Goal: Task Accomplishment & Management: Complete application form

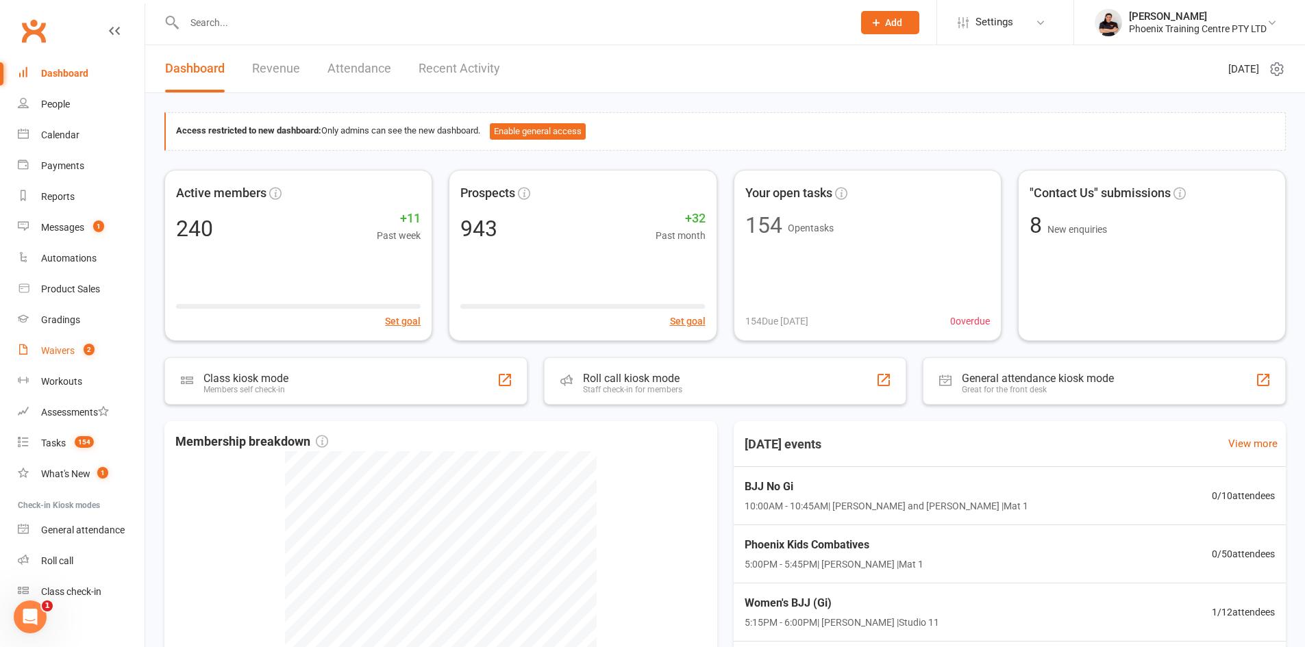
click at [49, 356] on div "Waivers" at bounding box center [58, 350] width 34 height 11
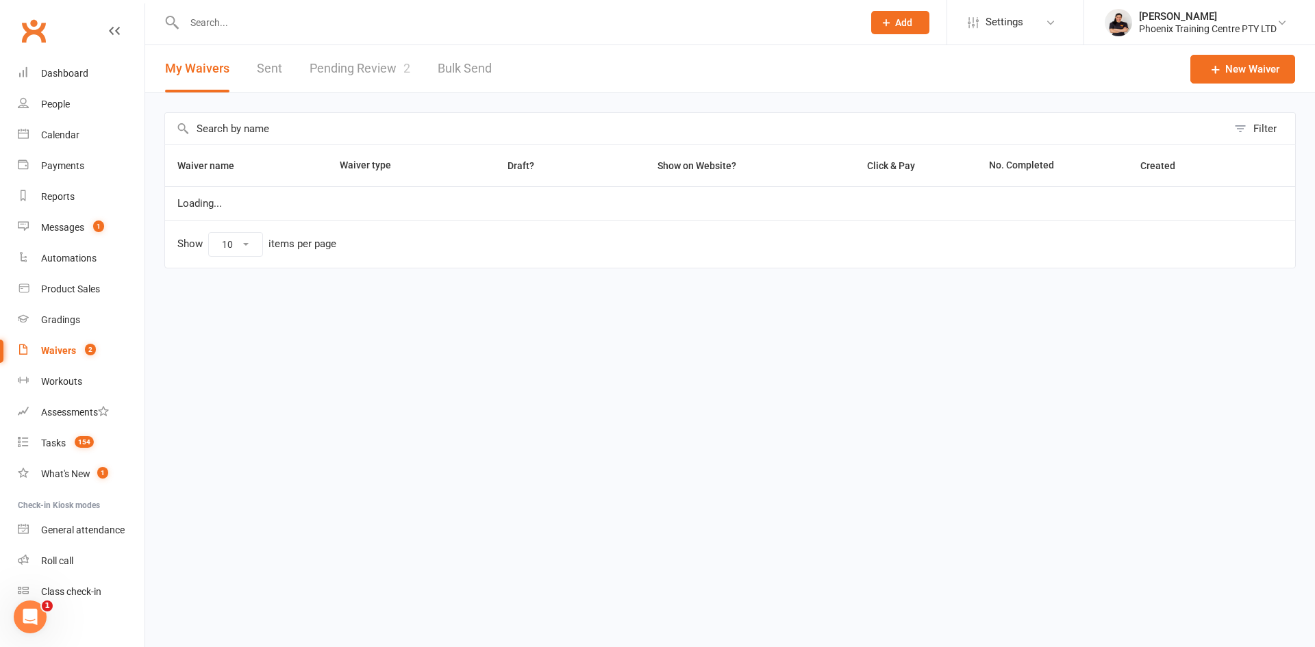
click at [362, 64] on link "Pending Review 2" at bounding box center [360, 68] width 101 height 47
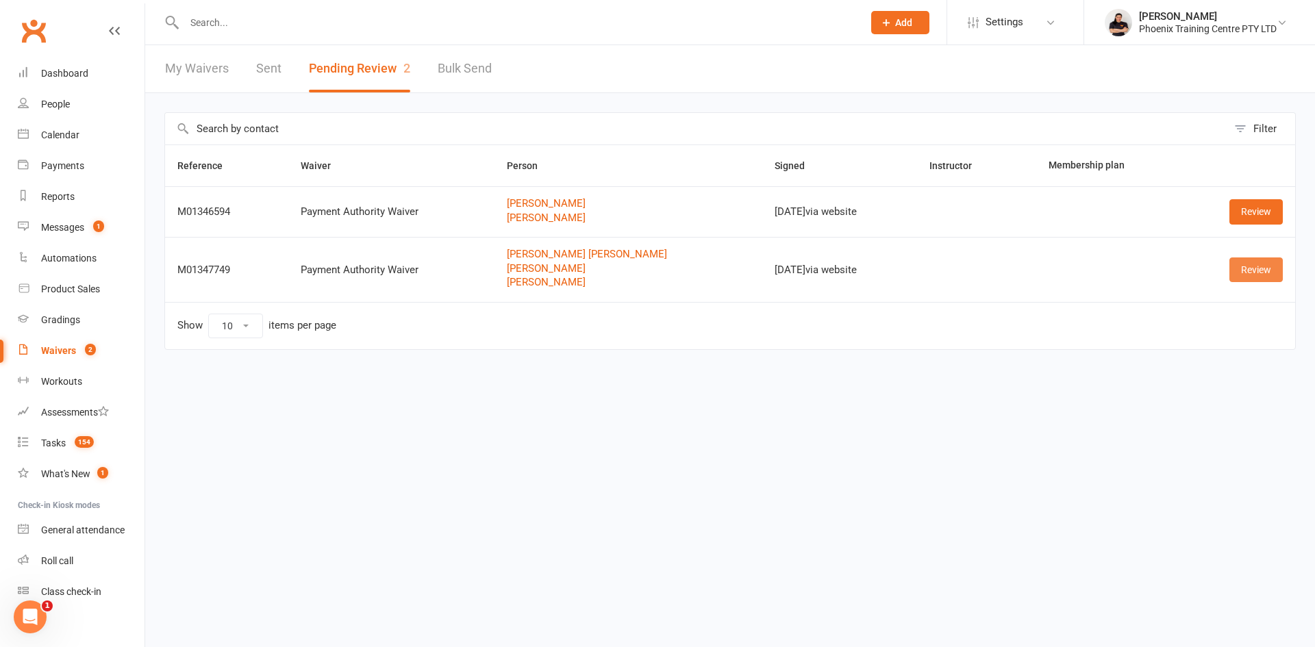
click at [1246, 273] on link "Review" at bounding box center [1255, 269] width 53 height 25
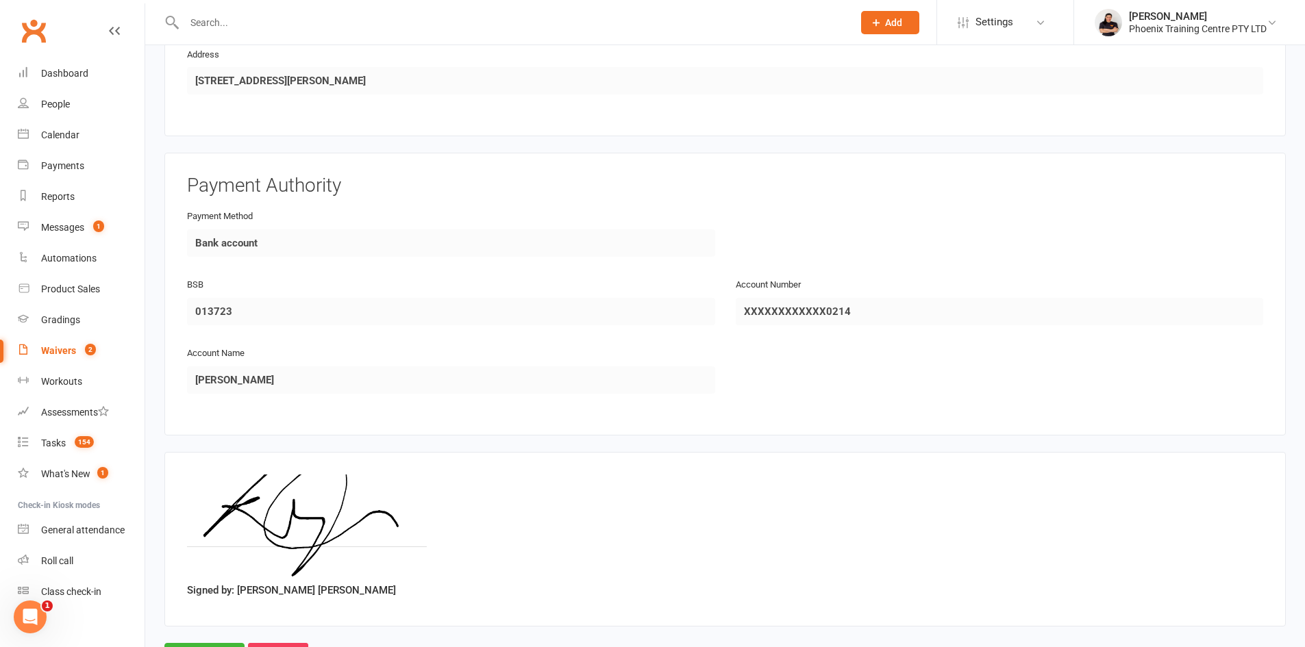
scroll to position [1841, 0]
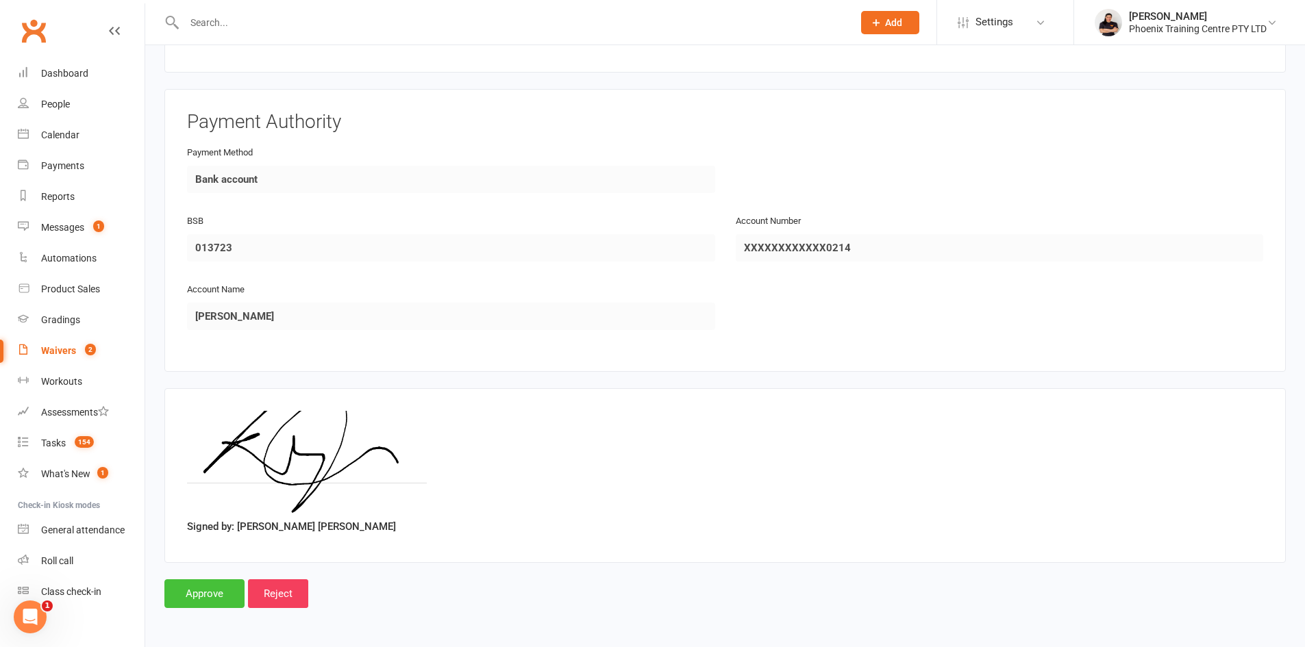
click at [225, 592] on input "Approve" at bounding box center [204, 593] width 80 height 29
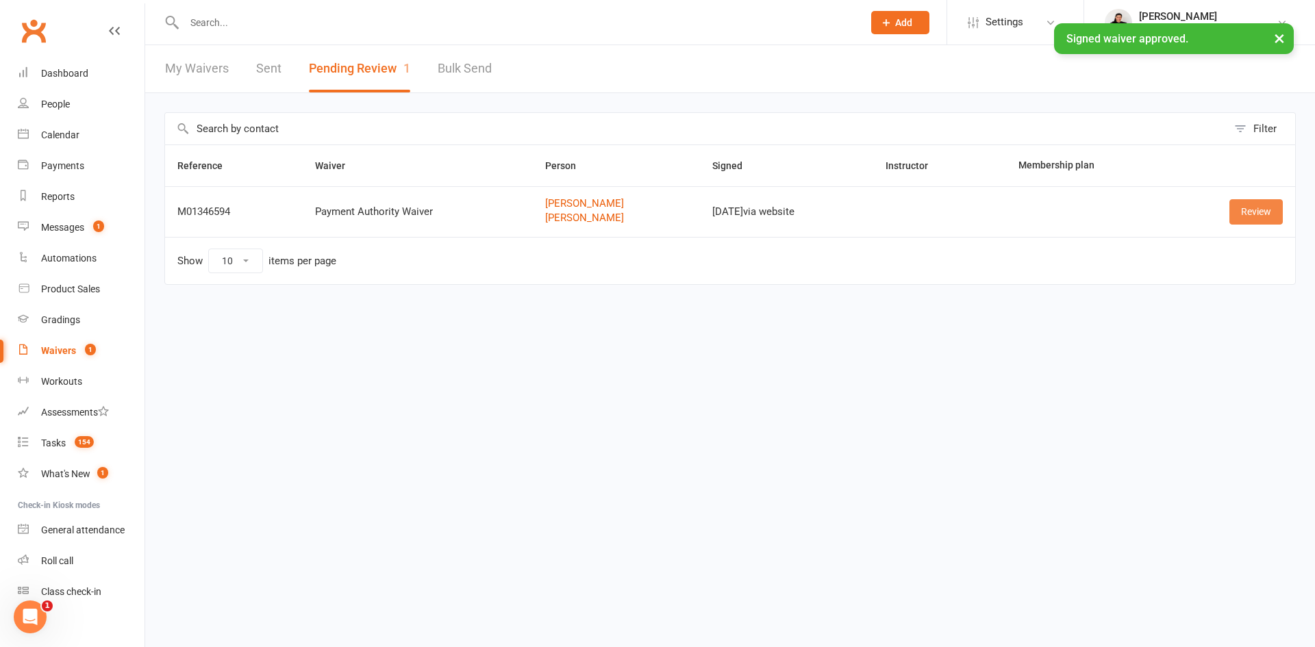
click at [1266, 212] on link "Review" at bounding box center [1255, 211] width 53 height 25
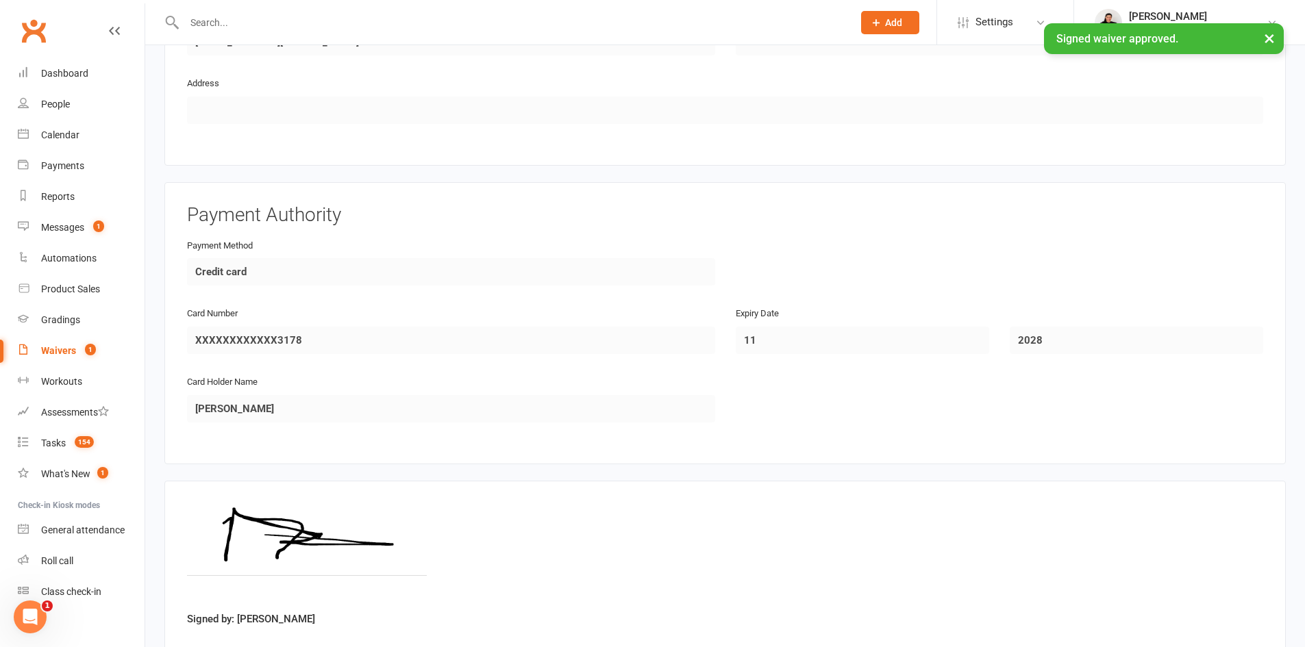
click at [236, 596] on img at bounding box center [306, 554] width 239 height 103
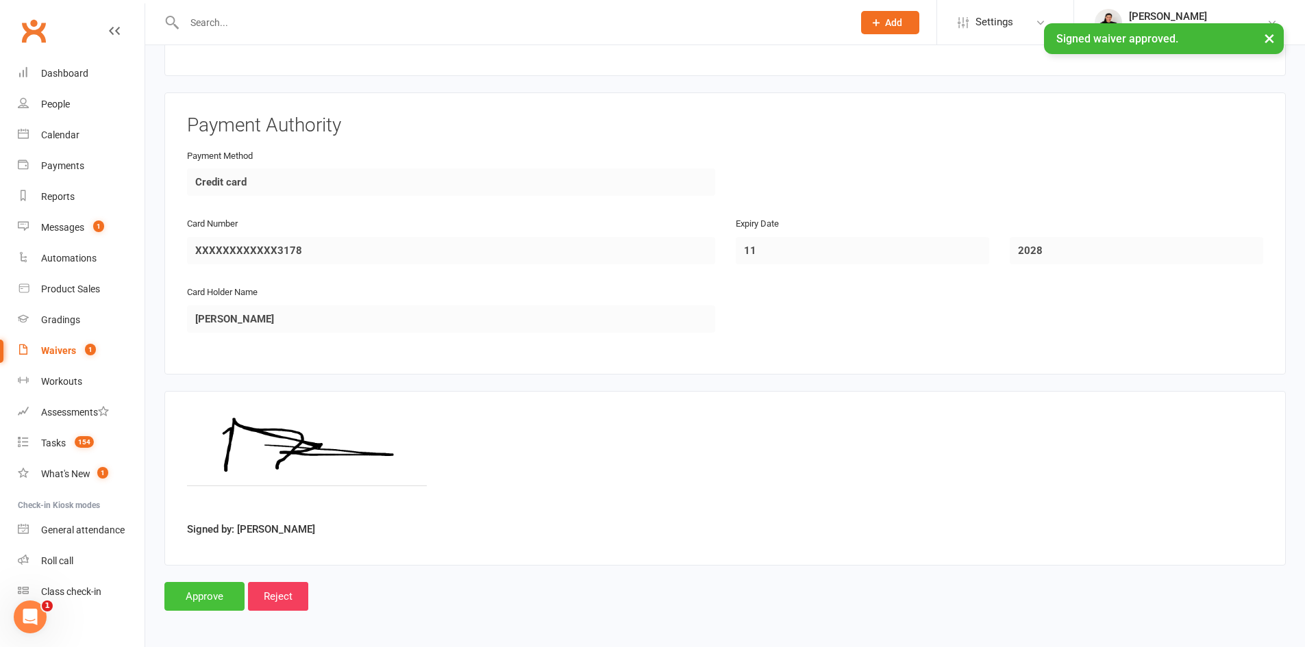
scroll to position [1394, 0]
click at [218, 590] on input "Approve" at bounding box center [204, 593] width 80 height 29
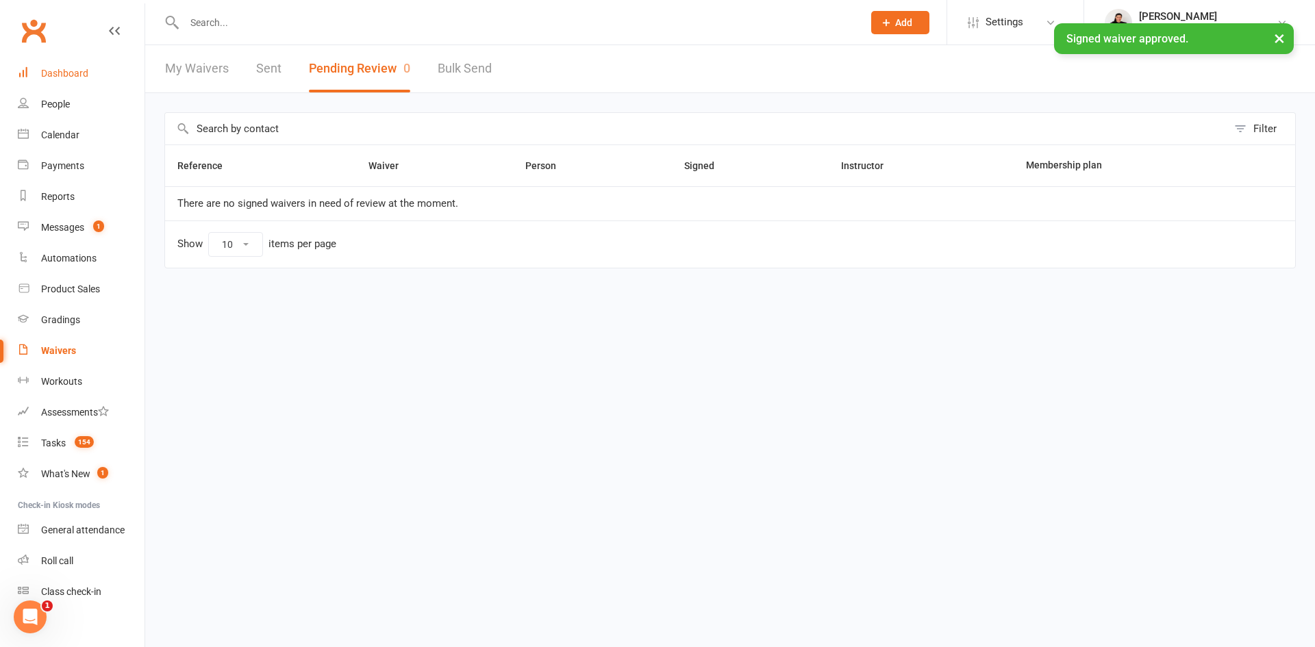
click at [62, 73] on div "Dashboard" at bounding box center [64, 73] width 47 height 11
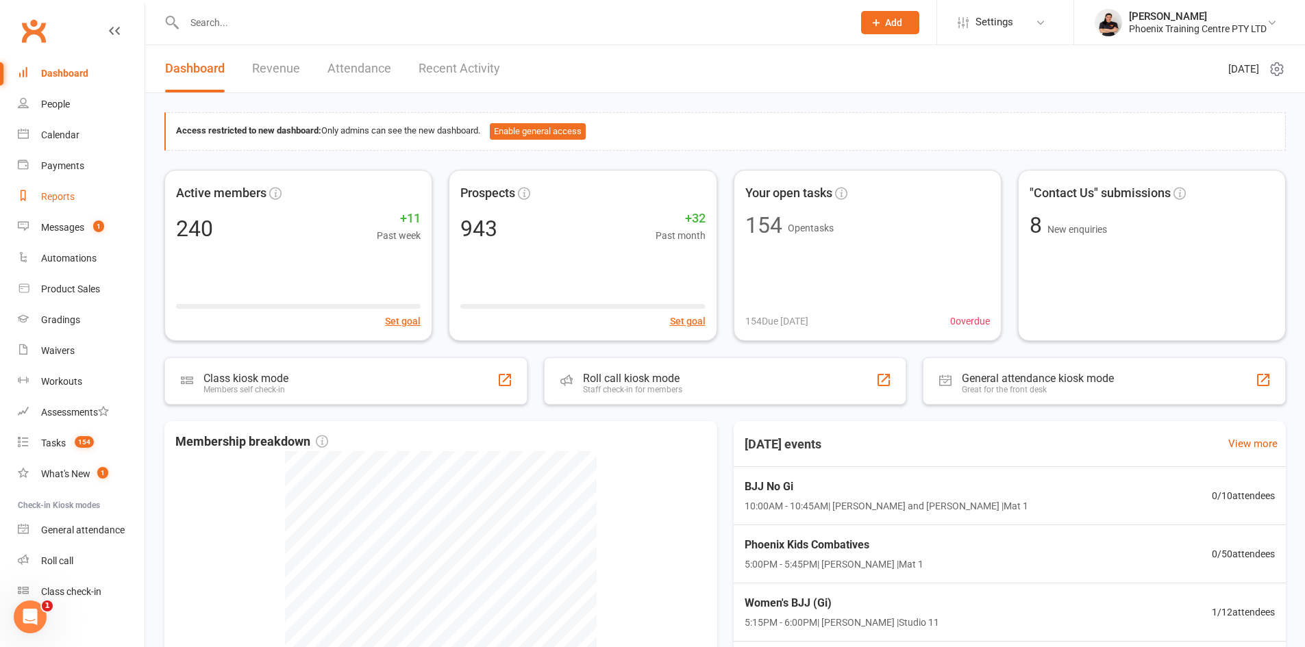
click at [60, 199] on div "Reports" at bounding box center [58, 196] width 34 height 11
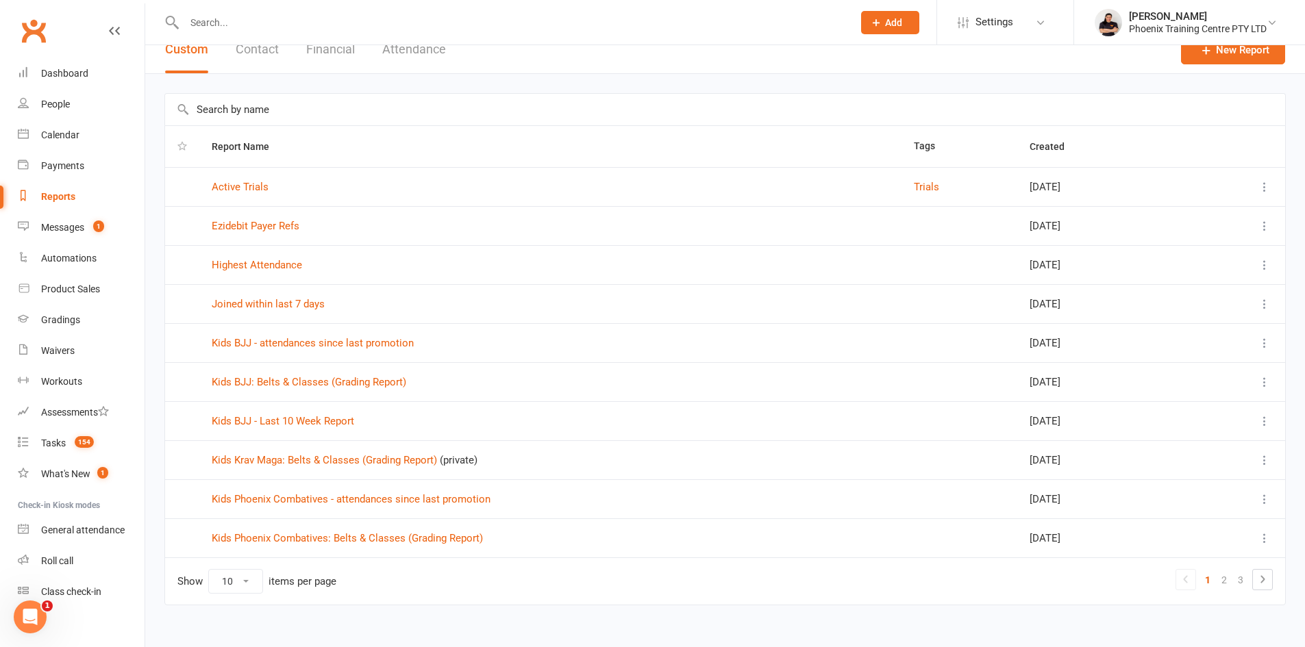
scroll to position [36, 0]
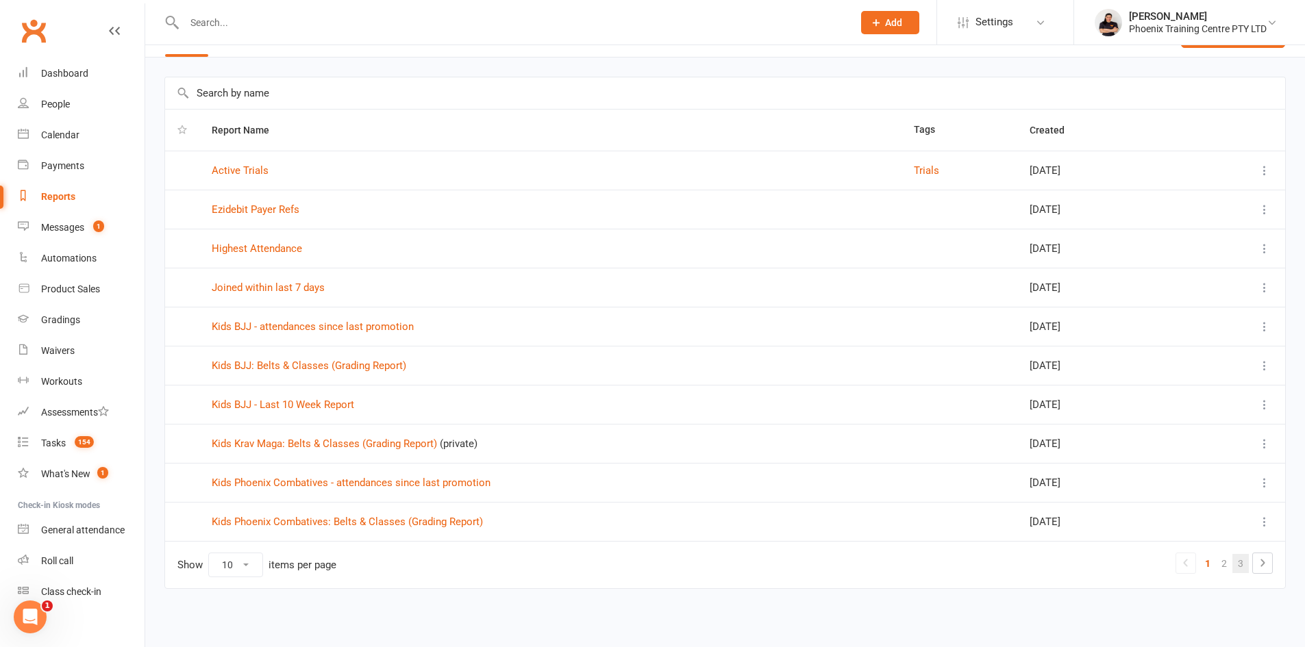
click at [1241, 570] on link "3" at bounding box center [1240, 563] width 16 height 19
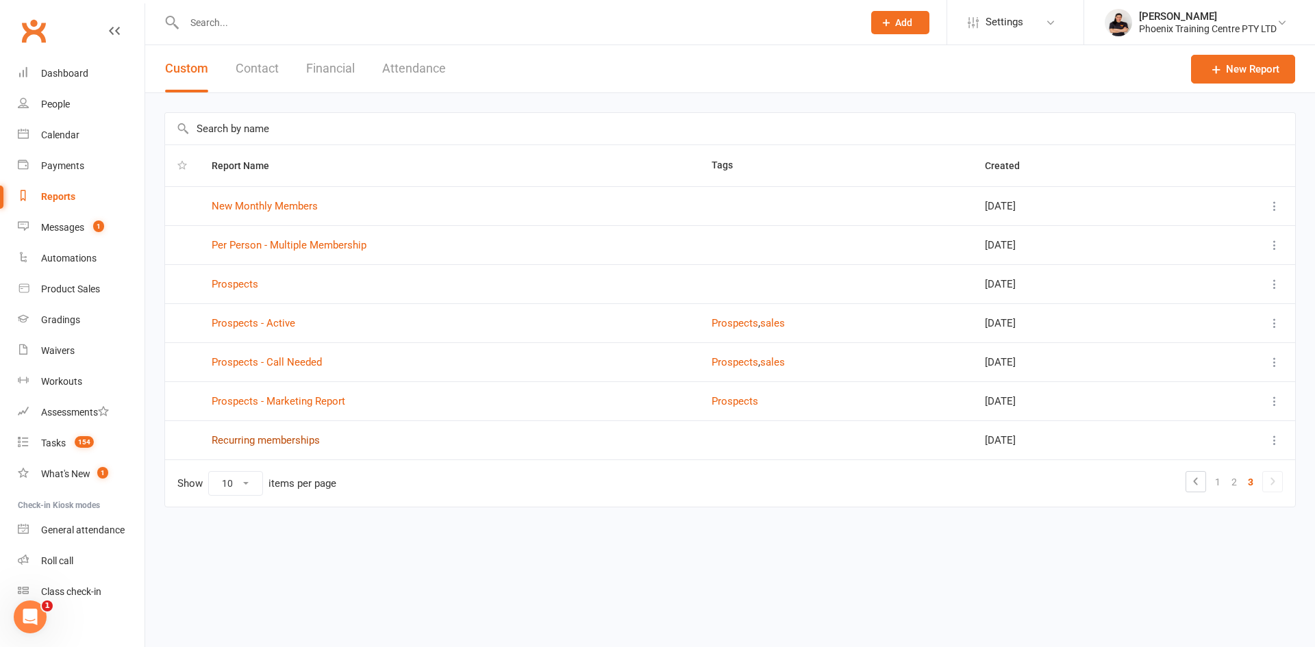
click at [275, 445] on link "Recurring memberships" at bounding box center [266, 440] width 108 height 12
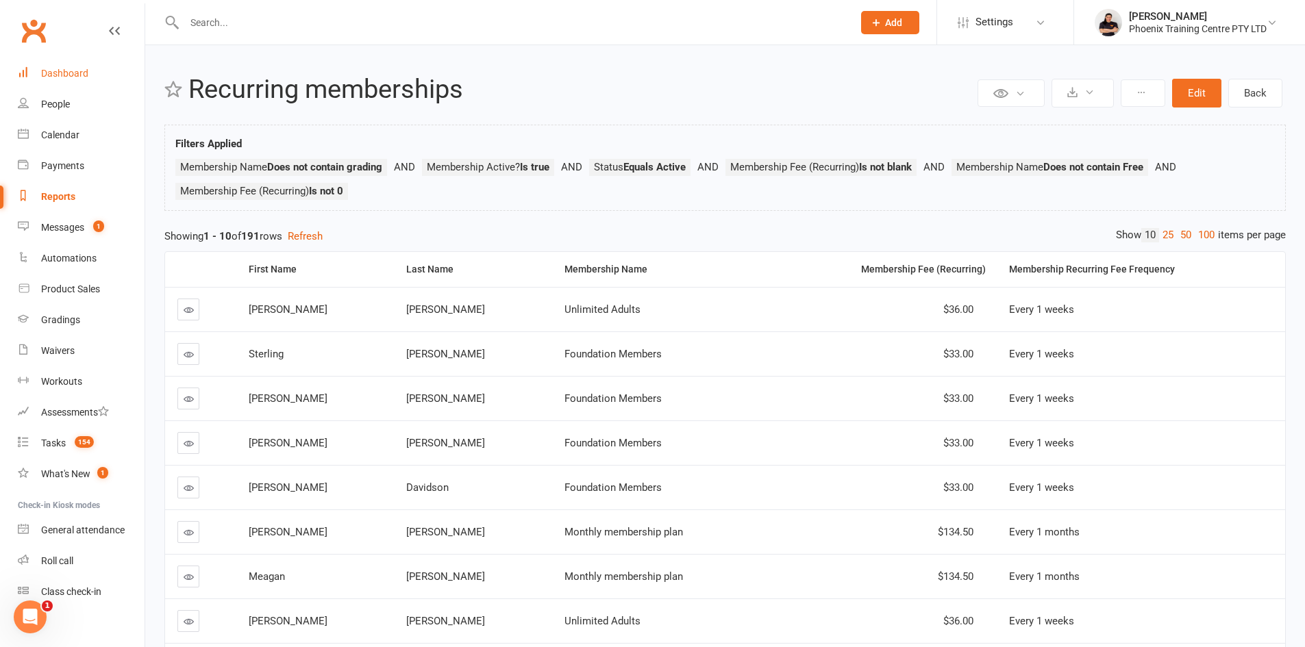
click at [62, 77] on div "Dashboard" at bounding box center [64, 73] width 47 height 11
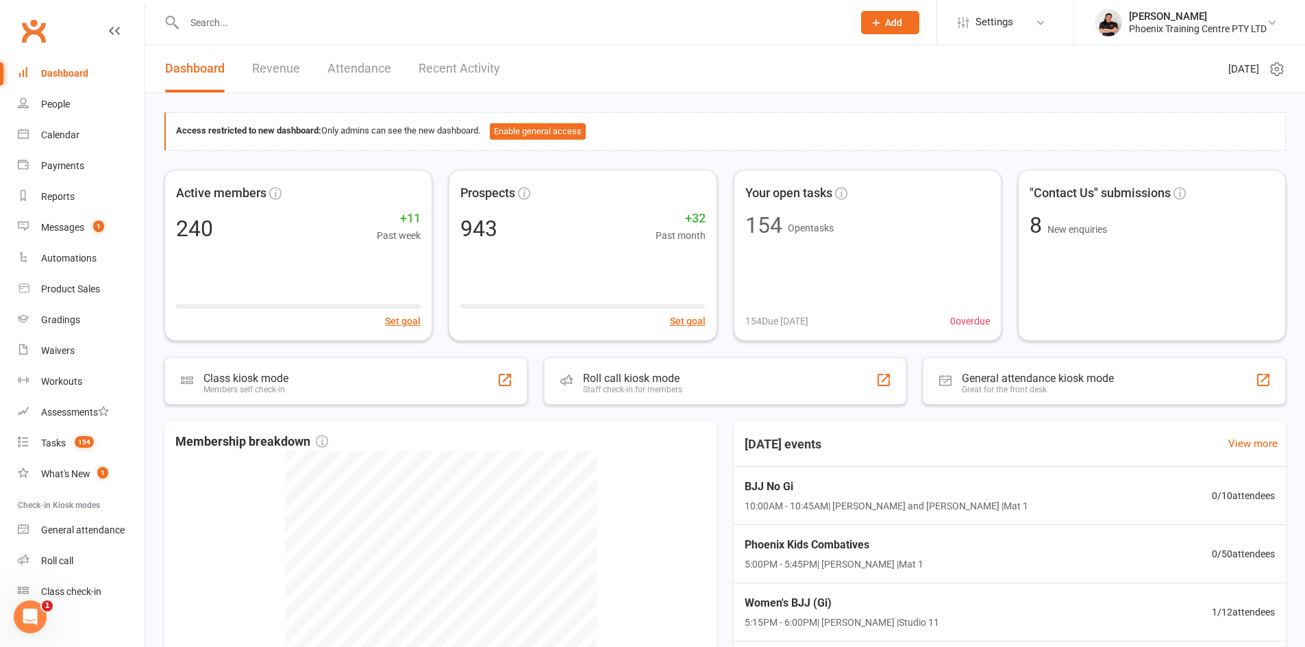
click at [286, 73] on link "Revenue" at bounding box center [276, 68] width 48 height 47
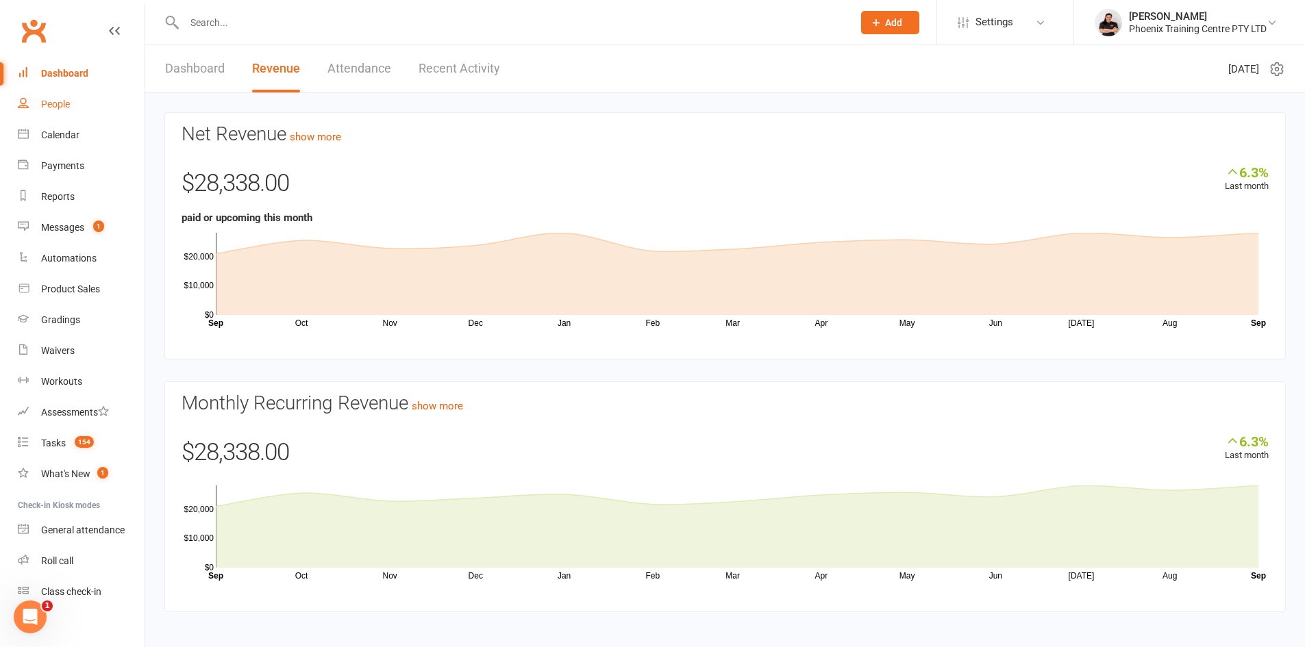
click at [51, 99] on div "People" at bounding box center [55, 104] width 29 height 11
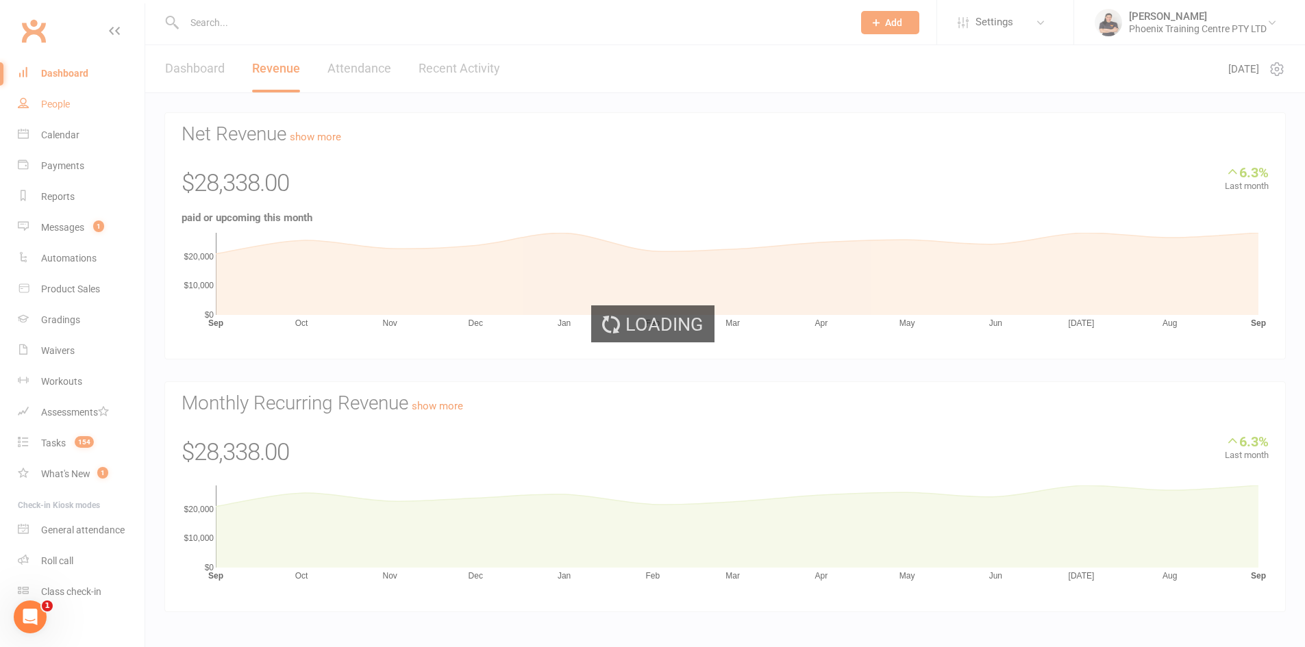
select select "100"
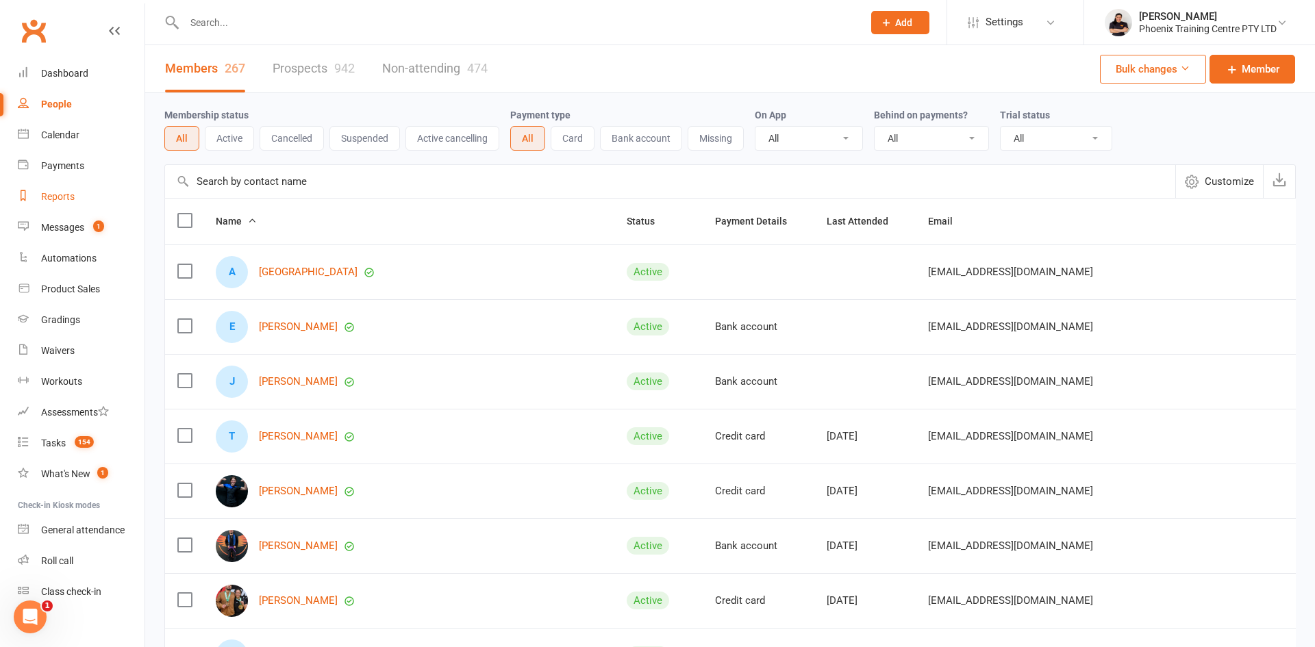
click at [51, 197] on div "Reports" at bounding box center [58, 196] width 34 height 11
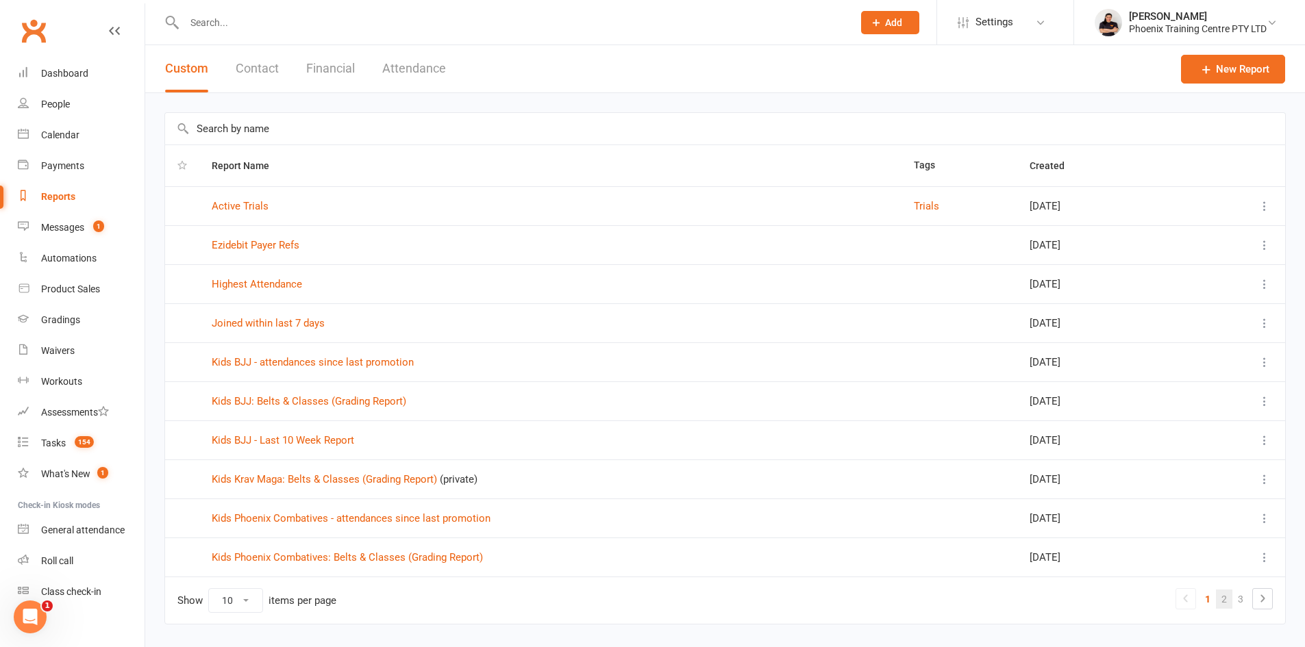
click at [1224, 599] on link "2" at bounding box center [1224, 599] width 16 height 19
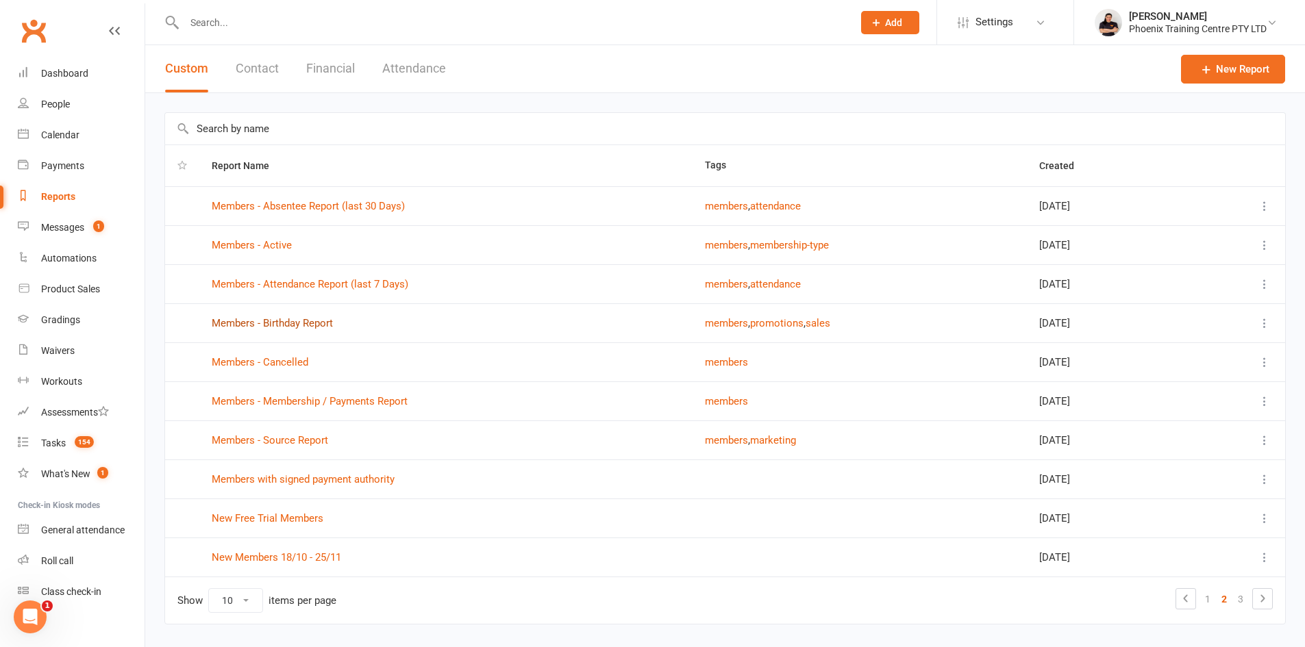
click at [285, 324] on link "Members - Birthday Report" at bounding box center [272, 323] width 121 height 12
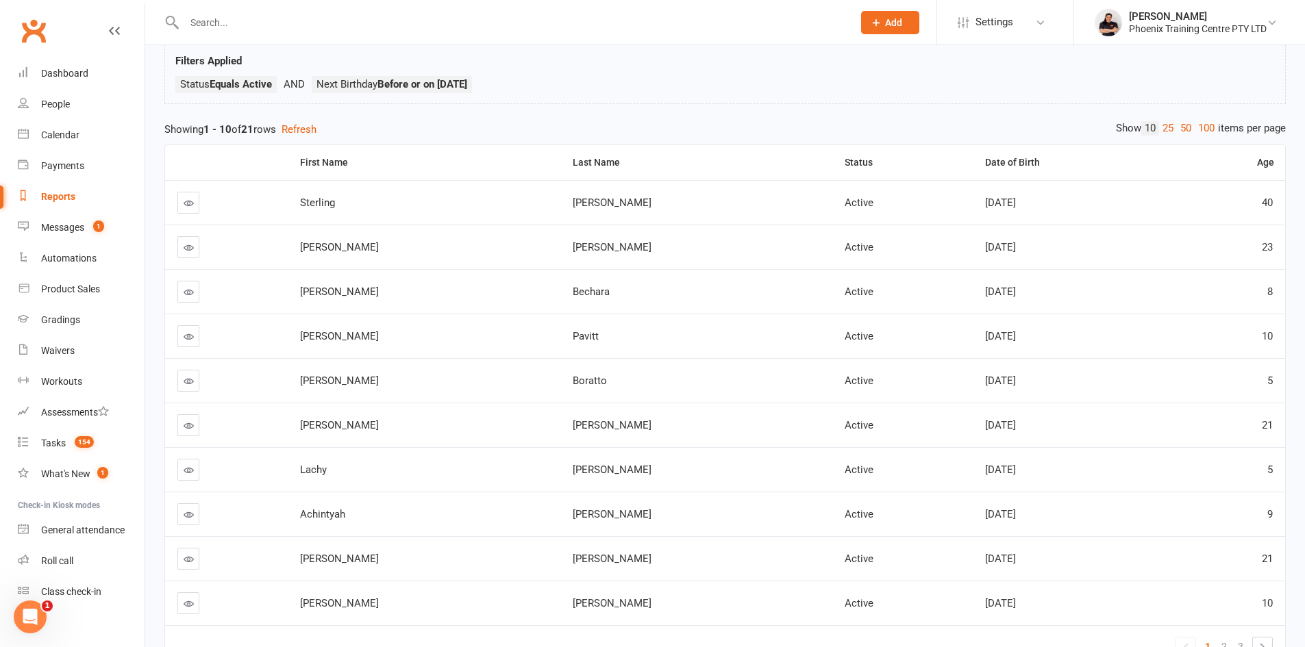
scroll to position [137, 0]
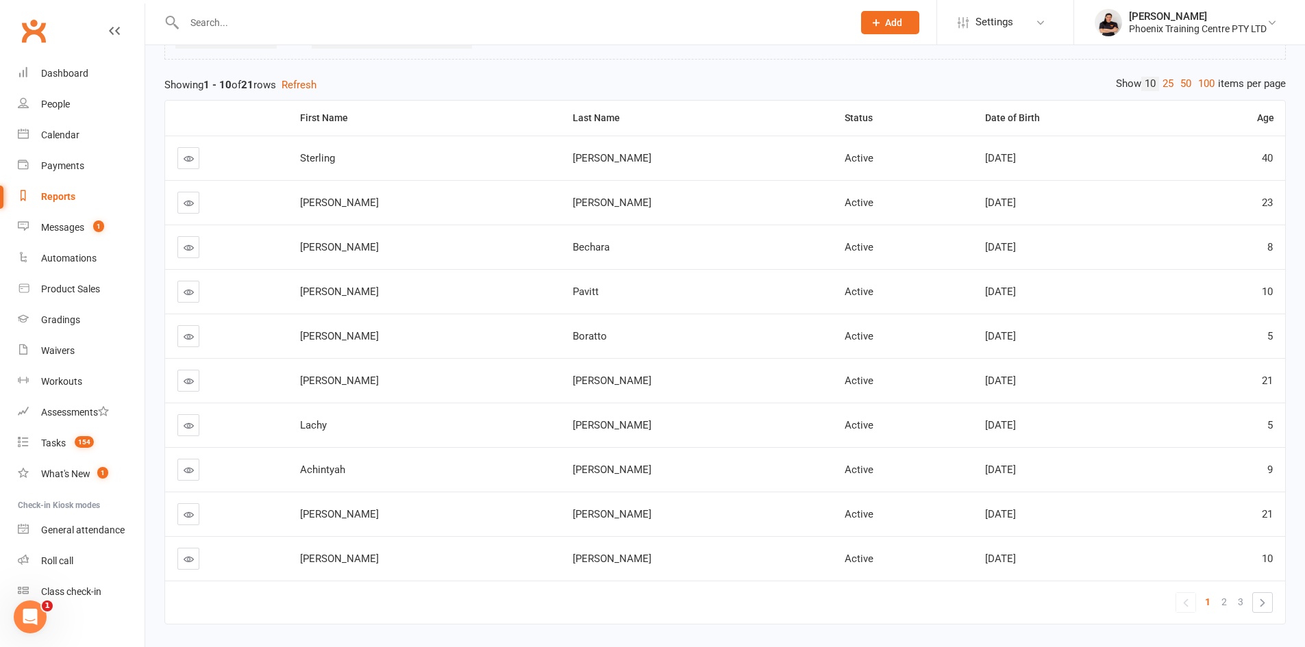
click at [250, 25] on input "text" at bounding box center [511, 22] width 663 height 19
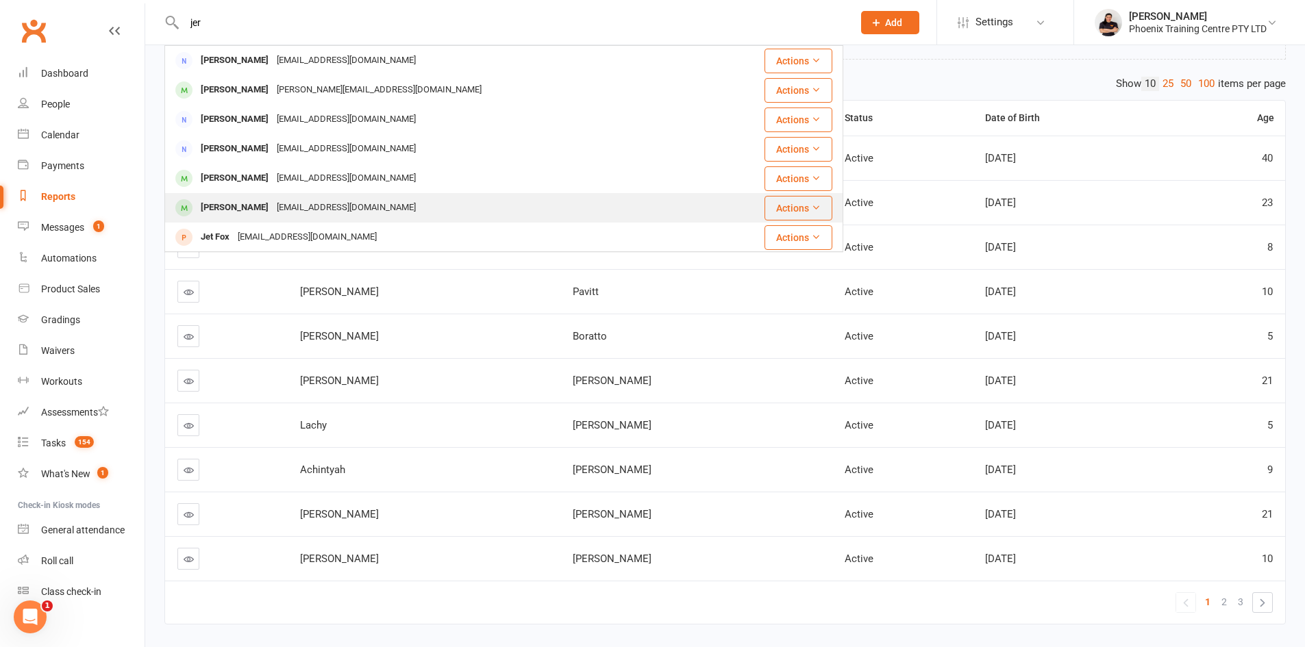
type input "jer"
click at [337, 210] on div "[EMAIL_ADDRESS][DOMAIN_NAME]" at bounding box center [346, 208] width 147 height 20
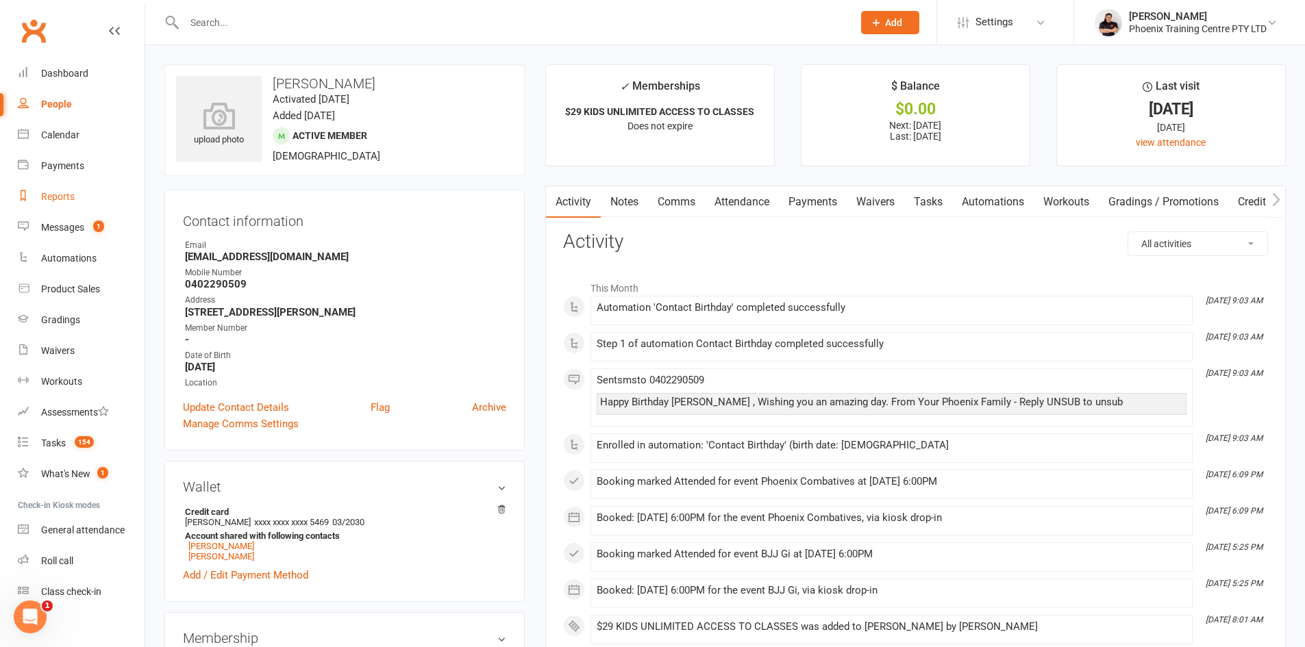
click at [54, 199] on div "Reports" at bounding box center [58, 196] width 34 height 11
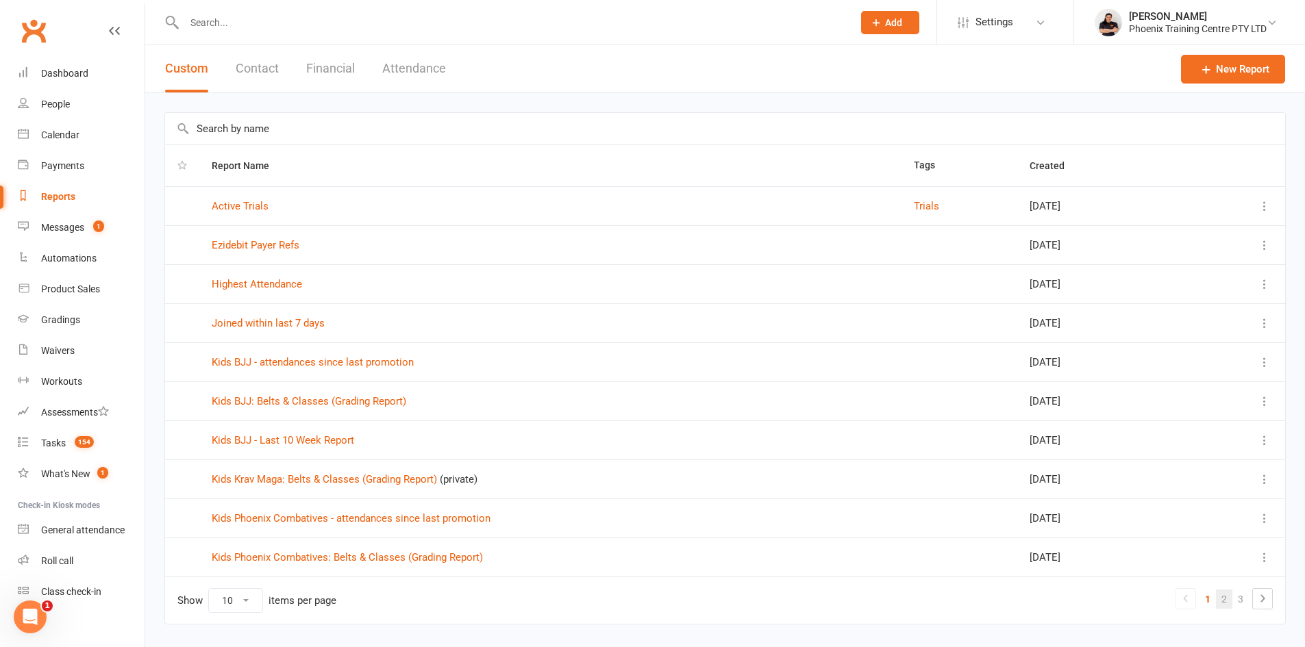
click at [1227, 592] on link "2" at bounding box center [1224, 599] width 16 height 19
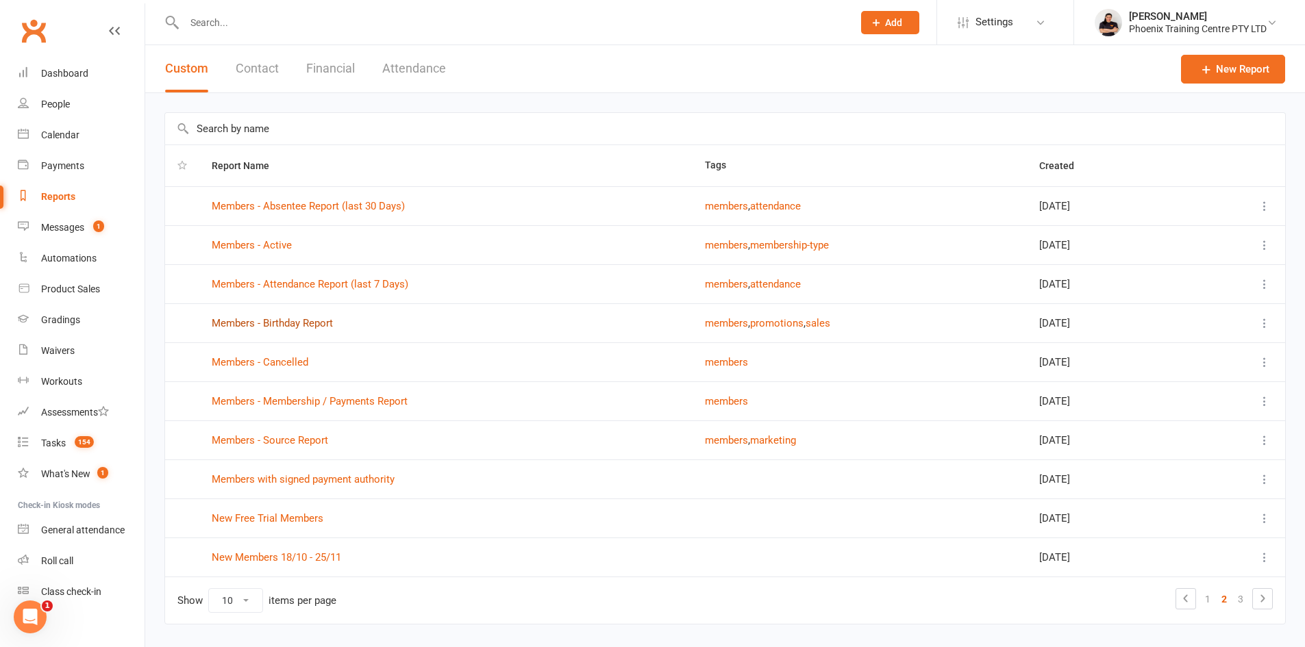
click at [261, 322] on link "Members - Birthday Report" at bounding box center [272, 323] width 121 height 12
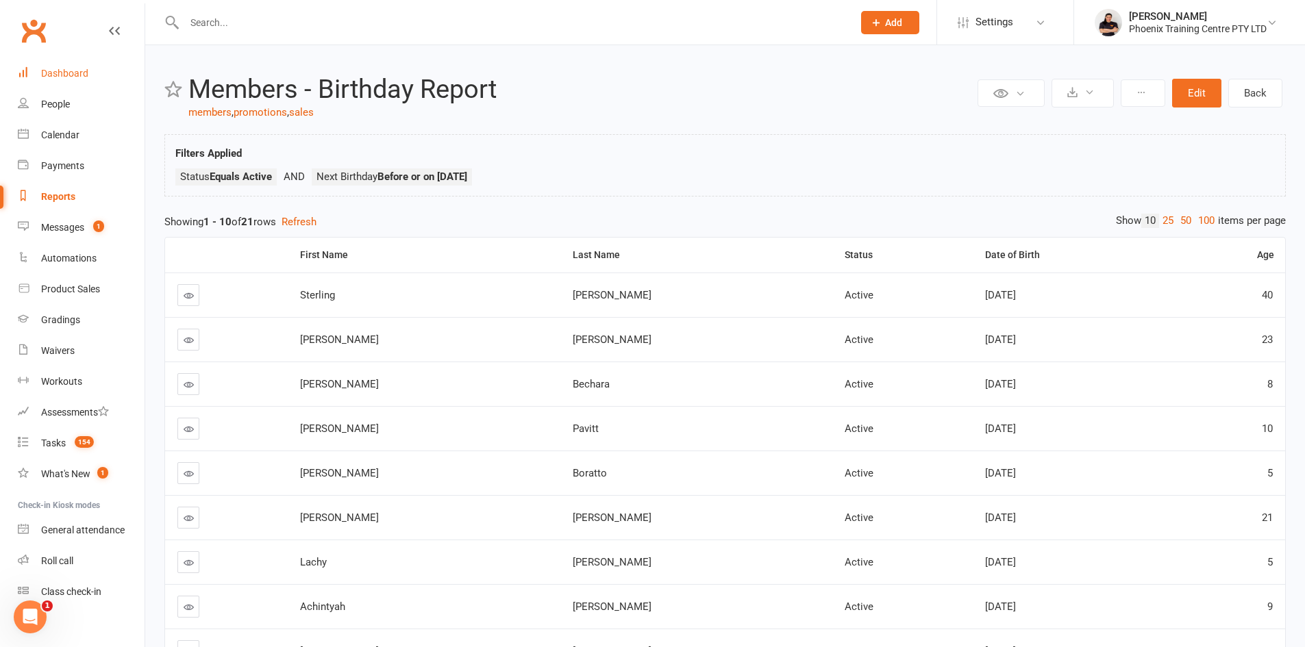
drag, startPoint x: 69, startPoint y: 73, endPoint x: 76, endPoint y: 71, distance: 7.4
click at [69, 73] on div "Dashboard" at bounding box center [64, 73] width 47 height 11
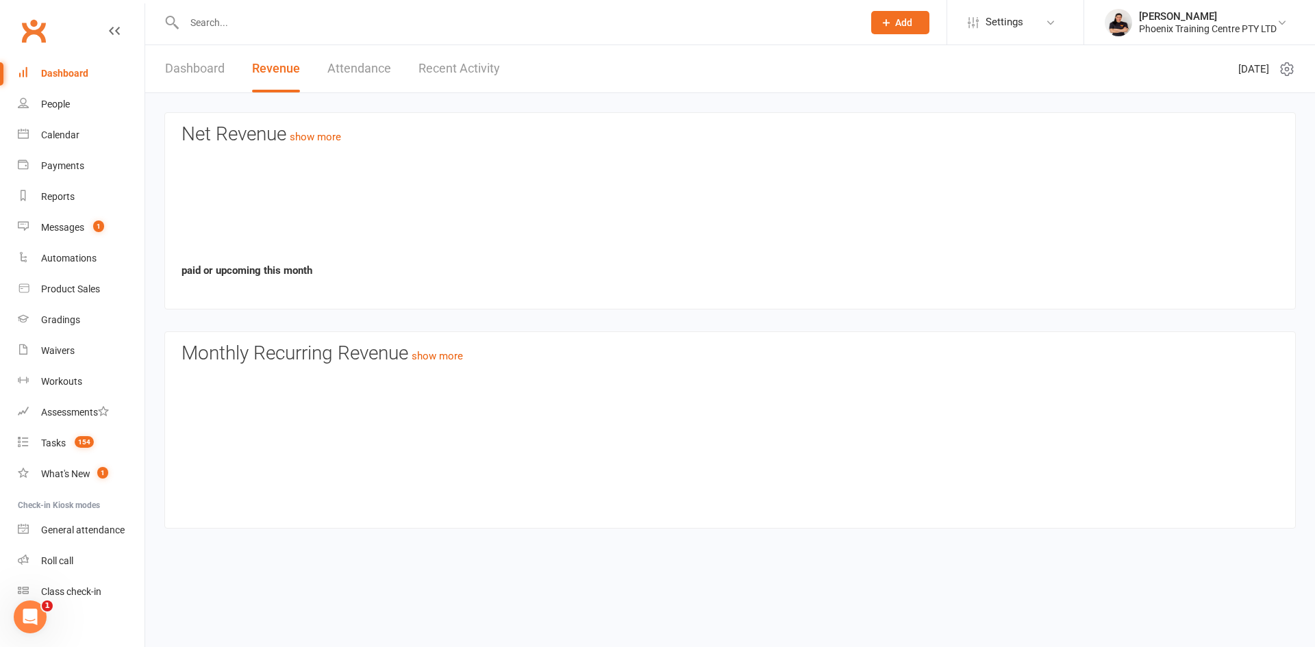
click at [263, 23] on input "text" at bounding box center [516, 22] width 673 height 19
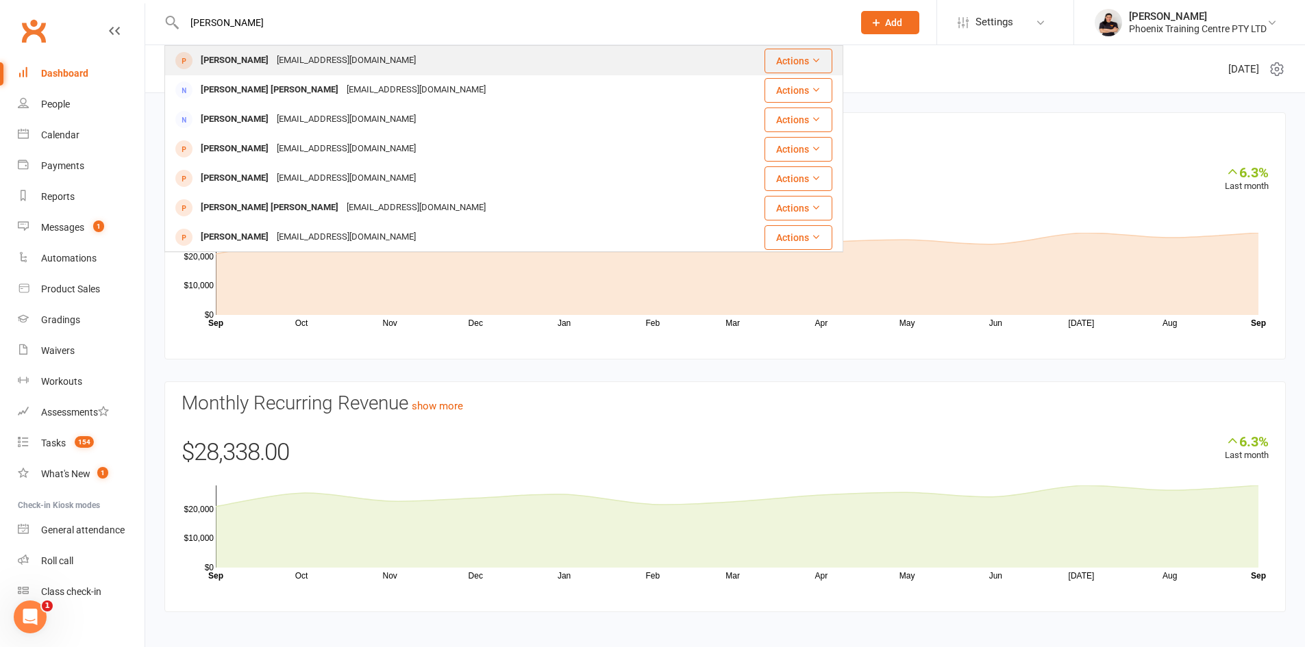
type input "[PERSON_NAME]"
click at [266, 53] on div "[PERSON_NAME]" at bounding box center [235, 61] width 76 height 20
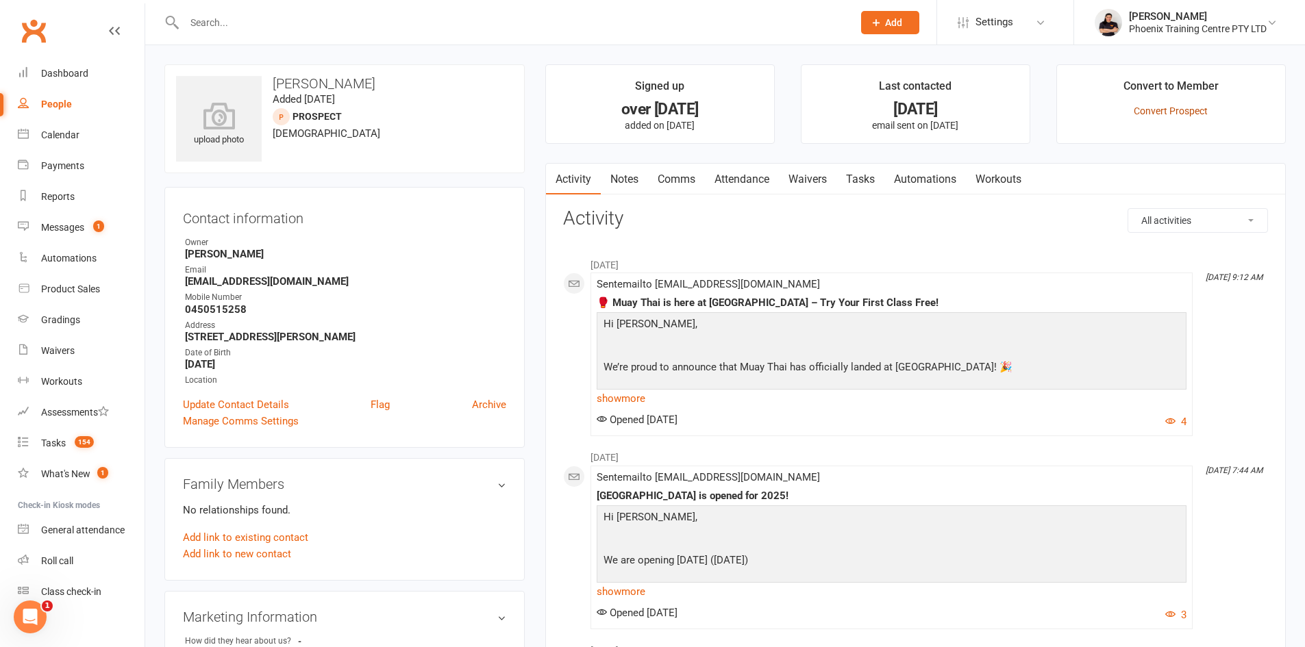
click at [1165, 105] on link "Convert Prospect" at bounding box center [1170, 110] width 74 height 11
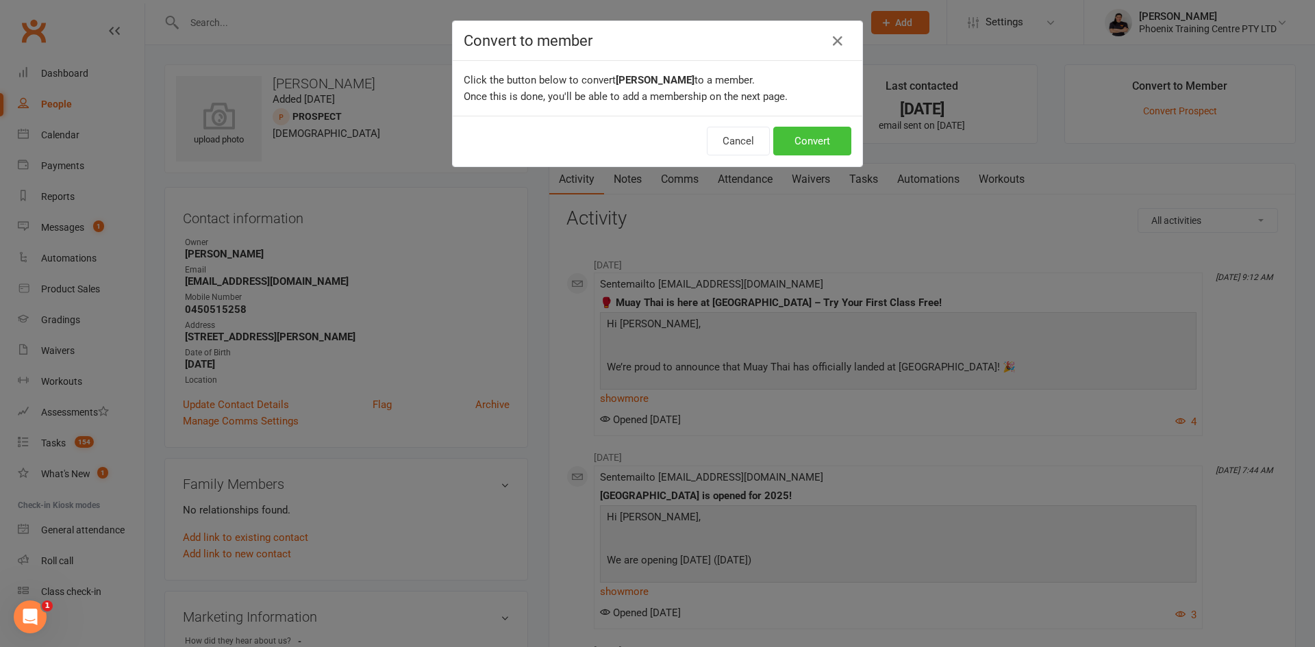
click at [794, 145] on button "Convert" at bounding box center [812, 141] width 78 height 29
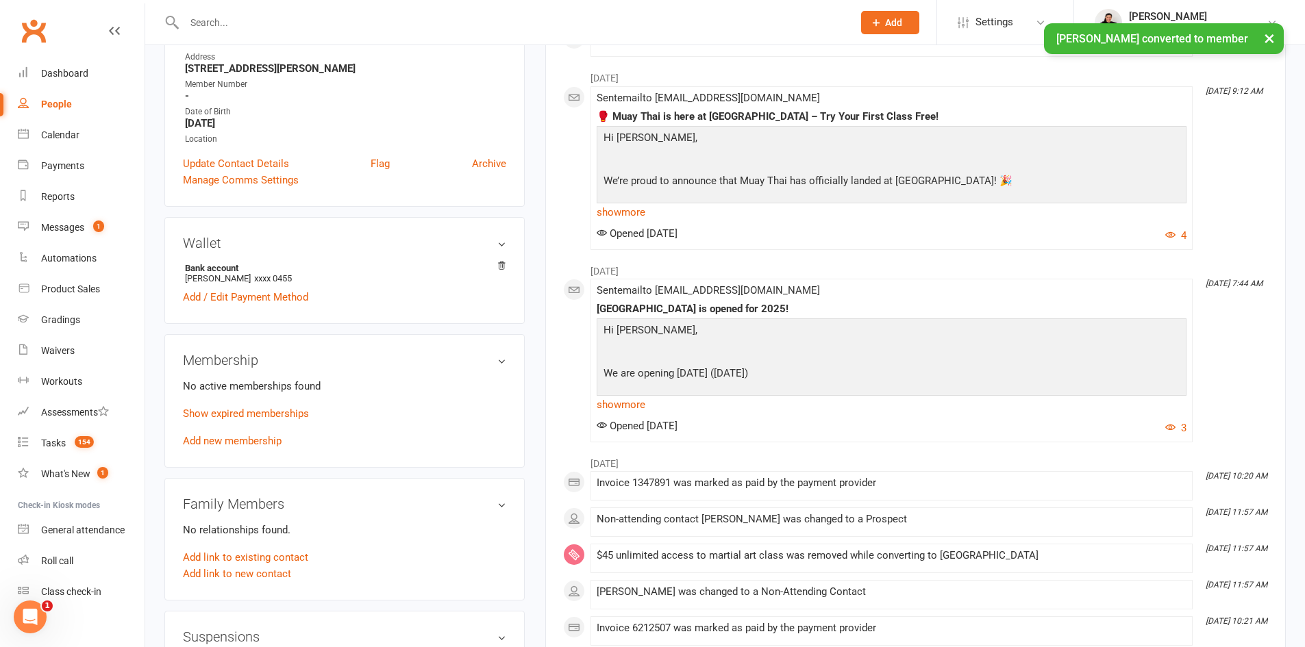
scroll to position [274, 0]
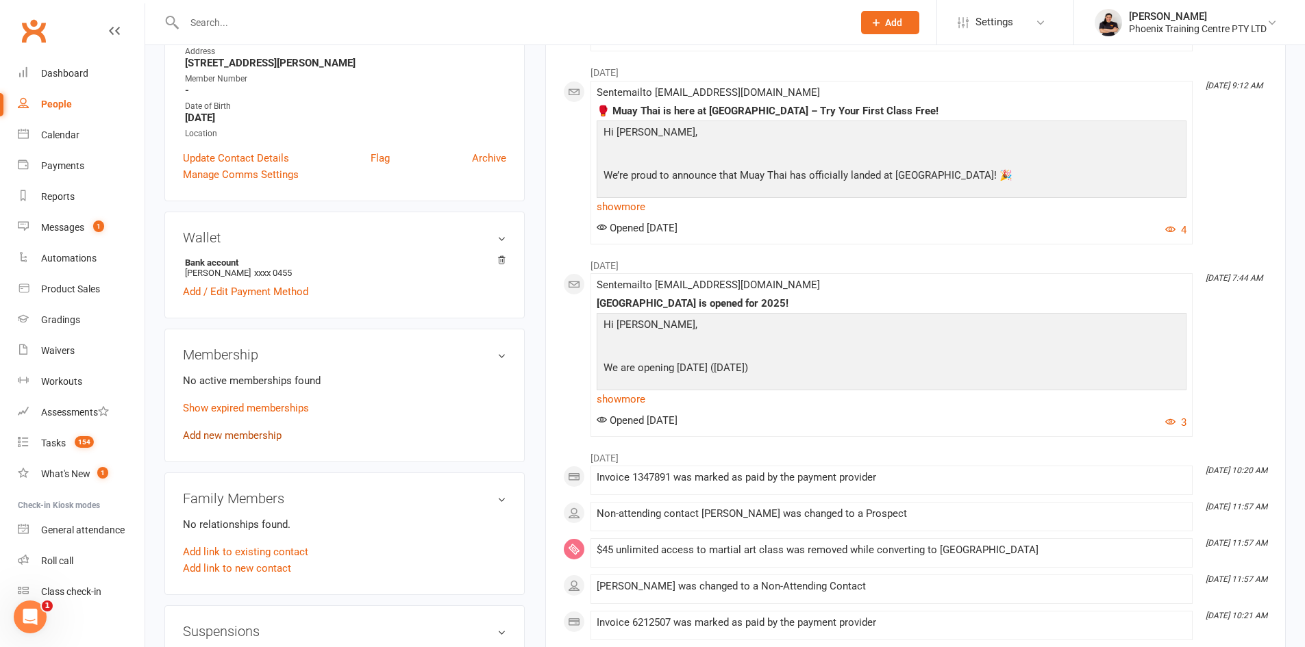
click at [260, 434] on link "Add new membership" at bounding box center [232, 435] width 99 height 12
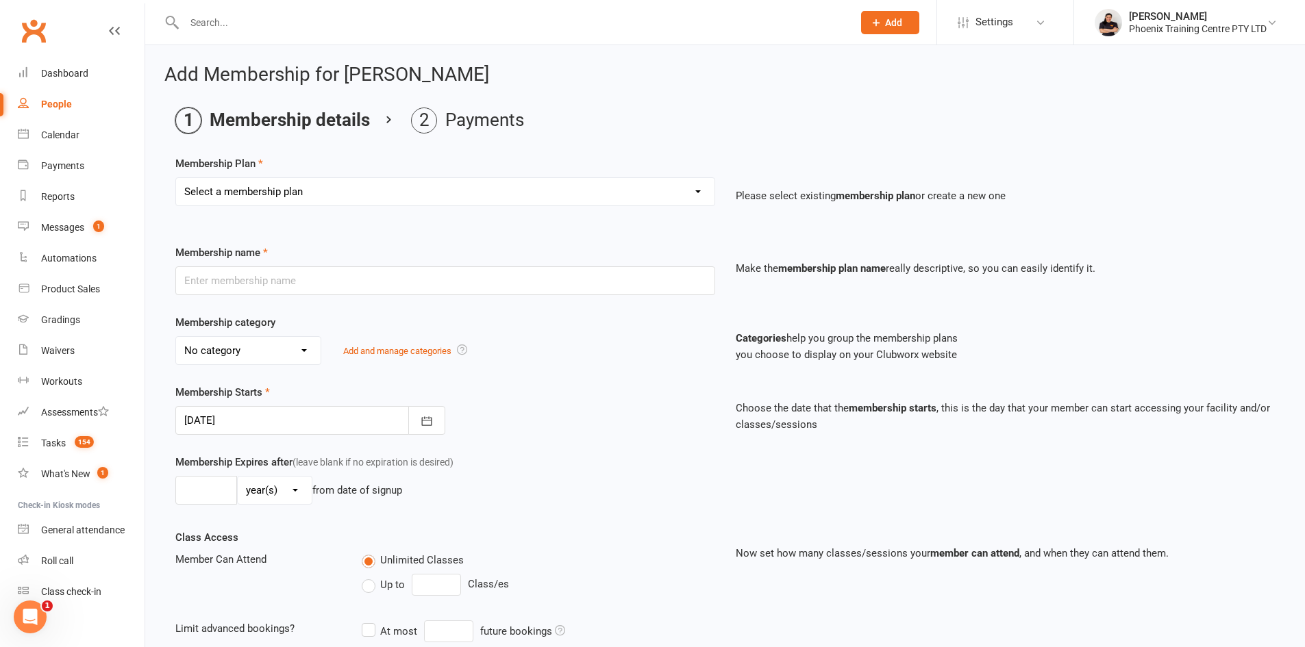
click at [460, 197] on select "Select a membership plan Create new Membership Plan Kids unlimited legacy $21 T…" at bounding box center [445, 191] width 538 height 27
select select "30"
click at [176, 178] on select "Select a membership plan Create new Membership Plan Kids unlimited legacy $21 T…" at bounding box center [445, 191] width 538 height 27
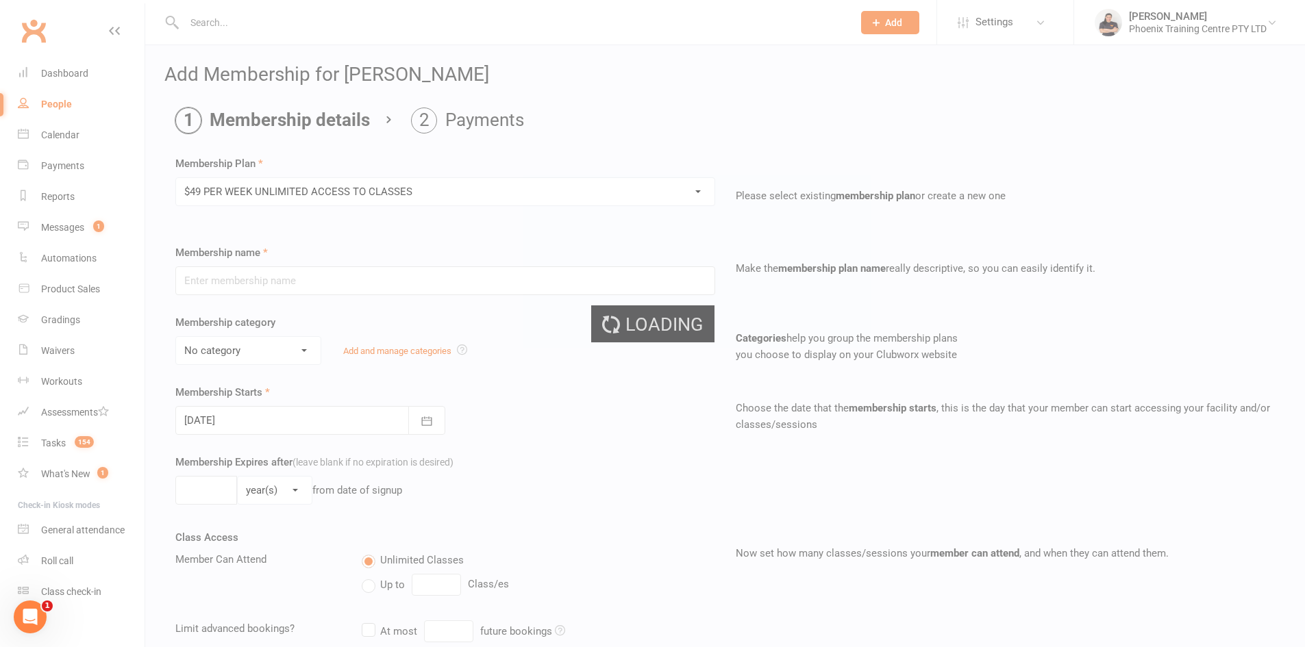
type input "$49 PER WEEK UNLIMITED ACCESS TO CLASSES"
select select "1"
type input "0"
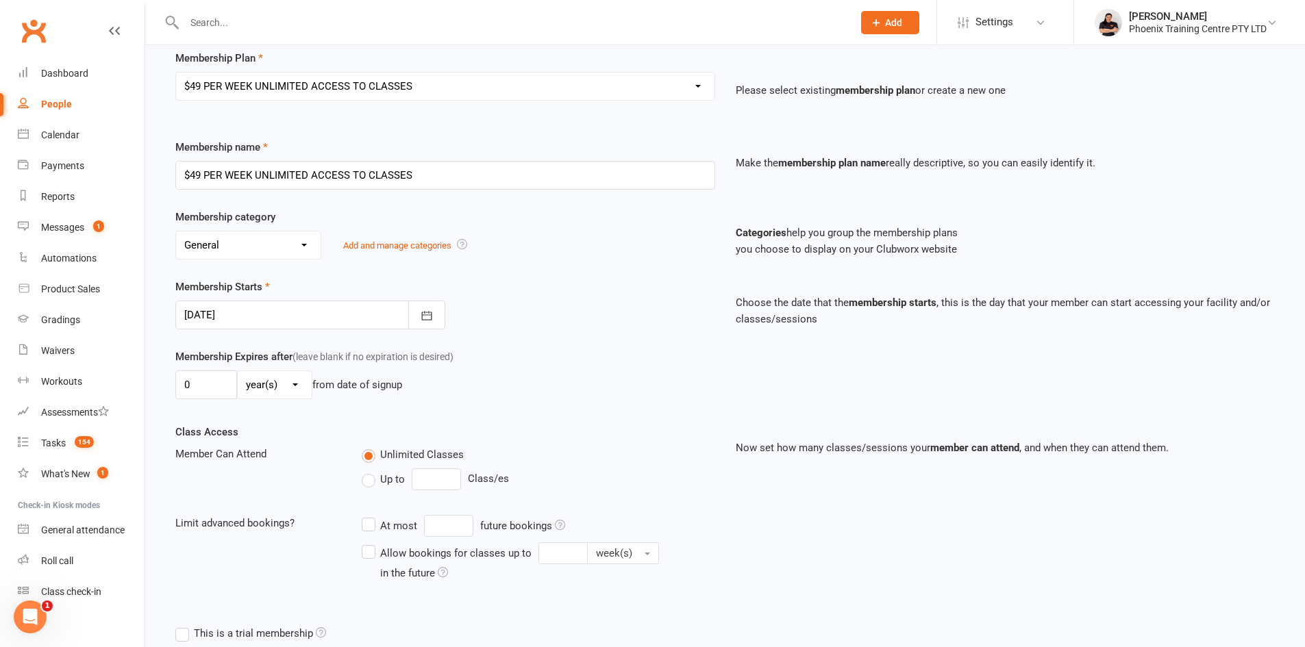
scroll to position [250, 0]
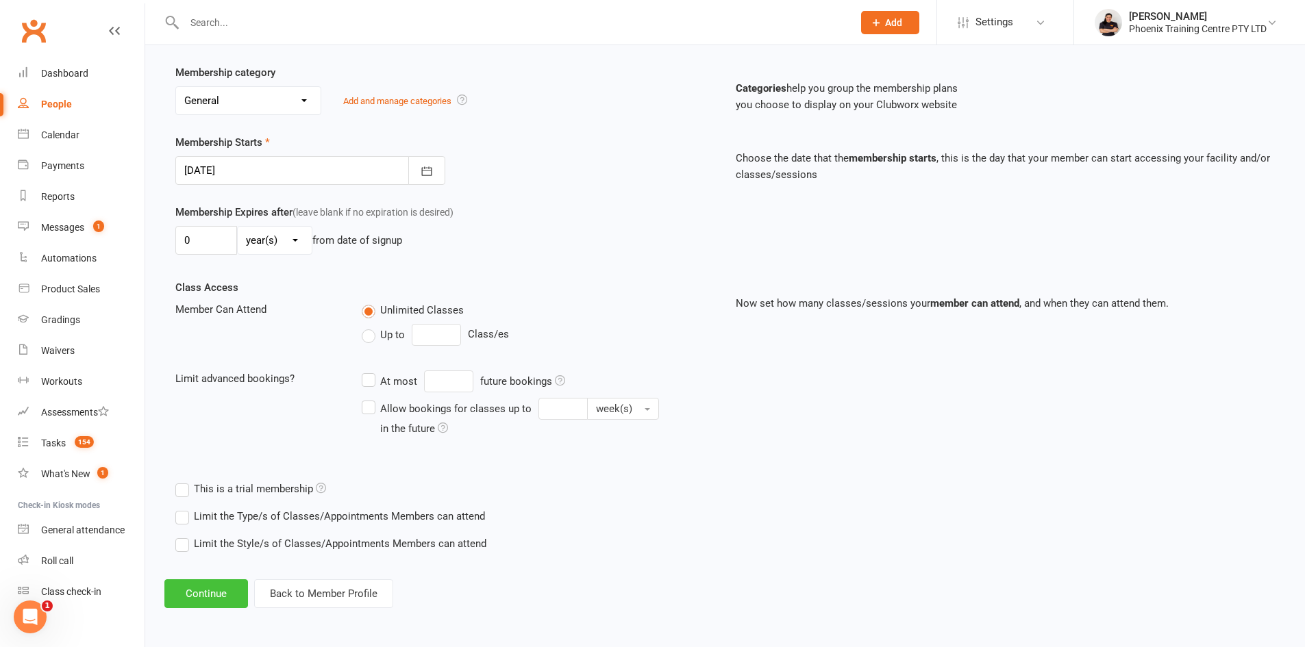
click at [216, 602] on button "Continue" at bounding box center [206, 593] width 84 height 29
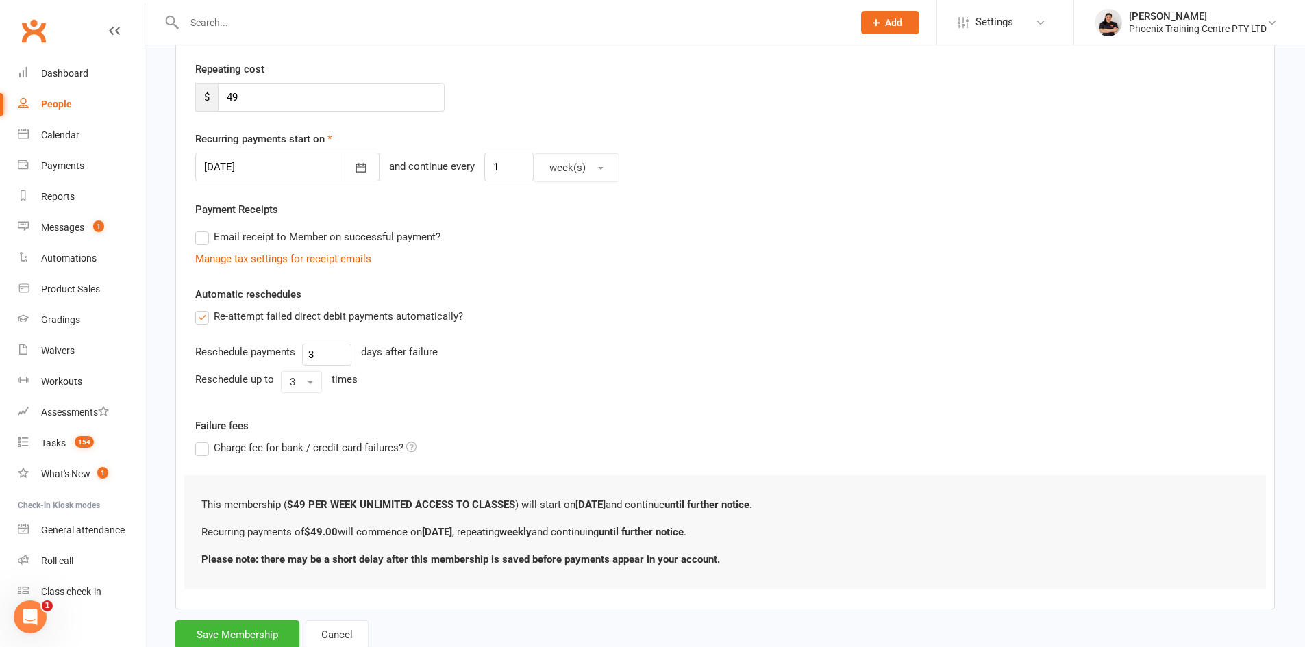
scroll to position [0, 0]
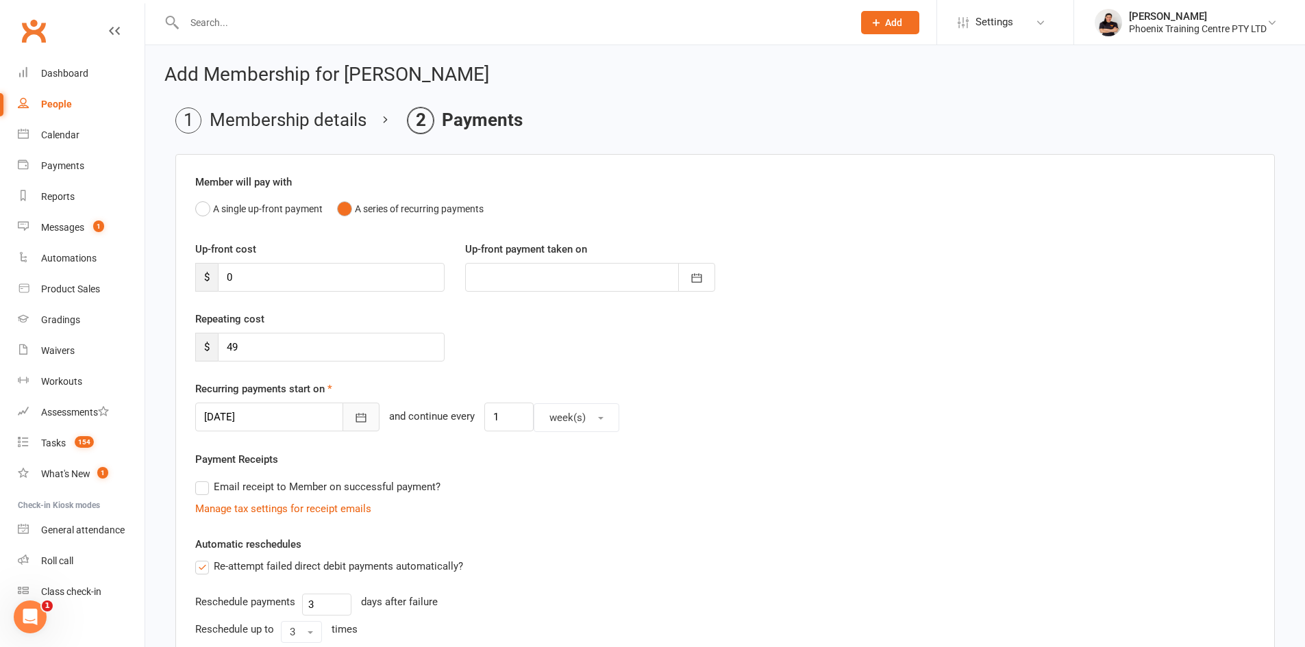
click at [354, 413] on icon "button" at bounding box center [361, 418] width 14 height 14
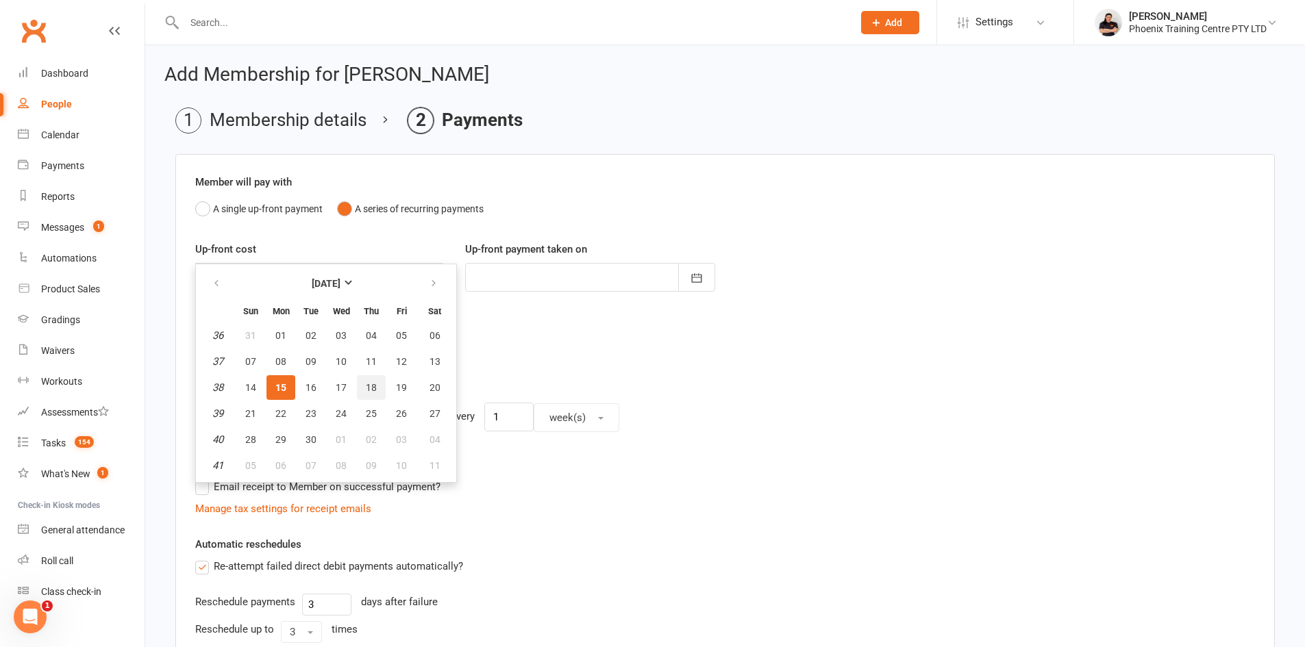
click at [376, 394] on button "18" at bounding box center [371, 387] width 29 height 25
type input "[DATE]"
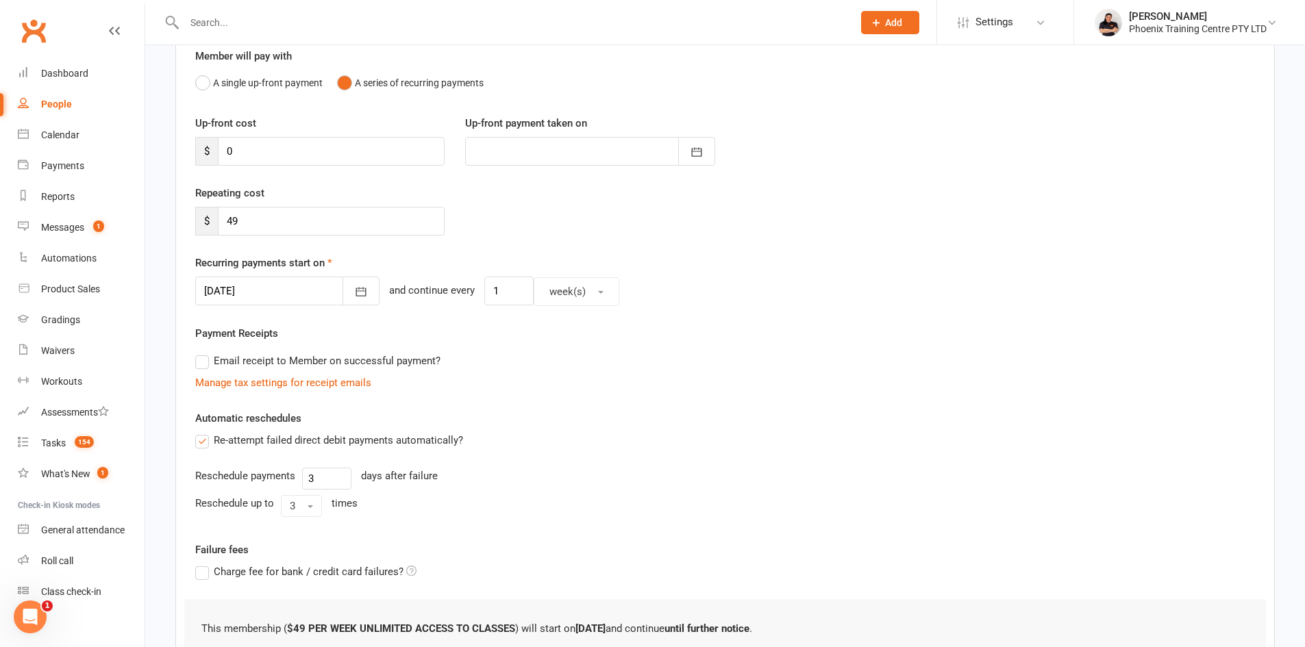
scroll to position [274, 0]
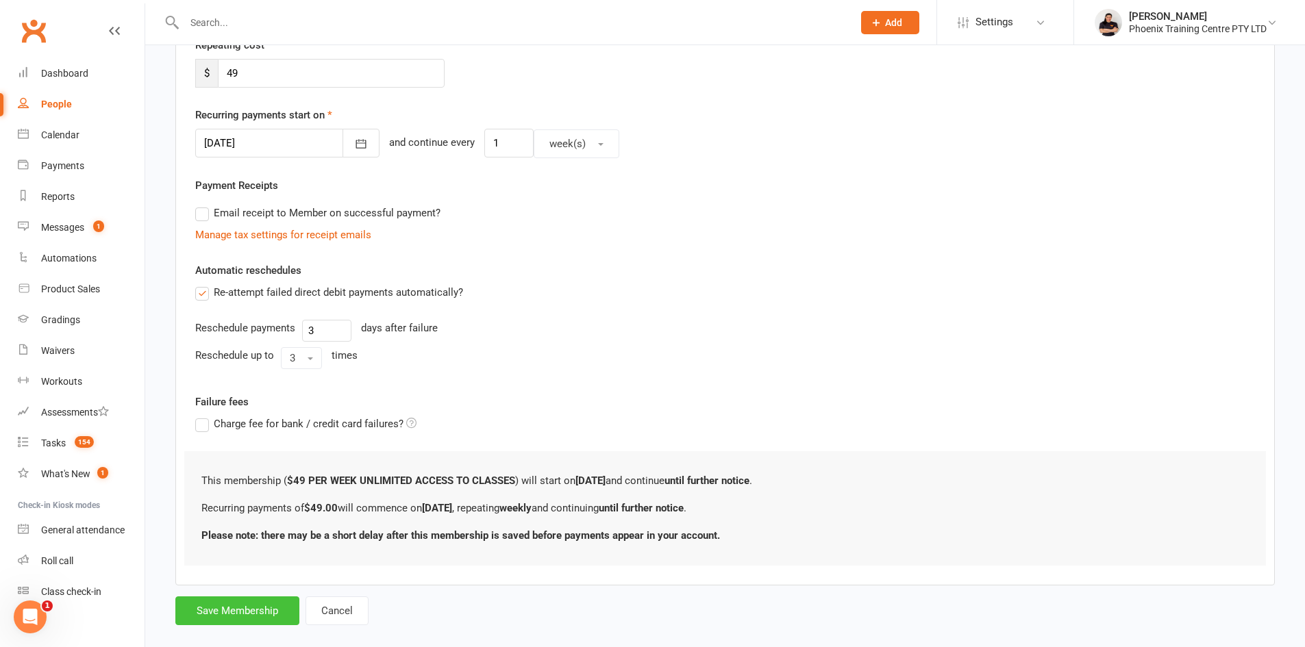
click at [247, 609] on button "Save Membership" at bounding box center [237, 610] width 124 height 29
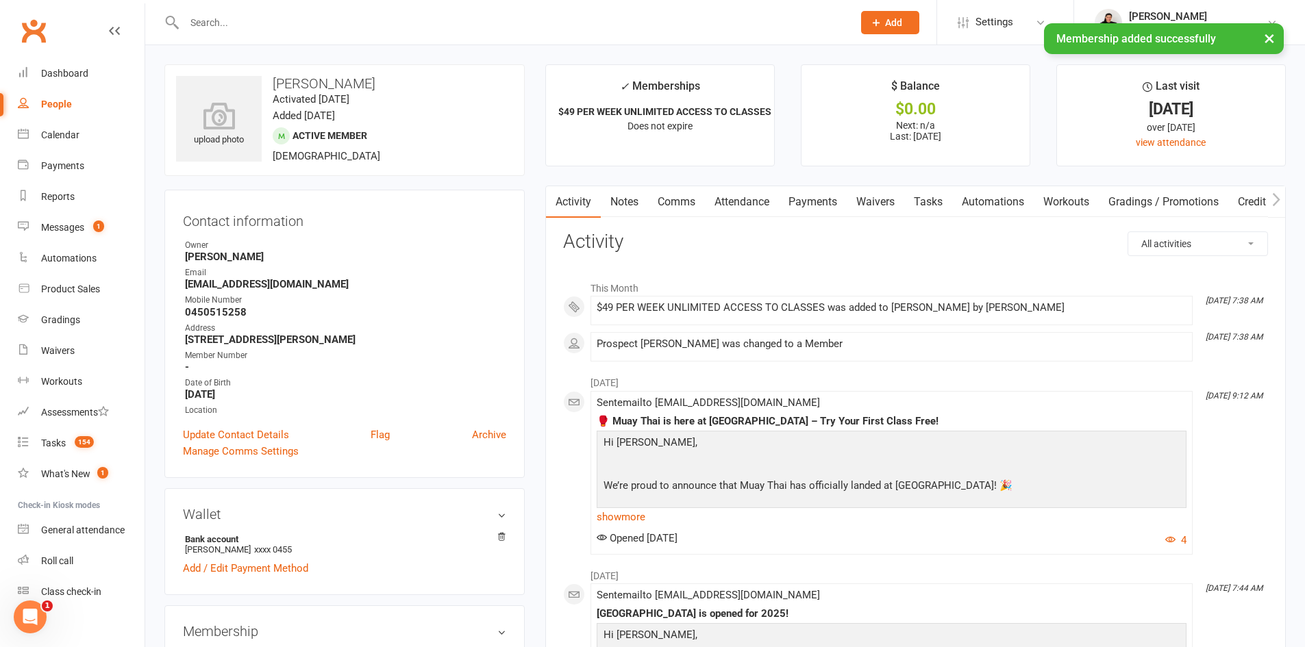
click at [670, 197] on link "Comms" at bounding box center [676, 202] width 57 height 32
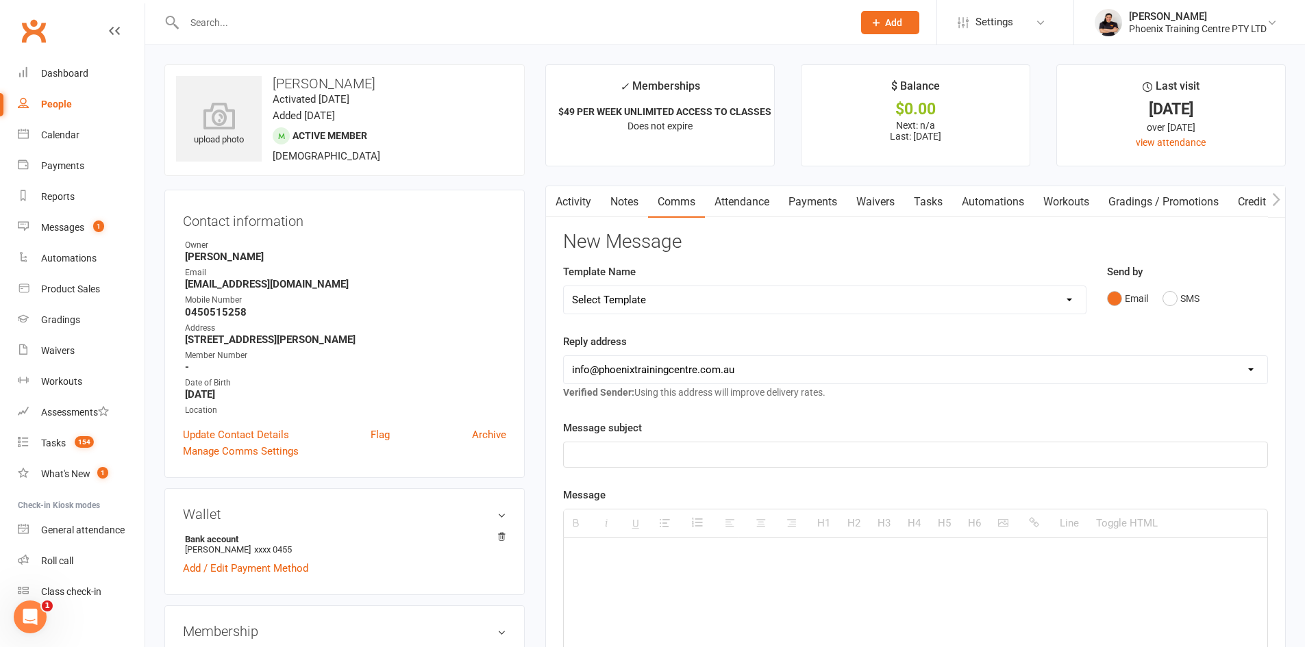
click at [659, 303] on select "Select Template [Email] 001 Prospect follow up - adult email [SMS] 001 Prospect…" at bounding box center [825, 299] width 522 height 27
select select "89"
click at [564, 286] on select "Select Template [Email] 001 Prospect follow up - adult email [SMS] 001 Prospect…" at bounding box center [825, 299] width 522 height 27
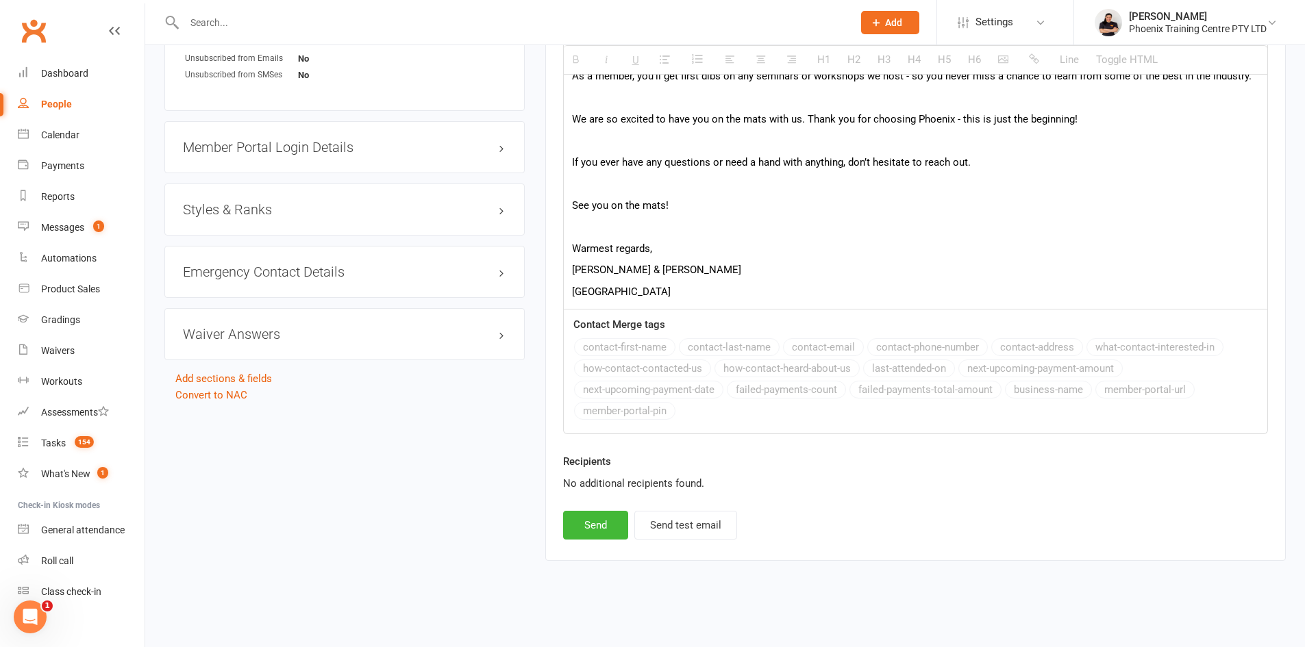
scroll to position [1035, 0]
click at [601, 525] on button "Send" at bounding box center [595, 524] width 65 height 29
select select
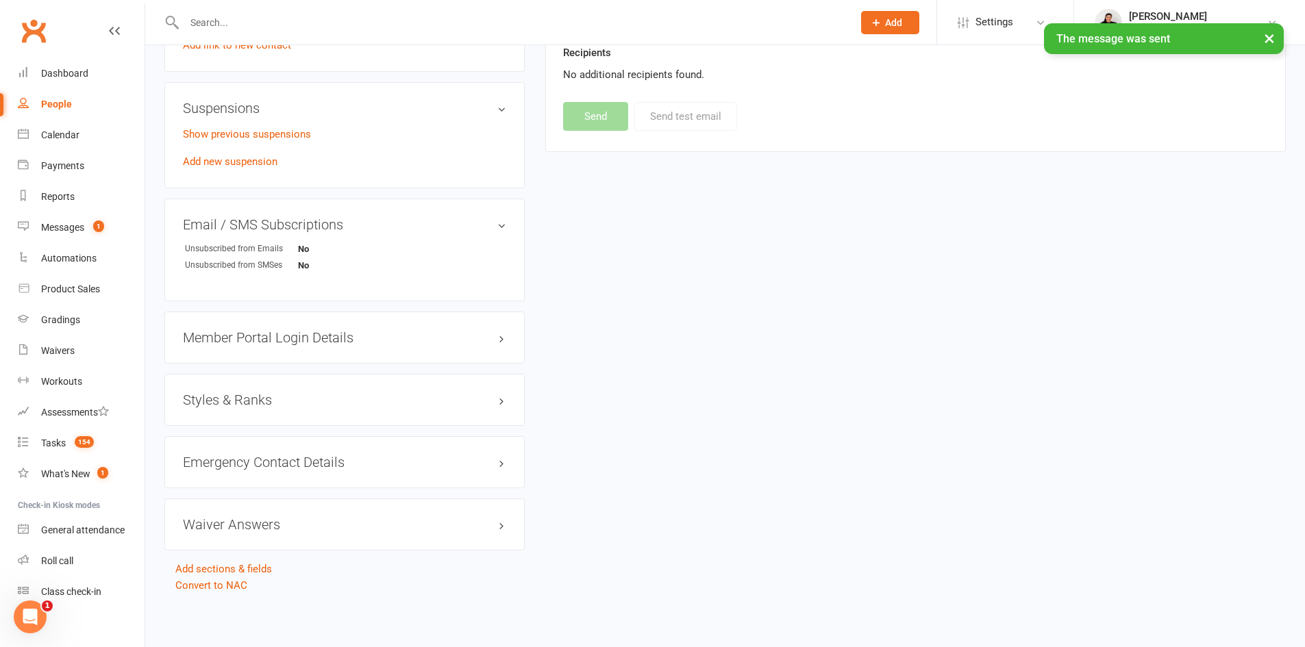
click at [244, 404] on h3 "Styles & Ranks" at bounding box center [344, 399] width 323 height 15
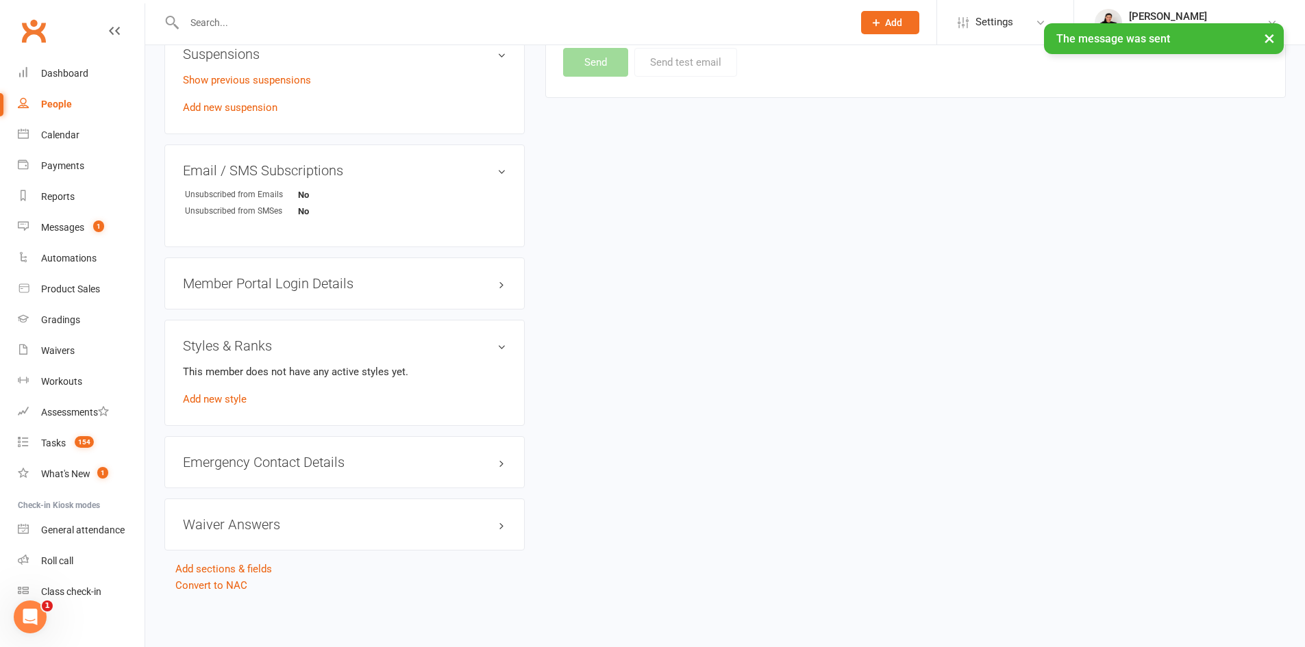
click at [244, 404] on link "Add new style" at bounding box center [215, 399] width 64 height 12
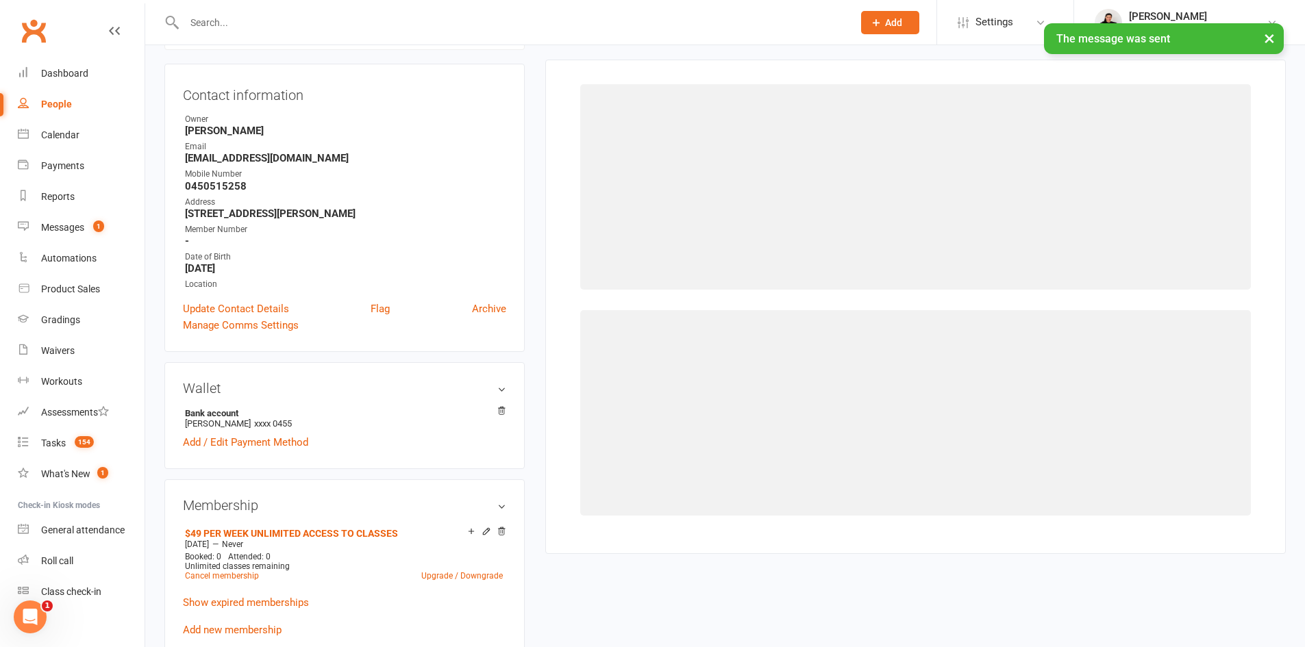
scroll to position [117, 0]
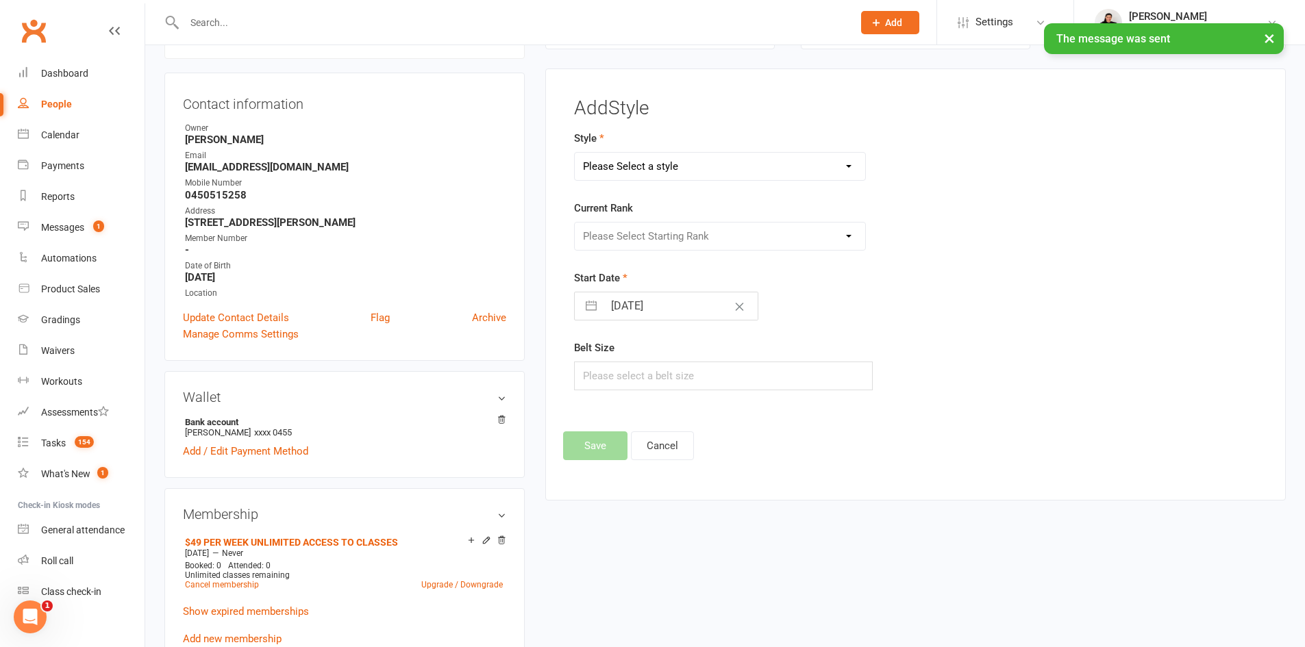
click at [721, 171] on select "Please Select a style Brazilian Jiu Jitsu Combat Karate Kids Brazilian Jiu Jits…" at bounding box center [720, 166] width 291 height 27
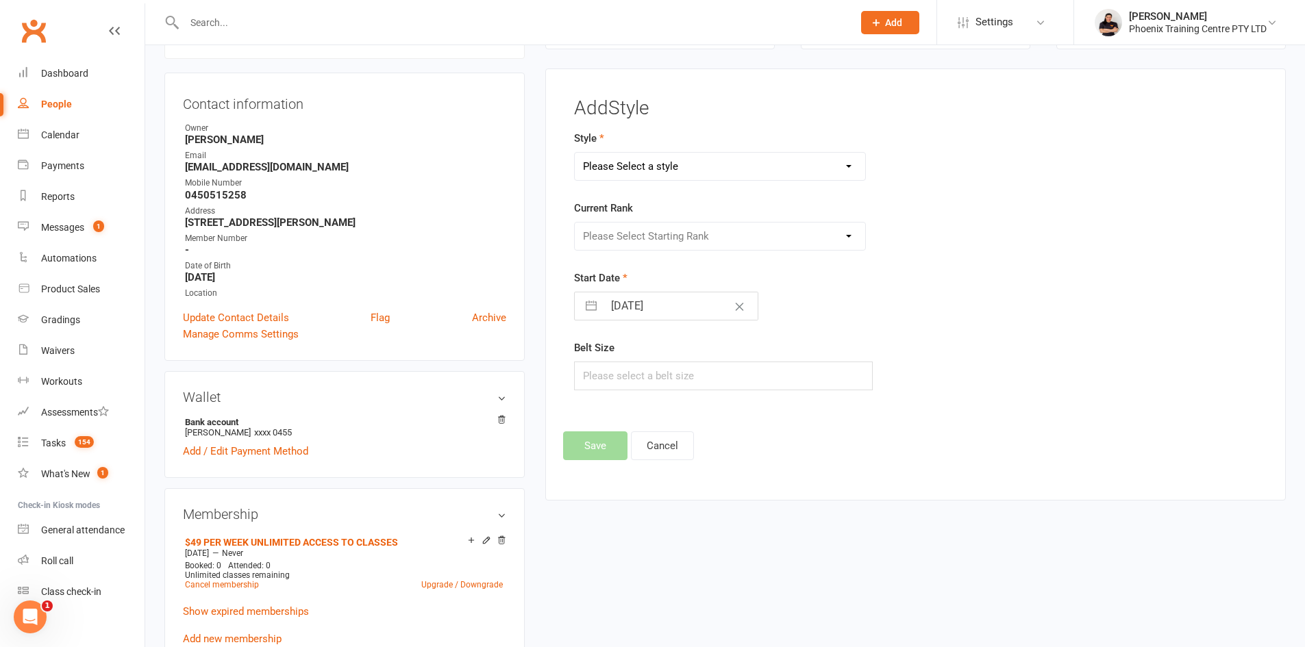
select select "2023"
click at [575, 153] on select "Please Select a style Brazilian Jiu Jitsu Combat Karate Kids Brazilian Jiu Jits…" at bounding box center [720, 166] width 291 height 27
click at [651, 230] on select "Please Select Starting Rank White Belt White Belt - 1 Stripe White Belt - 2 Str…" at bounding box center [720, 236] width 291 height 27
select select "19850"
click at [575, 223] on select "Please Select Starting Rank White Belt White Belt - 1 Stripe White Belt - 2 Str…" at bounding box center [720, 236] width 291 height 27
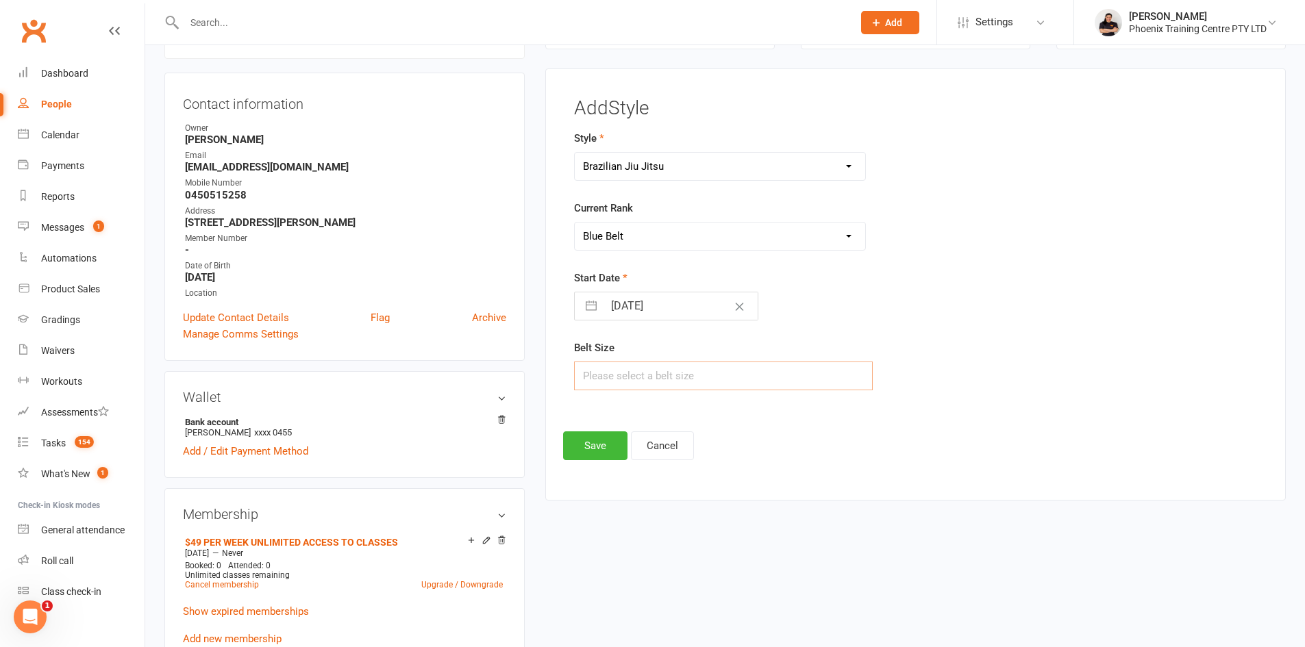
click at [627, 376] on input "text" at bounding box center [723, 376] width 299 height 29
type input "A2"
click at [604, 455] on button "Save" at bounding box center [595, 445] width 64 height 29
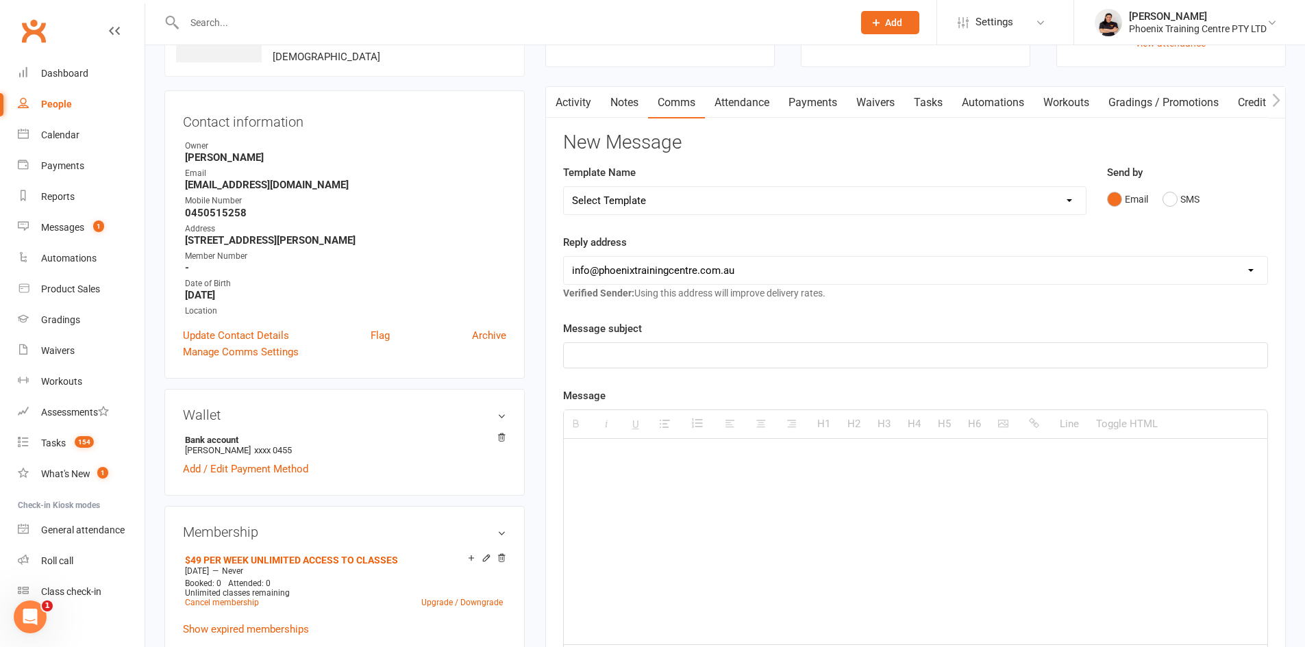
scroll to position [0, 0]
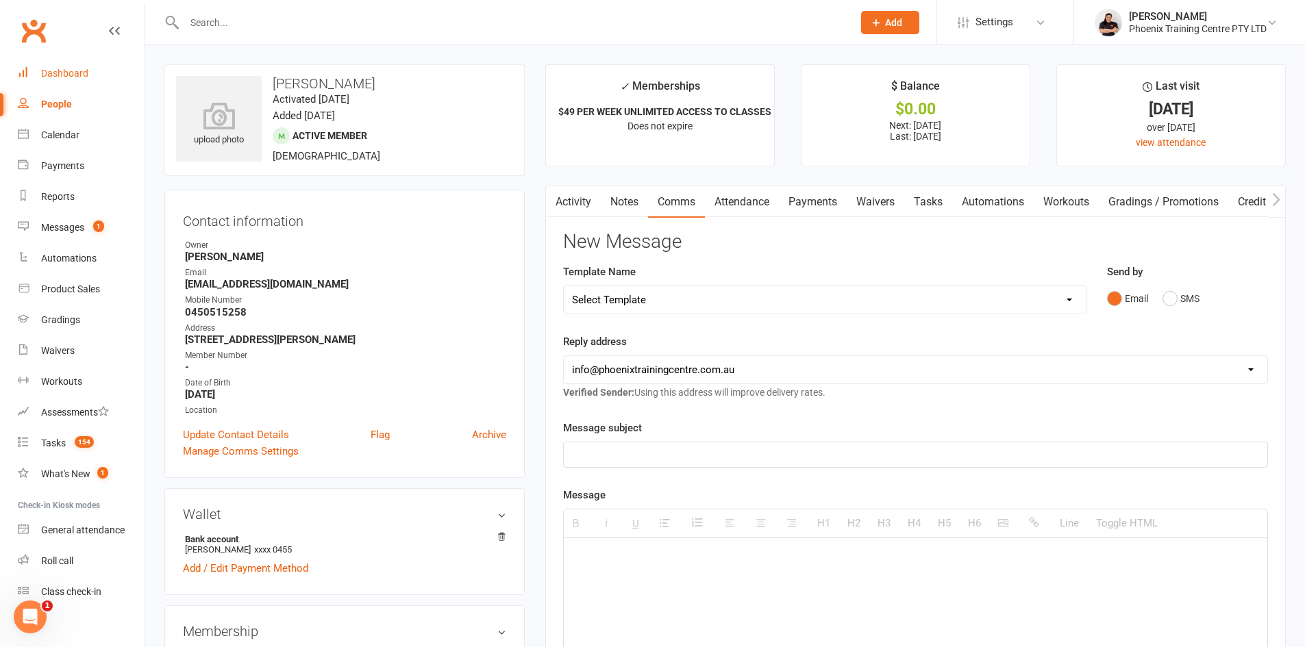
click at [77, 72] on div "Dashboard" at bounding box center [64, 73] width 47 height 11
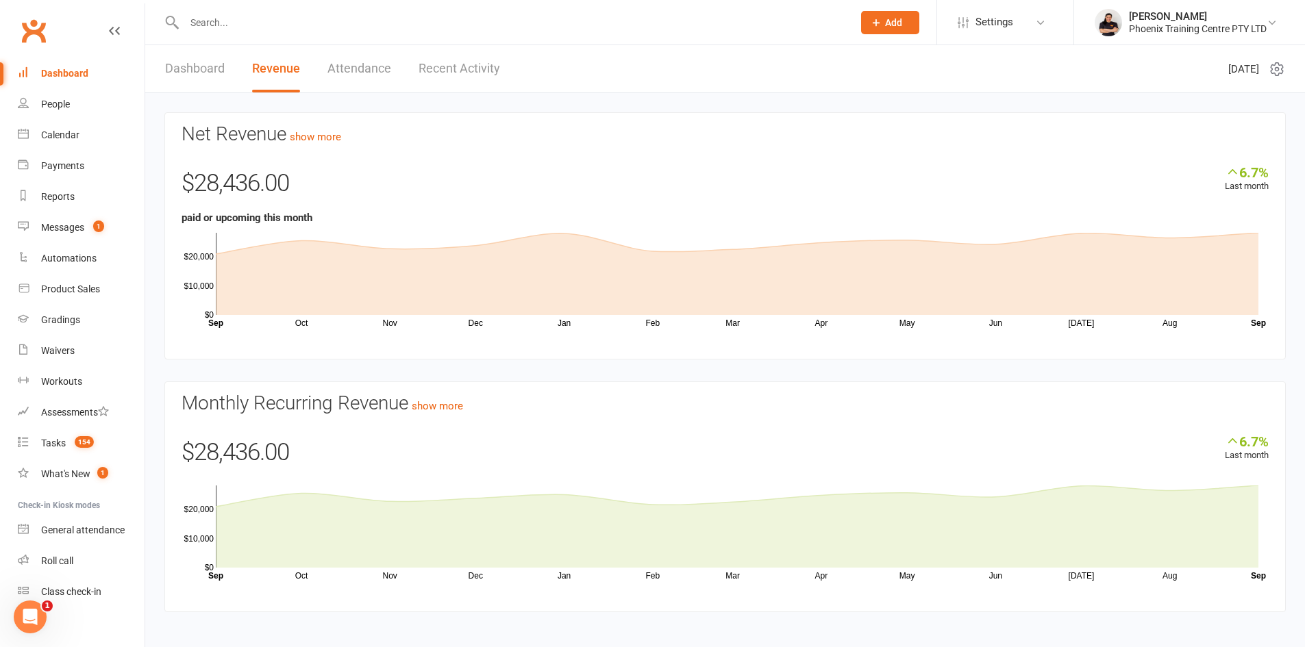
click at [895, 25] on span "Add" at bounding box center [893, 22] width 17 height 11
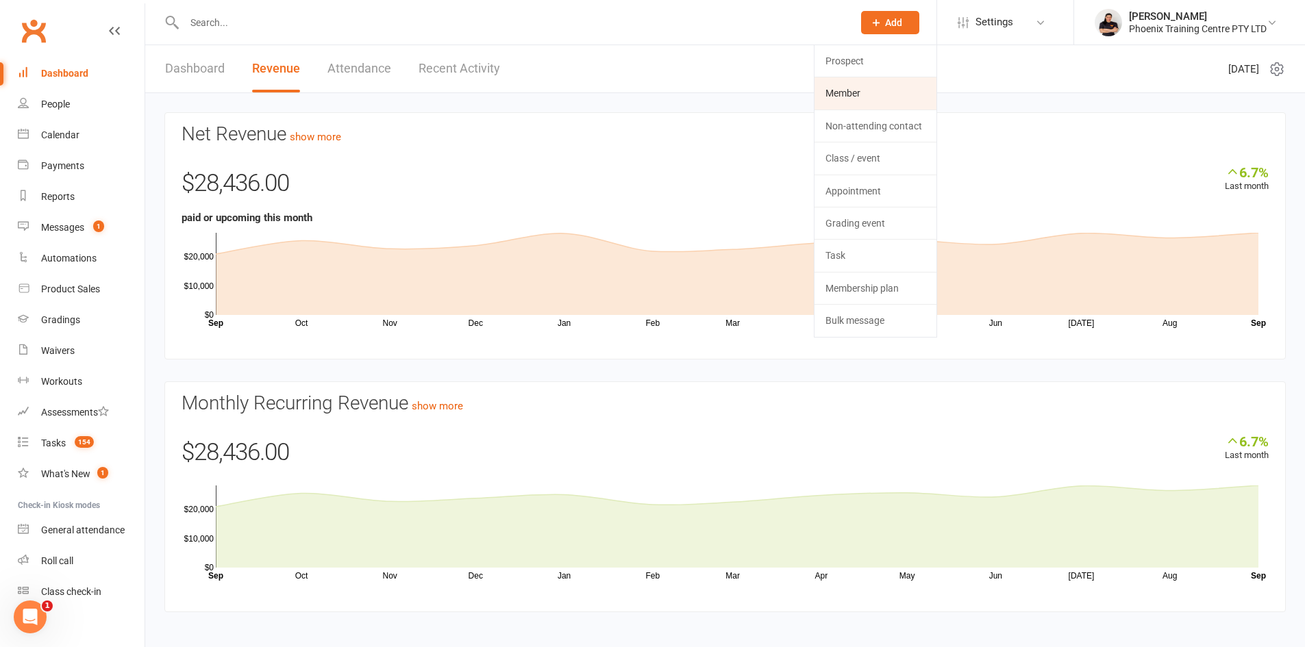
click at [849, 91] on link "Member" at bounding box center [875, 93] width 122 height 32
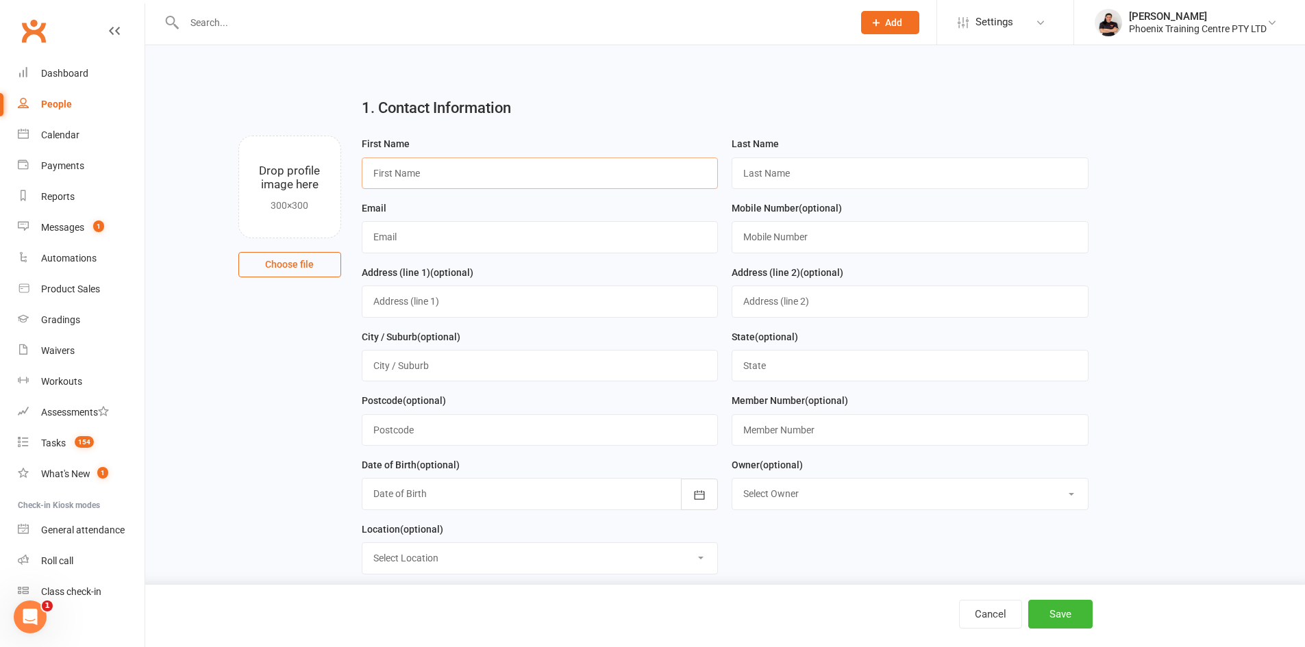
click at [460, 168] on input "text" at bounding box center [540, 174] width 357 height 32
type input "a"
type input "[PERSON_NAME]"
click at [759, 170] on input "text" at bounding box center [909, 174] width 357 height 32
type input "Fenech"
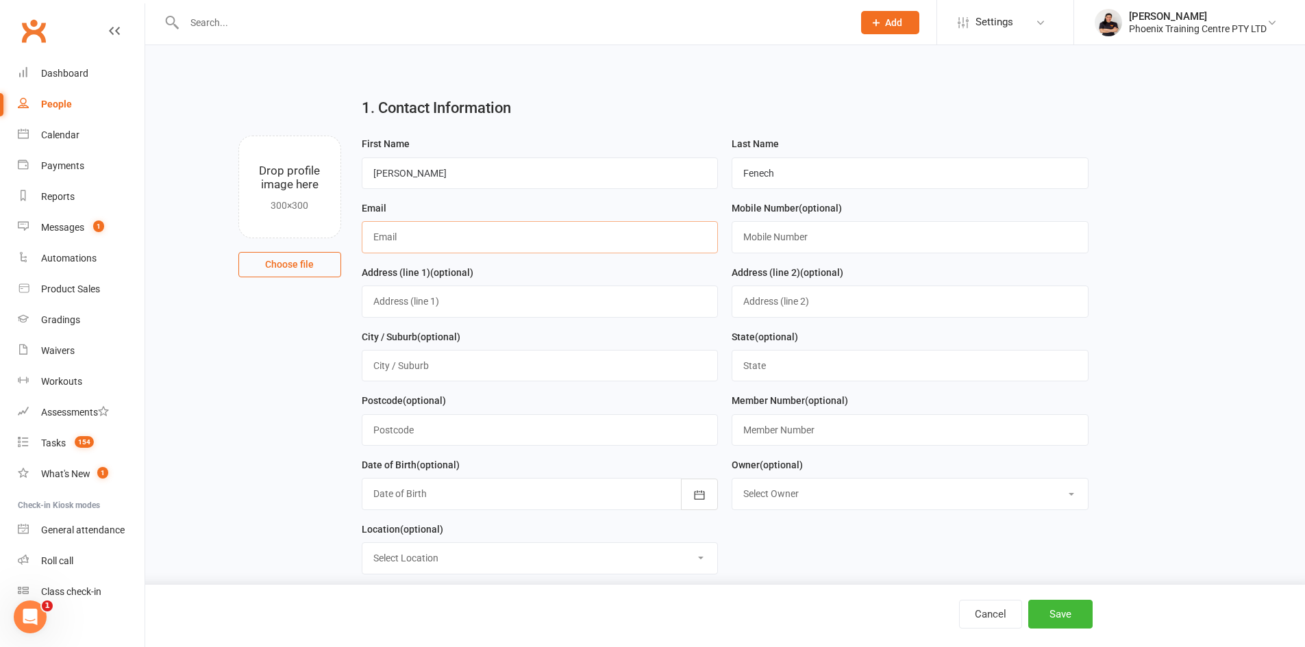
click at [371, 242] on input "text" at bounding box center [540, 237] width 357 height 32
paste input "[EMAIL_ADDRESS][DOMAIN_NAME]"
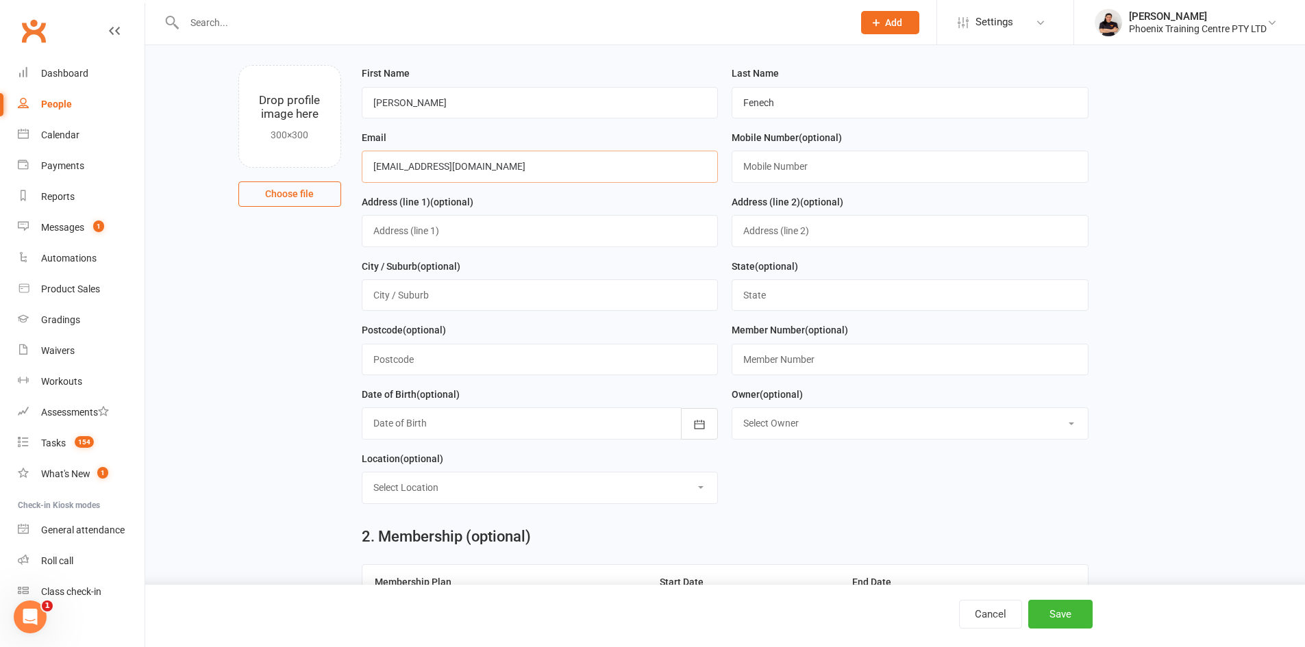
scroll to position [274, 0]
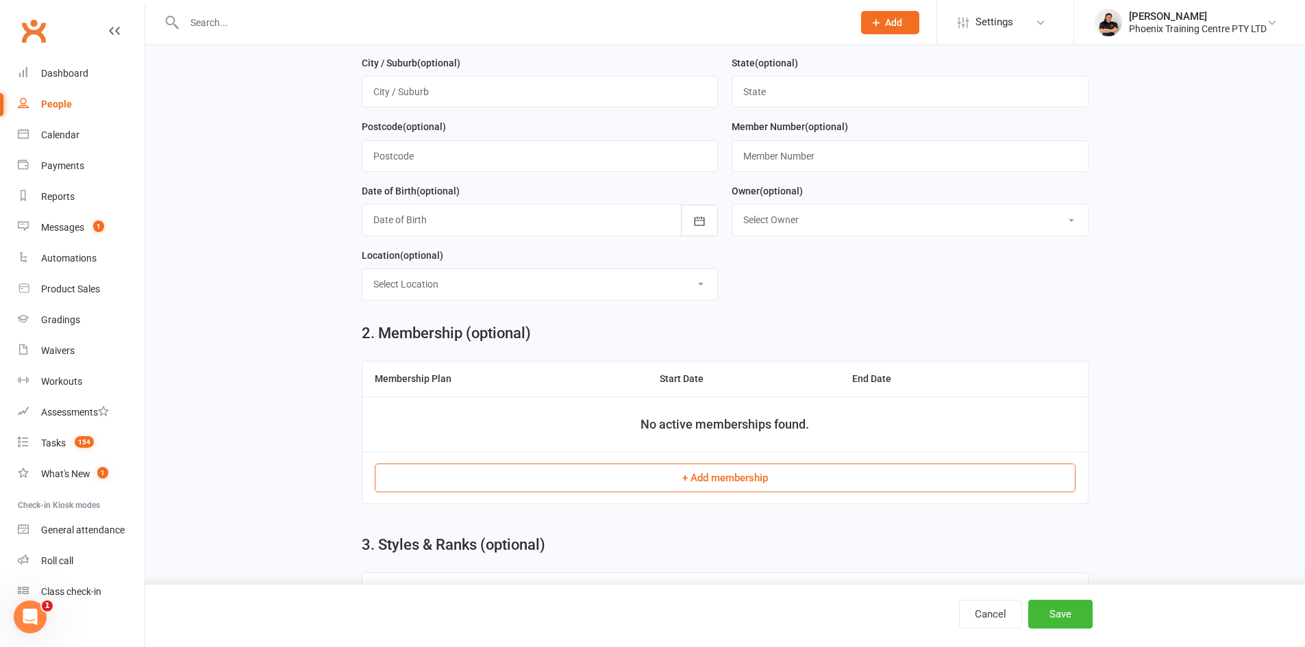
type input "[EMAIL_ADDRESS][DOMAIN_NAME]"
click at [702, 490] on button "+ Add membership" at bounding box center [725, 478] width 701 height 29
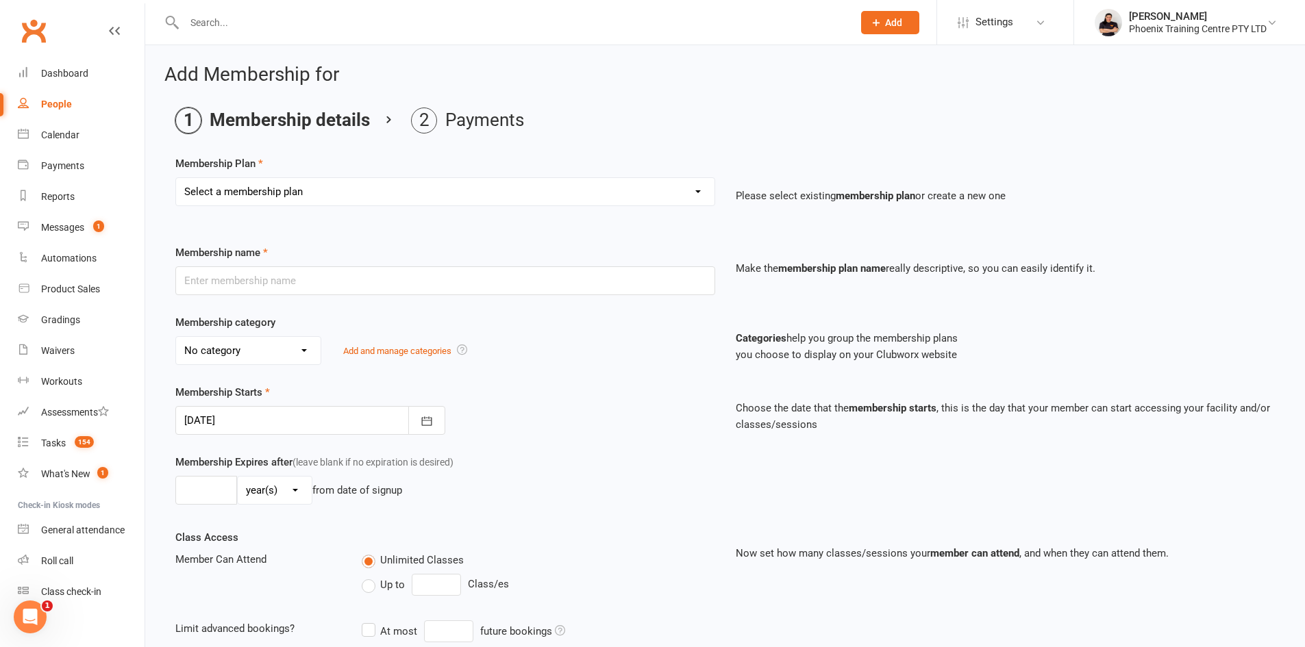
click at [466, 192] on select "Select a membership plan Create new Membership Plan Kids unlimited legacy $21 T…" at bounding box center [445, 191] width 538 height 27
select select "30"
click at [176, 178] on select "Select a membership plan Create new Membership Plan Kids unlimited legacy $21 T…" at bounding box center [445, 191] width 538 height 27
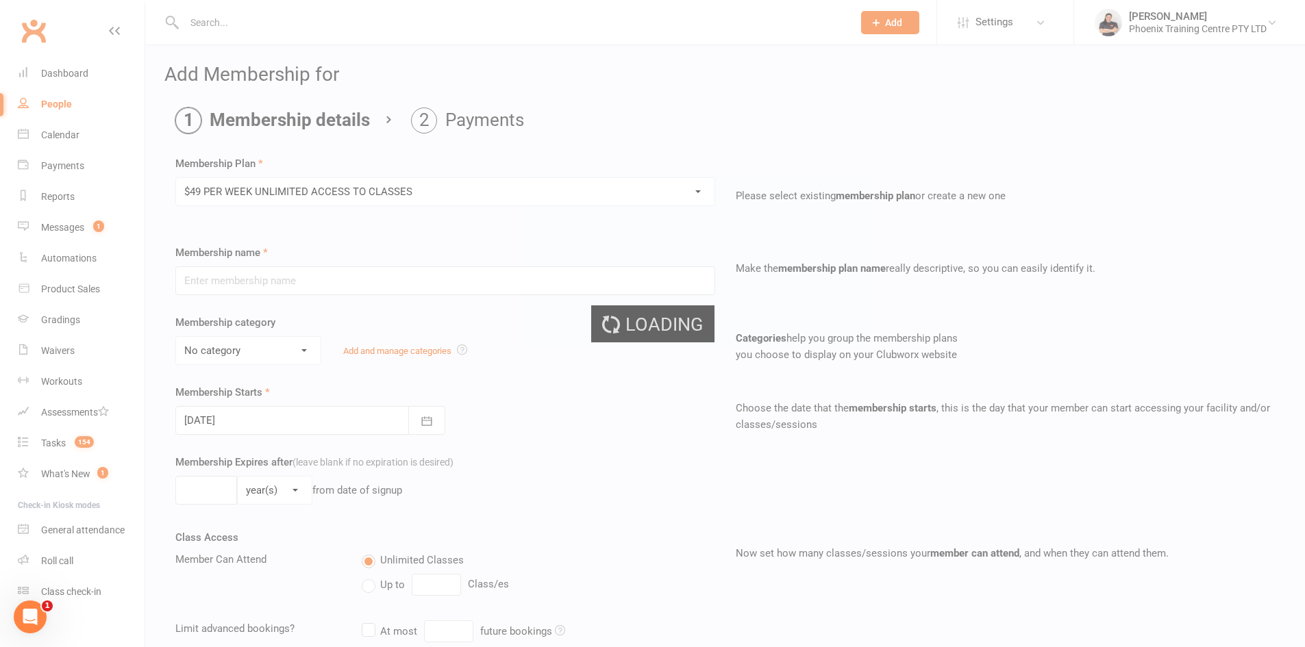
type input "$49 PER WEEK UNLIMITED ACCESS TO CLASSES"
select select "1"
type input "0"
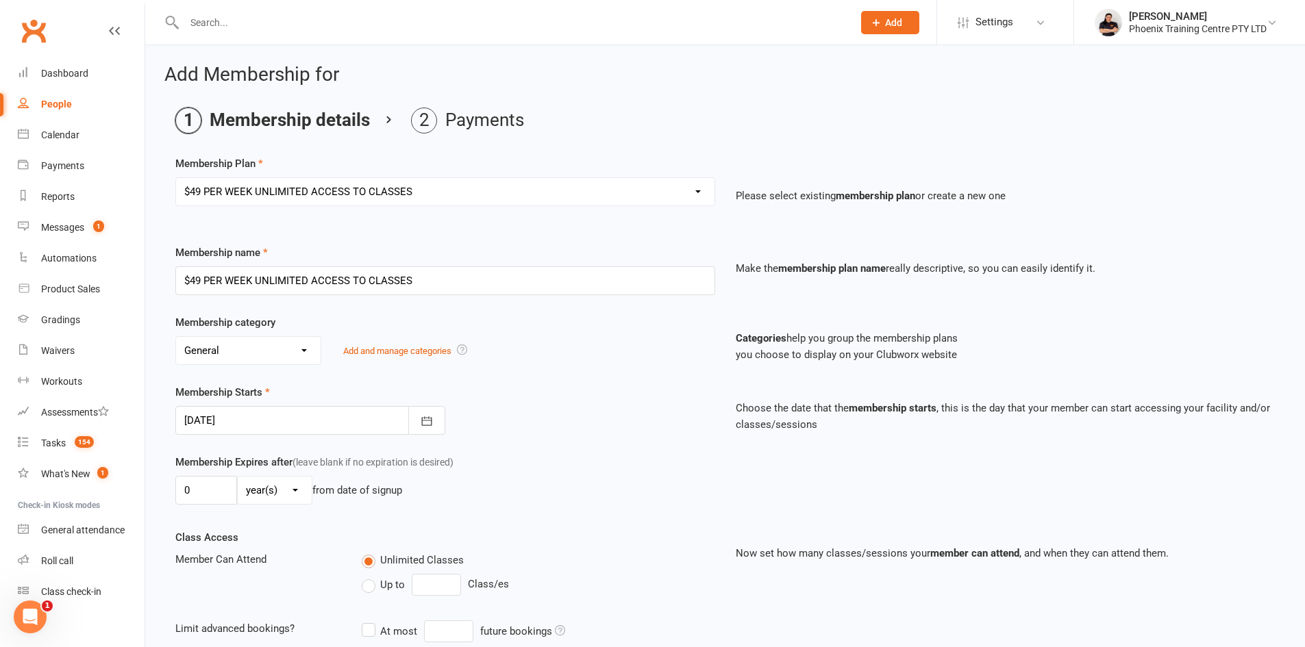
click at [700, 194] on select "Select a membership plan Create new Membership Plan Kids unlimited legacy $21 T…" at bounding box center [445, 191] width 538 height 27
select select "21"
click at [176, 178] on select "Select a membership plan Create new Membership Plan Kids unlimited legacy $21 T…" at bounding box center [445, 191] width 538 height 27
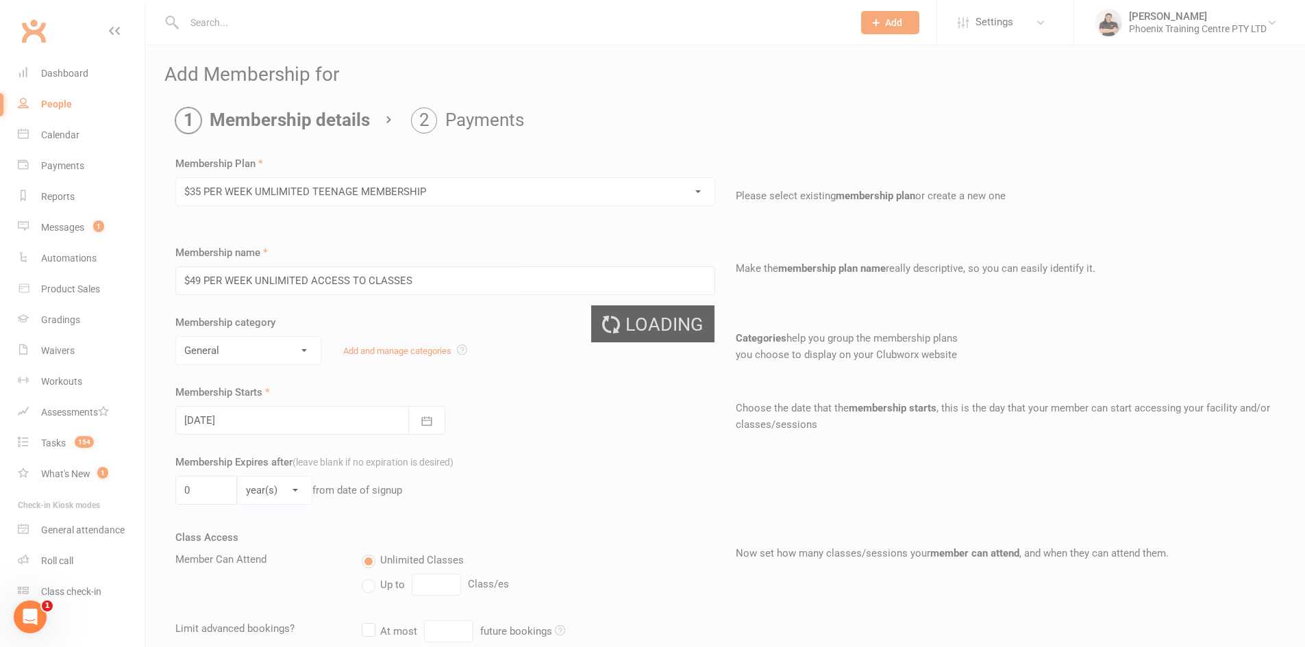
type input "$35 PER WEEK UMLIMITED TEENAGE MEMBERSHIP"
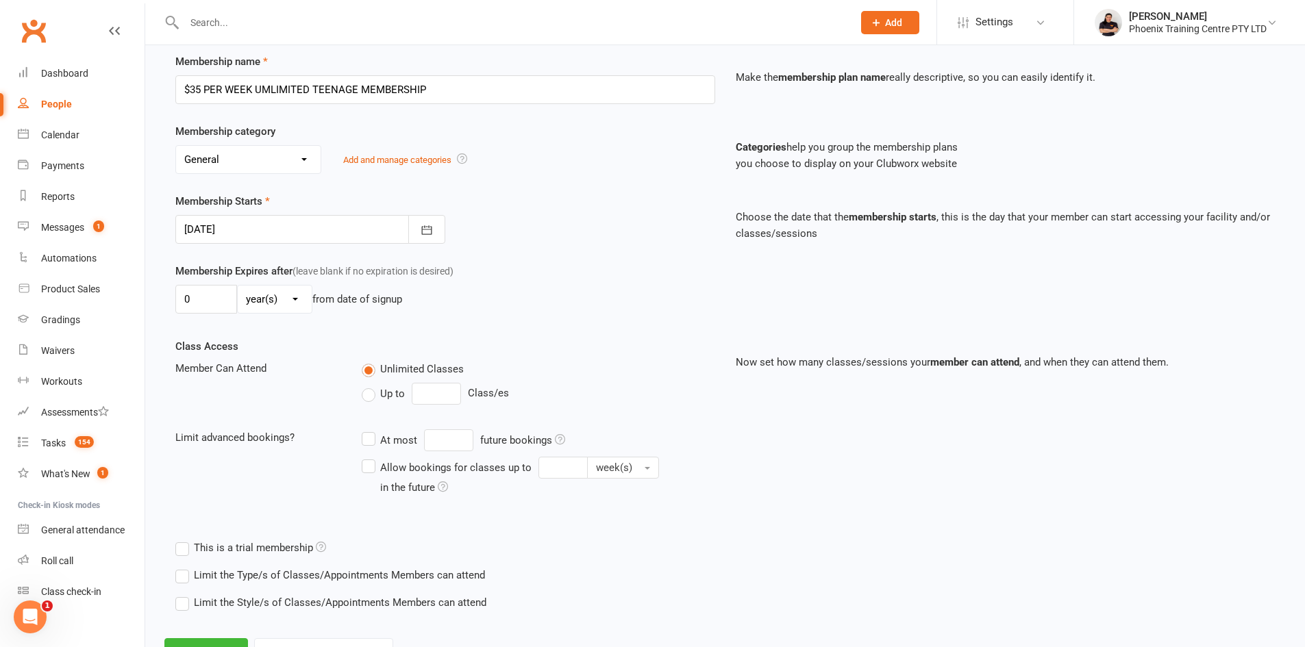
scroll to position [250, 0]
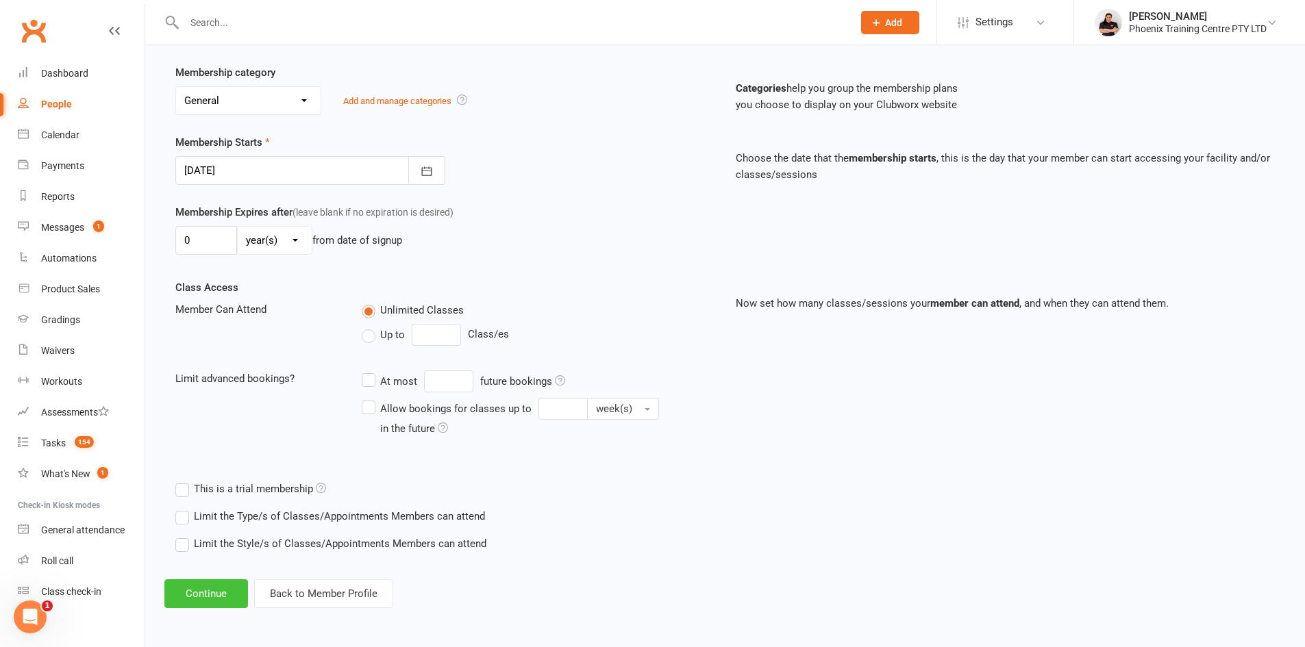
click at [204, 591] on button "Continue" at bounding box center [206, 593] width 84 height 29
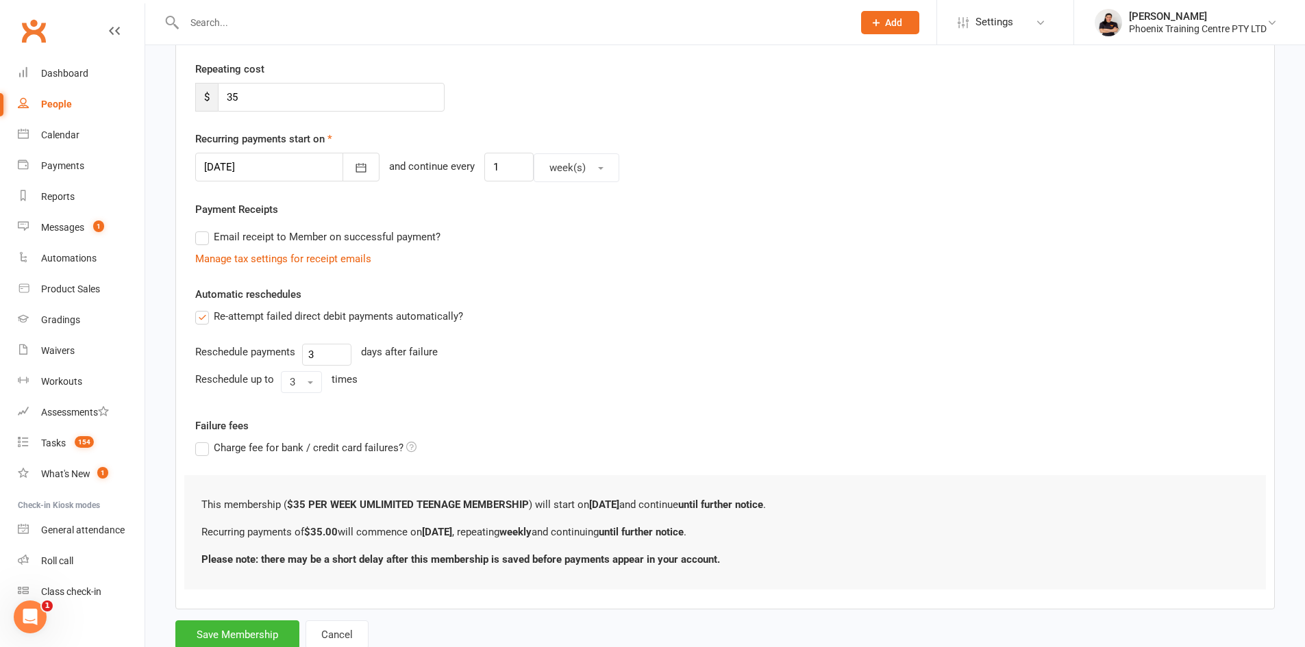
scroll to position [0, 0]
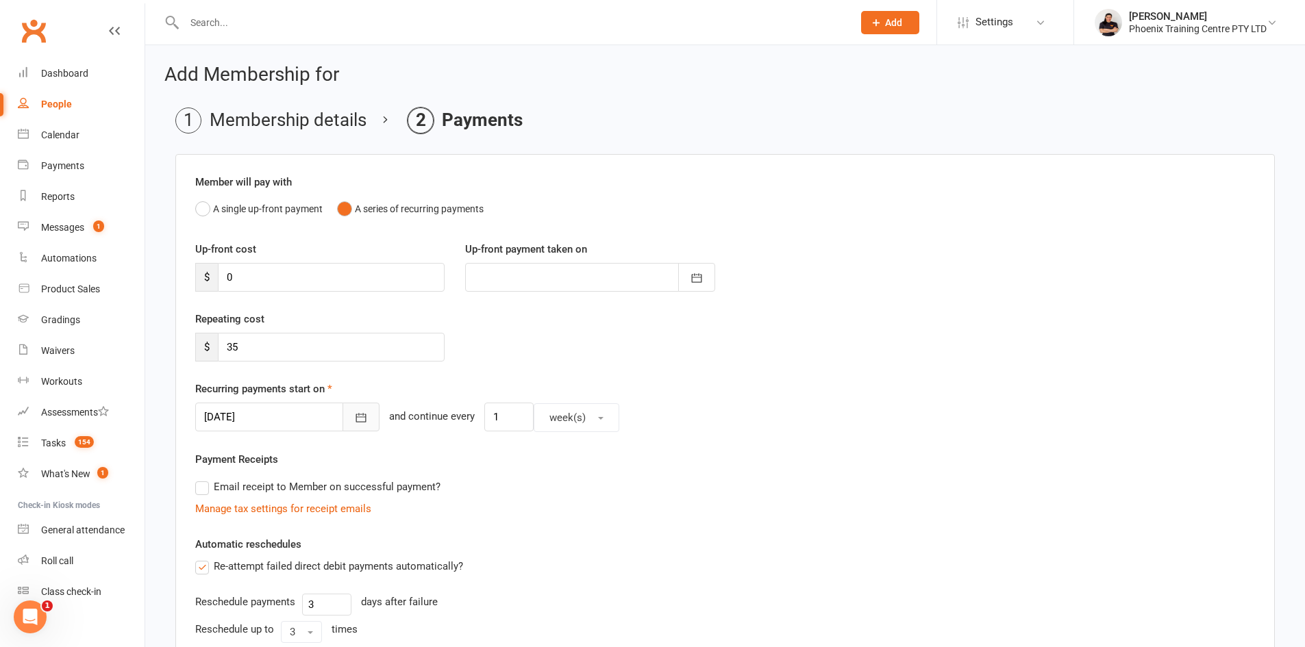
click at [354, 418] on icon "button" at bounding box center [361, 418] width 14 height 14
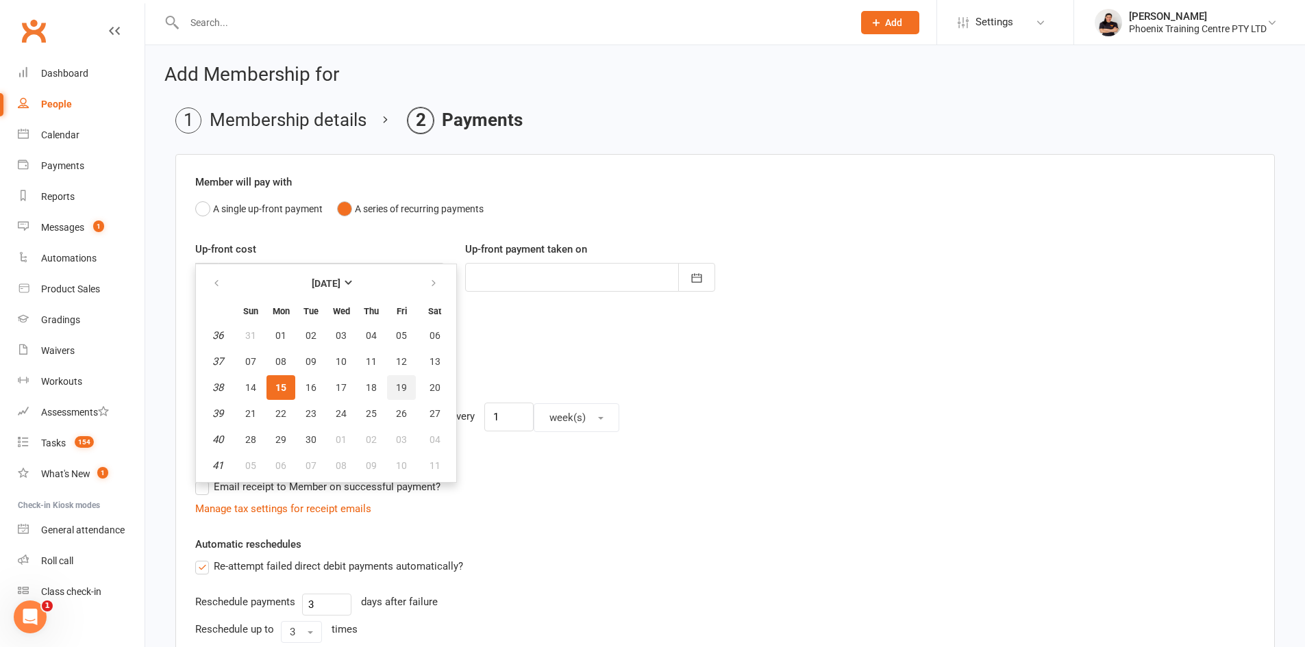
click at [397, 391] on span "19" at bounding box center [401, 387] width 11 height 11
type input "[DATE]"
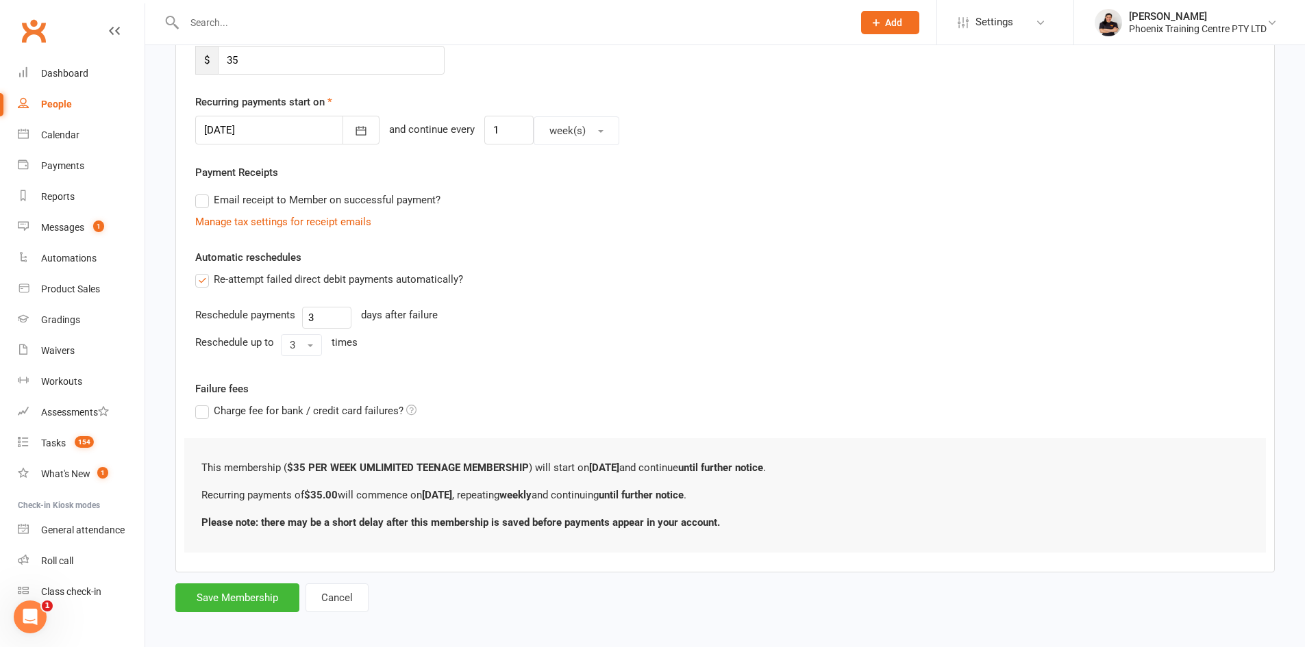
scroll to position [294, 0]
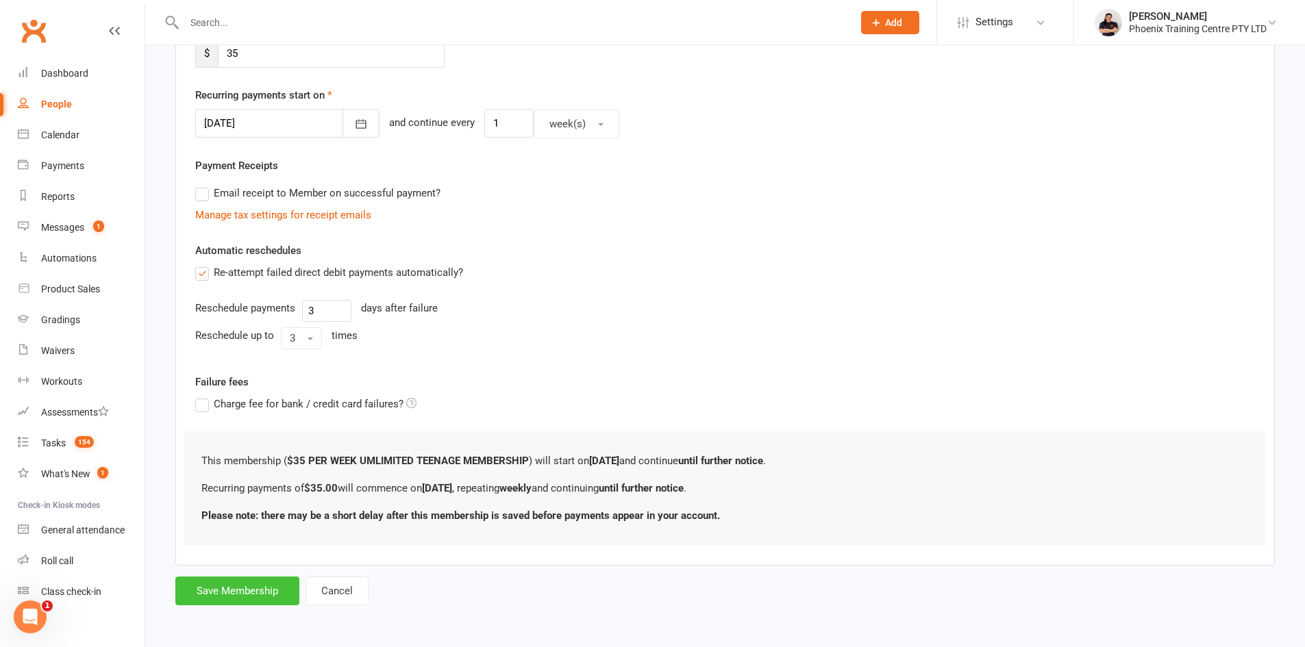
click at [216, 585] on button "Save Membership" at bounding box center [237, 591] width 124 height 29
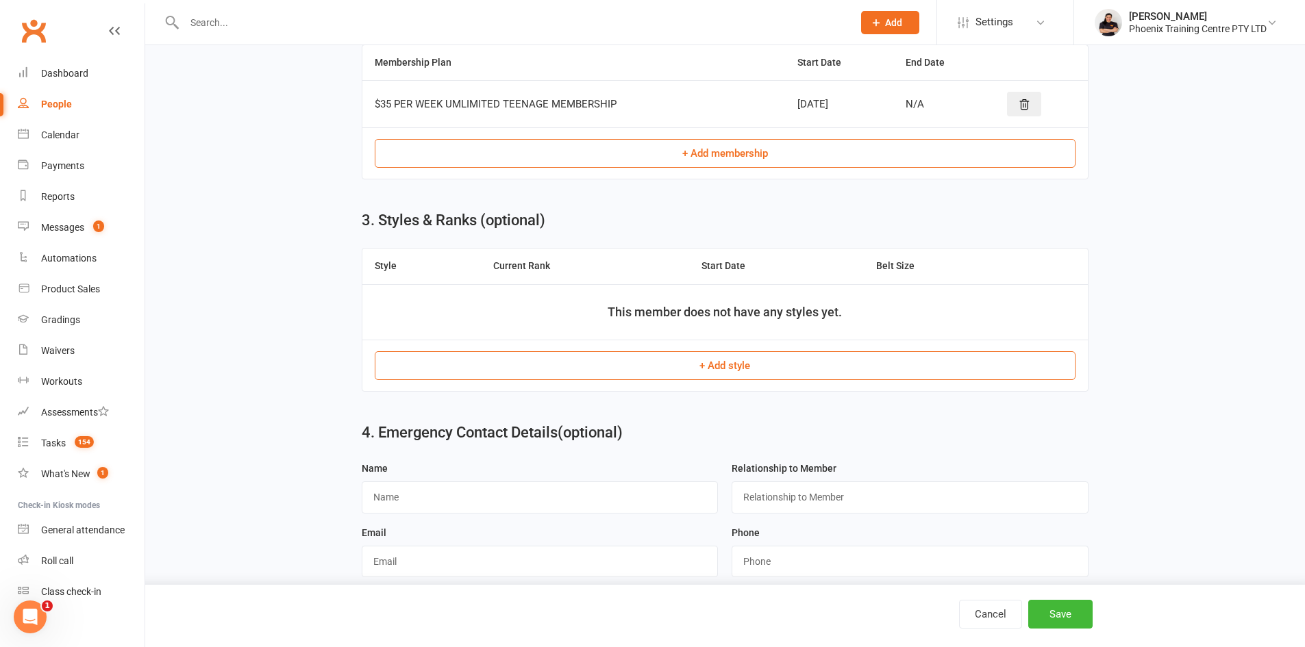
click at [681, 379] on button "+ Add style" at bounding box center [725, 365] width 701 height 29
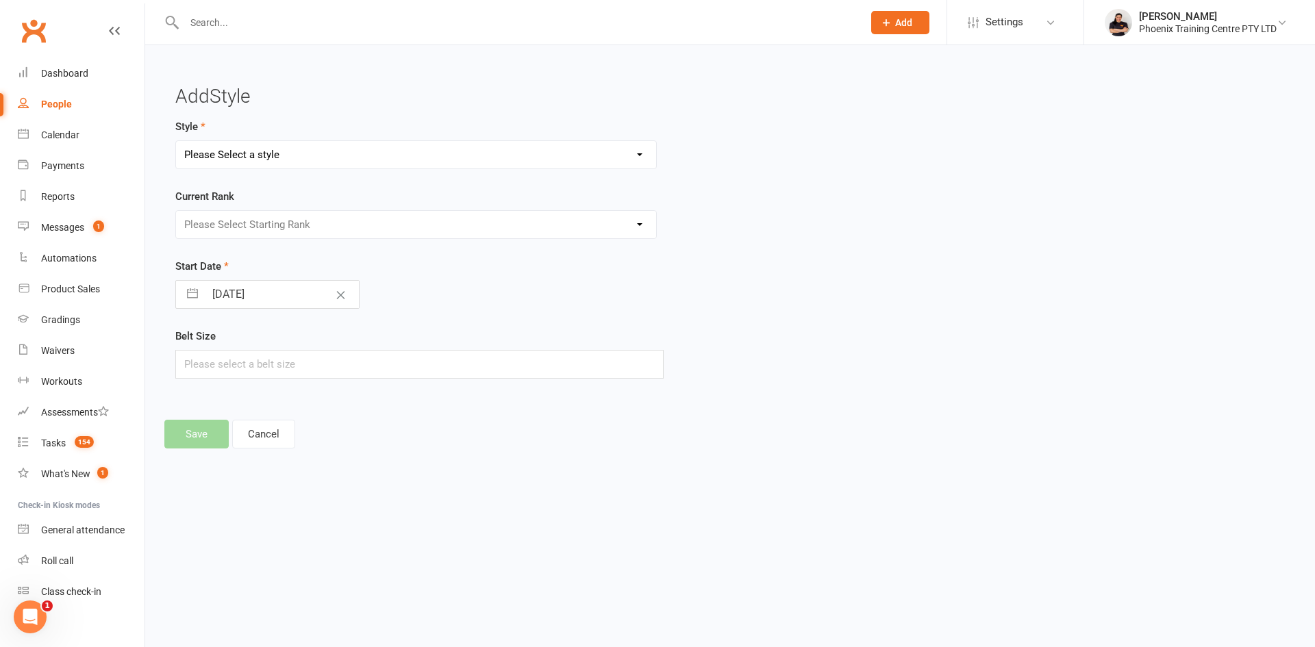
click at [416, 151] on select "Please Select a style Brazilian Jiu Jitsu Combat Karate Kids Brazilian Jiu Jits…" at bounding box center [416, 154] width 480 height 27
select select "2023"
click at [176, 141] on select "Please Select a style Brazilian Jiu Jitsu Combat Karate Kids Brazilian Jiu Jits…" at bounding box center [416, 154] width 480 height 27
click at [312, 227] on select "Please Select Starting Rank White Belt White Belt - 1 Stripe White Belt - 2 Str…" at bounding box center [416, 224] width 480 height 27
select select "19845"
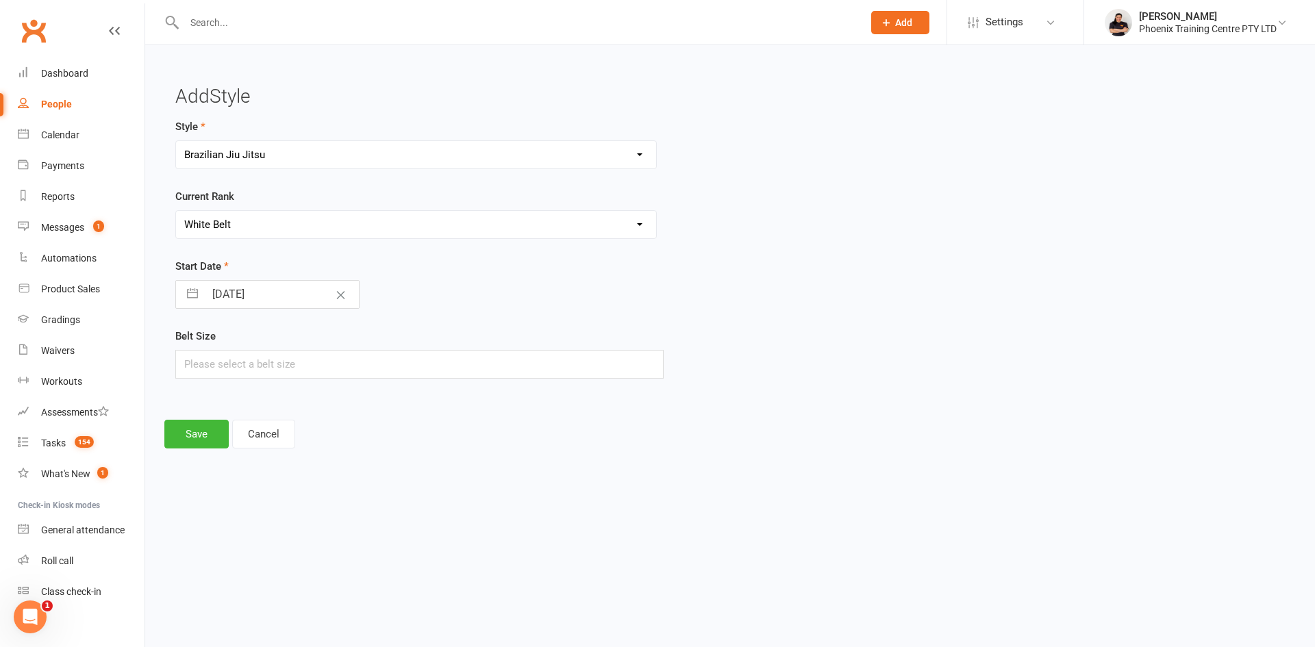
click at [176, 211] on select "Please Select Starting Rank White Belt White Belt - 1 Stripe White Belt - 2 Str…" at bounding box center [416, 224] width 480 height 27
click at [255, 368] on input "text" at bounding box center [419, 364] width 488 height 29
type input "a2"
click at [191, 439] on button "Save" at bounding box center [196, 434] width 64 height 29
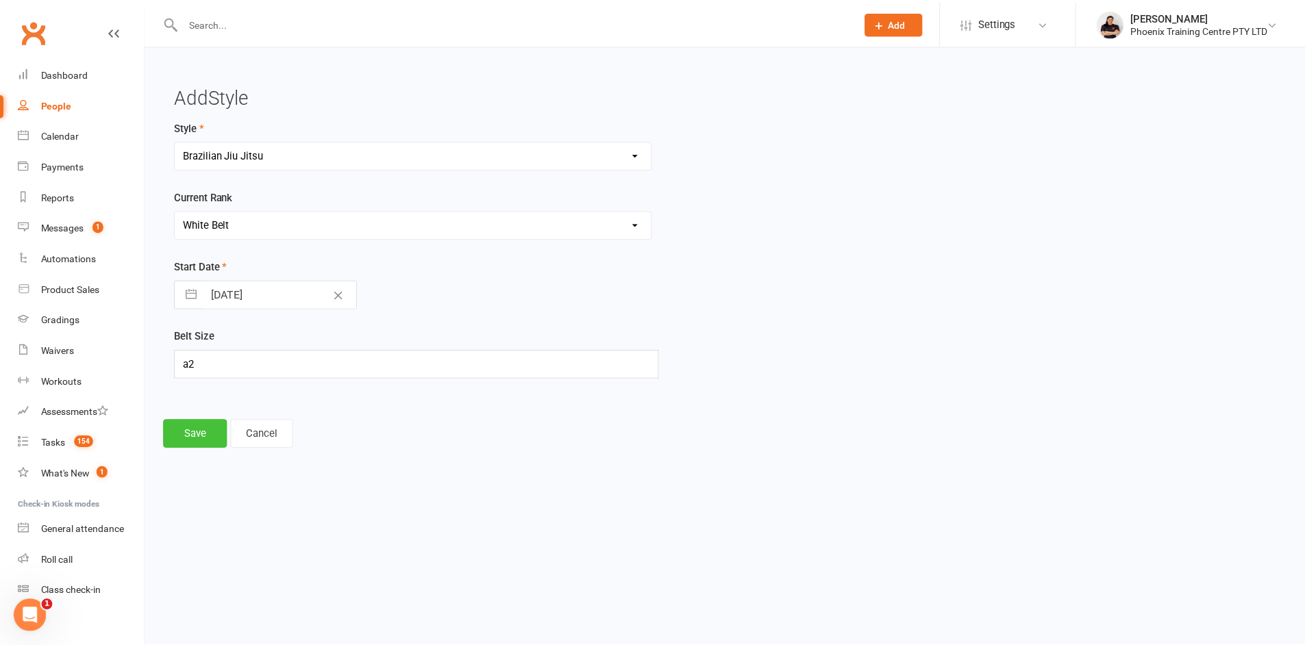
scroll to position [670, 0]
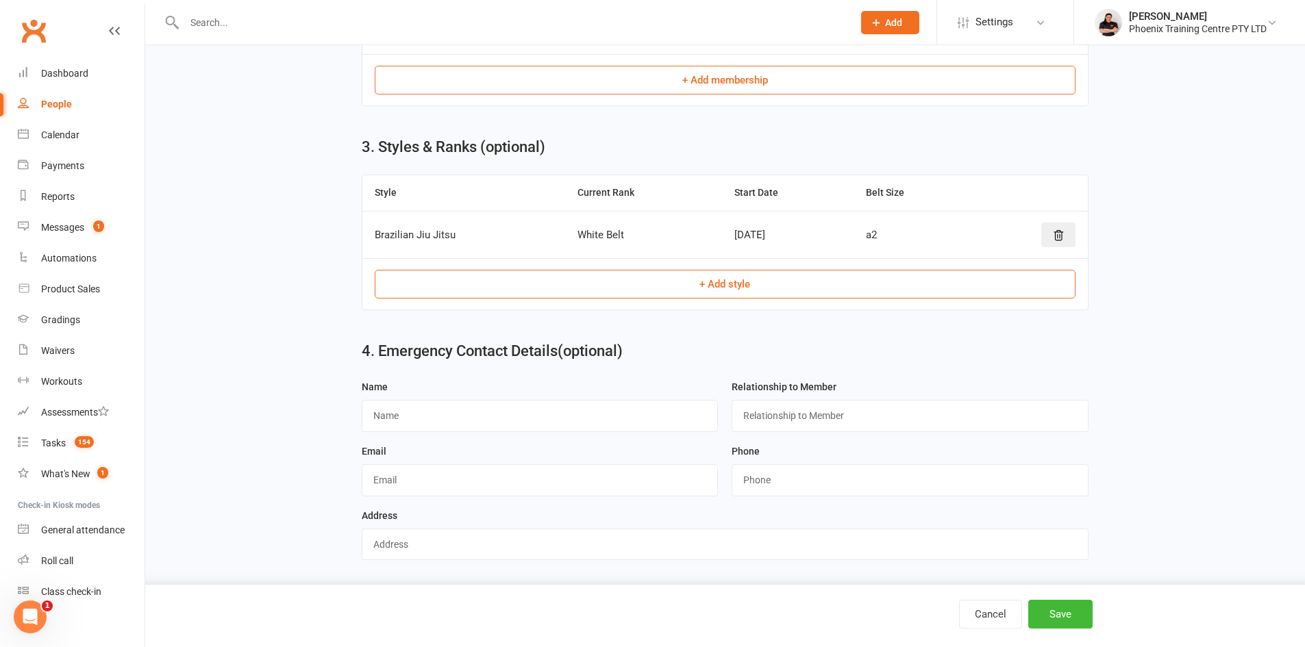
click at [557, 274] on button "+ Add style" at bounding box center [725, 284] width 701 height 29
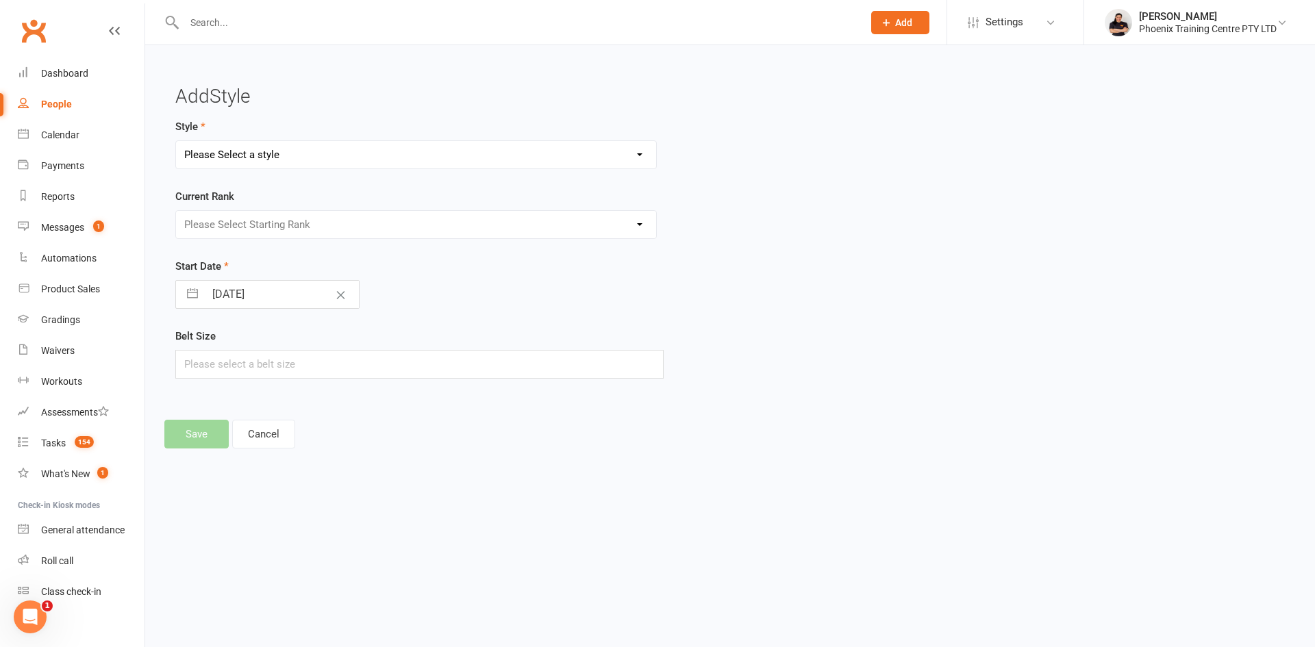
click at [327, 162] on select "Please Select a style Brazilian Jiu Jitsu Combat Karate Kids Brazilian Jiu Jits…" at bounding box center [416, 154] width 480 height 27
select select "2025"
click at [176, 141] on select "Please Select a style Brazilian Jiu Jitsu Combat Karate Kids Brazilian Jiu Jits…" at bounding box center [416, 154] width 480 height 27
click at [292, 235] on select "Please Select Starting Rank White Belt Yellow Belt Orange Belt Green Belt Blue …" at bounding box center [416, 224] width 480 height 27
select select "19910"
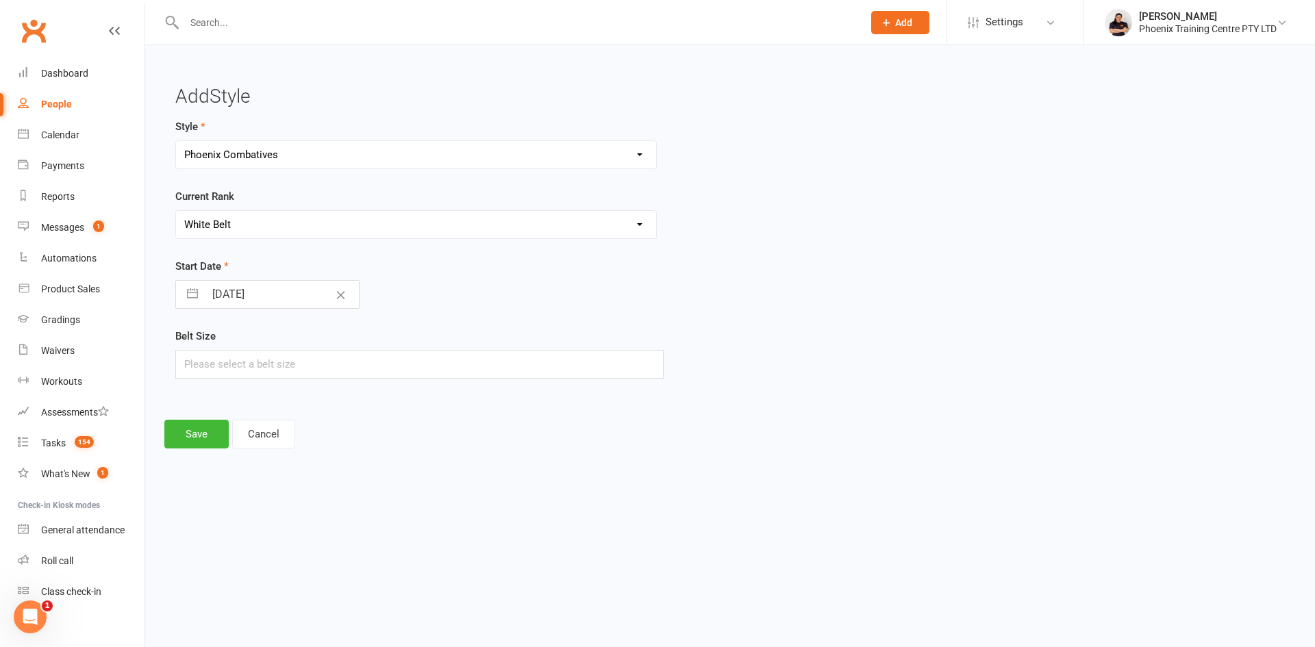
click at [176, 211] on select "Please Select Starting Rank White Belt Yellow Belt Orange Belt Green Belt Blue …" at bounding box center [416, 224] width 480 height 27
click at [247, 366] on input "text" at bounding box center [419, 364] width 488 height 29
type input "a2"
click at [216, 431] on button "Save" at bounding box center [196, 434] width 64 height 29
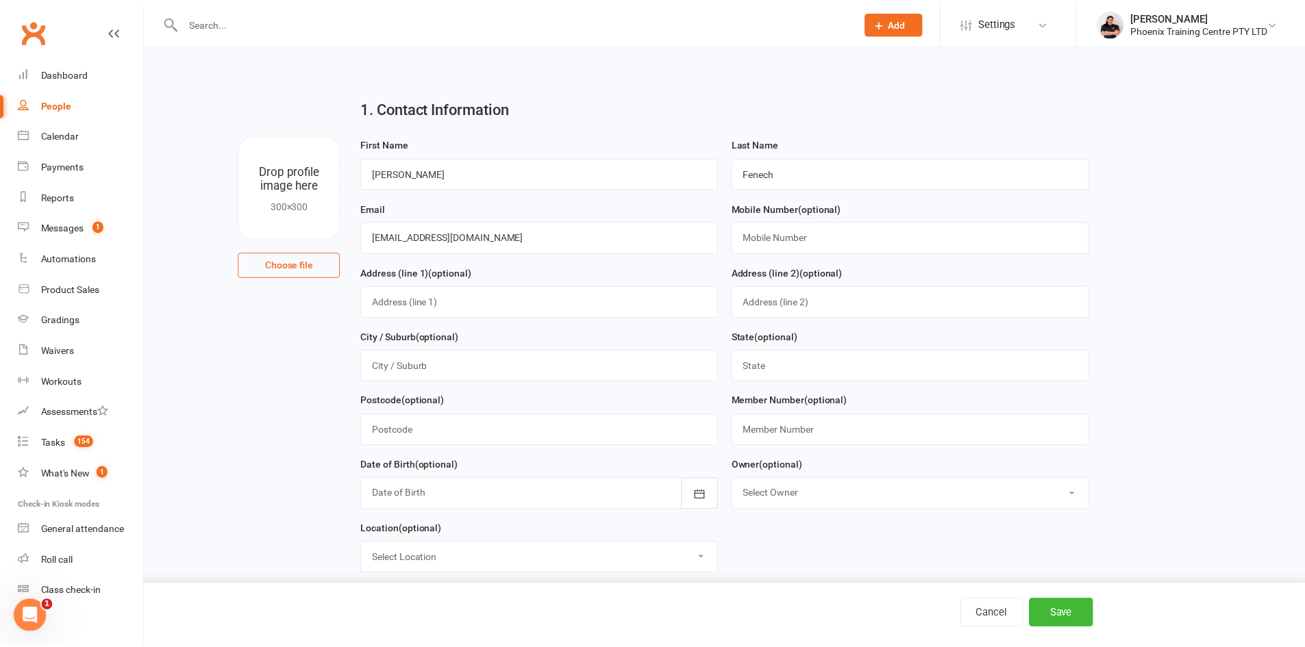
scroll to position [718, 0]
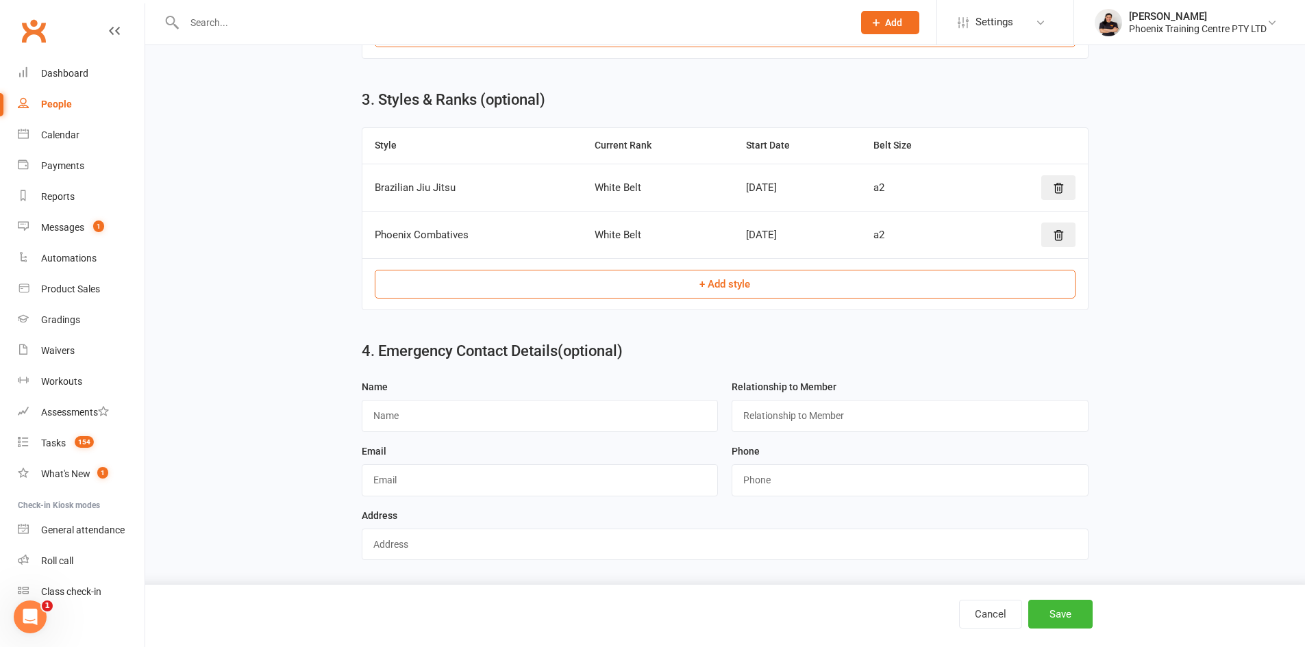
click at [571, 276] on button "+ Add style" at bounding box center [725, 284] width 701 height 29
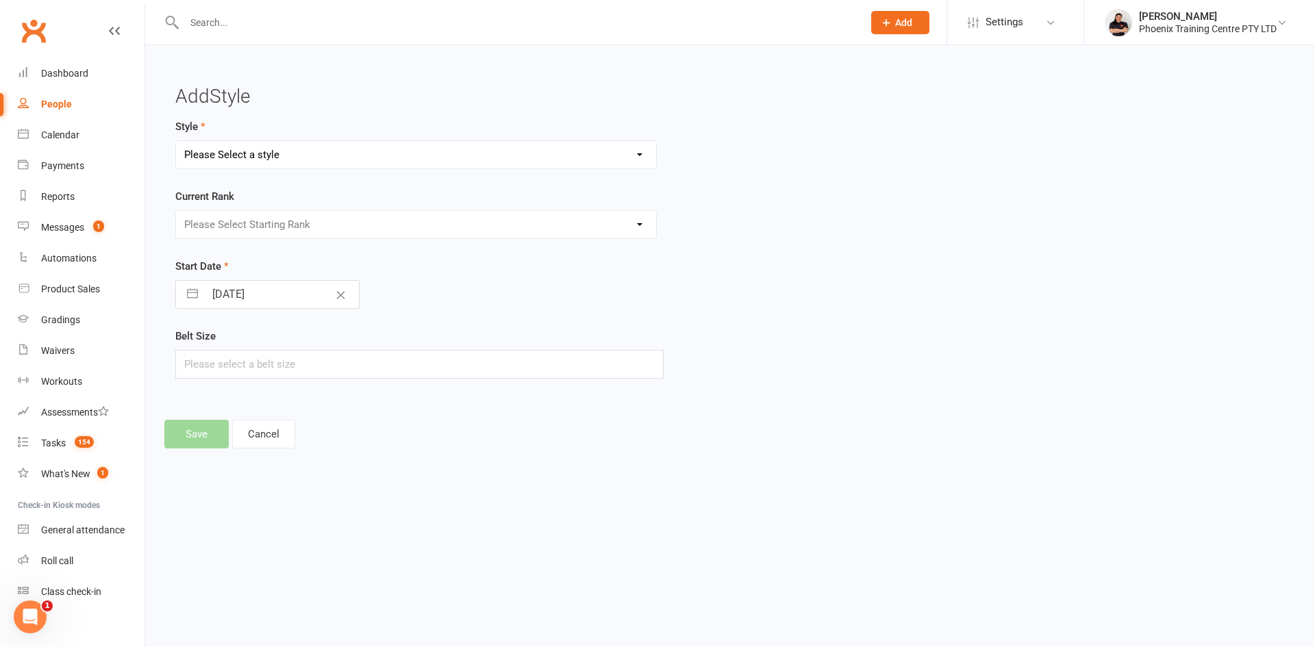
click at [325, 158] on select "Please Select a style Brazilian Jiu Jitsu Combat Karate Kids Brazilian Jiu Jits…" at bounding box center [416, 154] width 480 height 27
select select "3708"
click at [176, 141] on select "Please Select a style Brazilian Jiu Jitsu Combat Karate Kids Brazilian Jiu Jits…" at bounding box center [416, 154] width 480 height 27
drag, startPoint x: 346, startPoint y: 226, endPoint x: 341, endPoint y: 231, distance: 7.3
click at [346, 226] on select "Please Select Starting Rank White" at bounding box center [416, 224] width 480 height 27
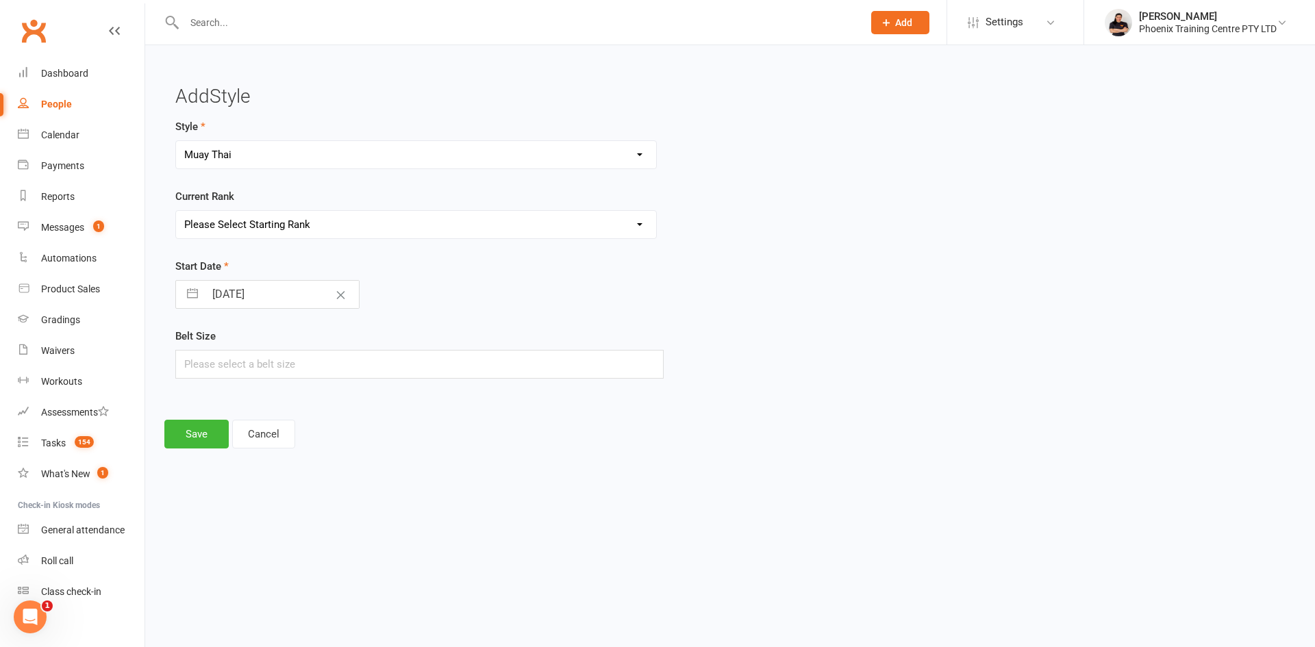
select select "43990"
click at [176, 211] on select "Please Select Starting Rank White" at bounding box center [416, 224] width 480 height 27
click at [264, 365] on input "text" at bounding box center [419, 364] width 488 height 29
type input "a2"
click at [197, 448] on button "Save" at bounding box center [196, 434] width 64 height 29
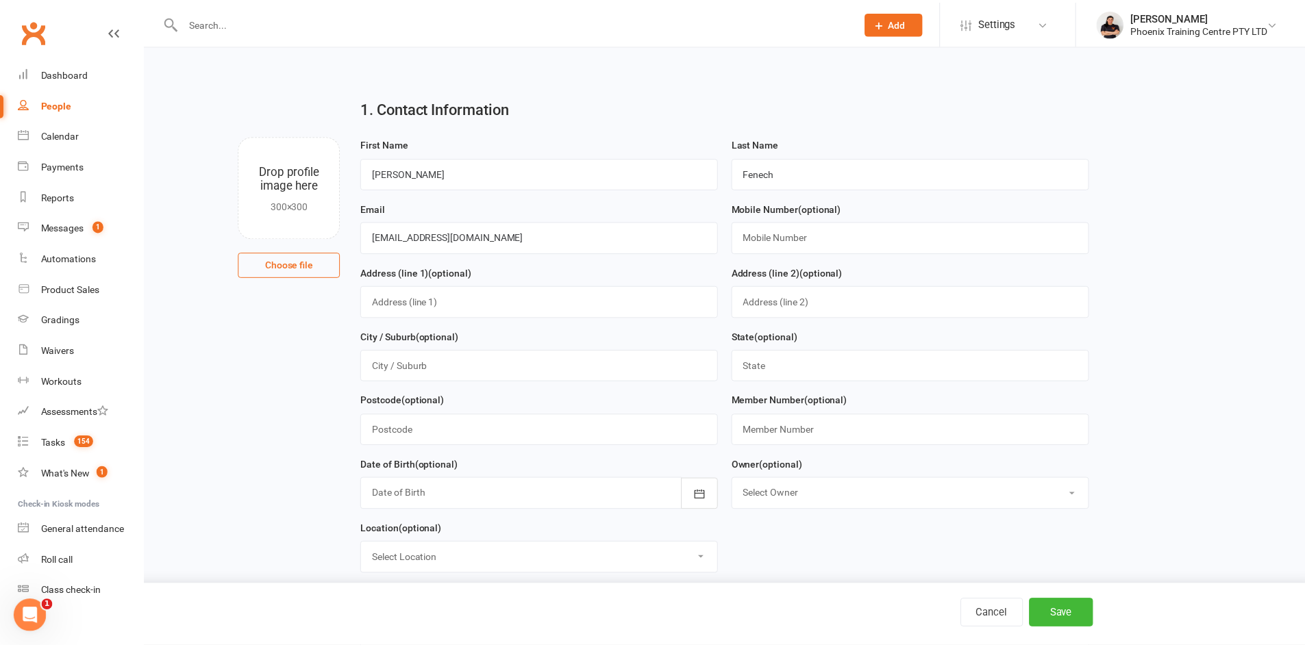
scroll to position [765, 0]
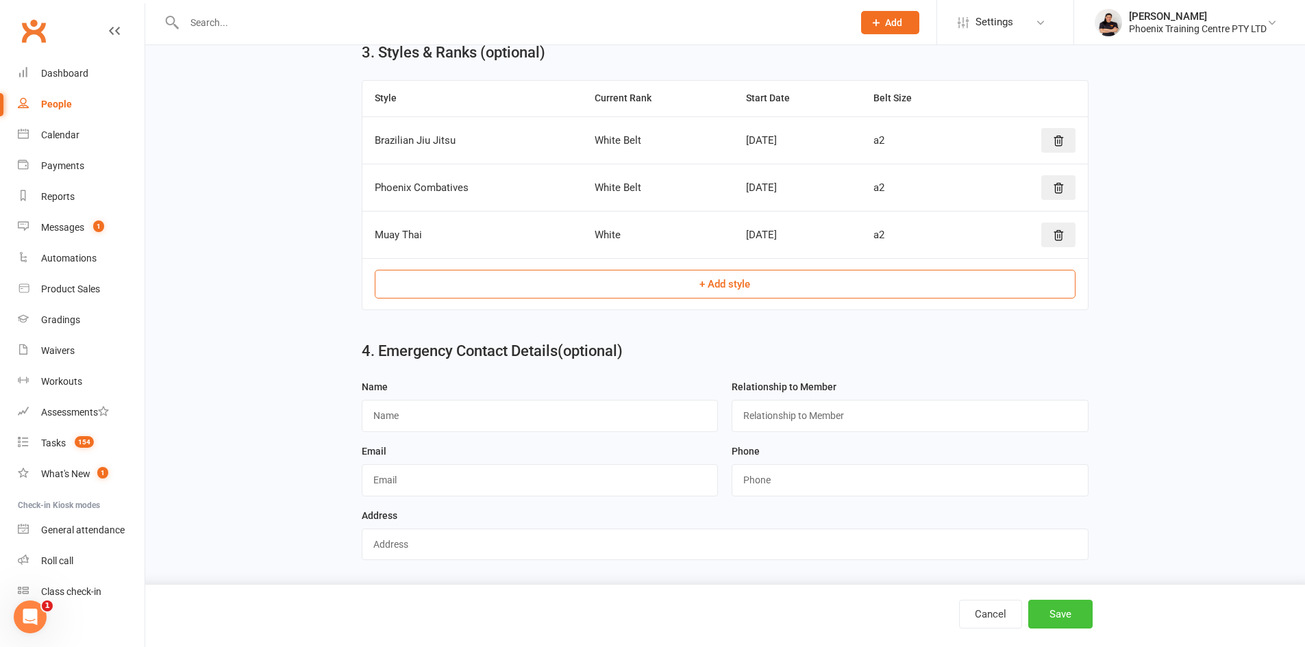
click at [1059, 609] on button "Save" at bounding box center [1060, 614] width 64 height 29
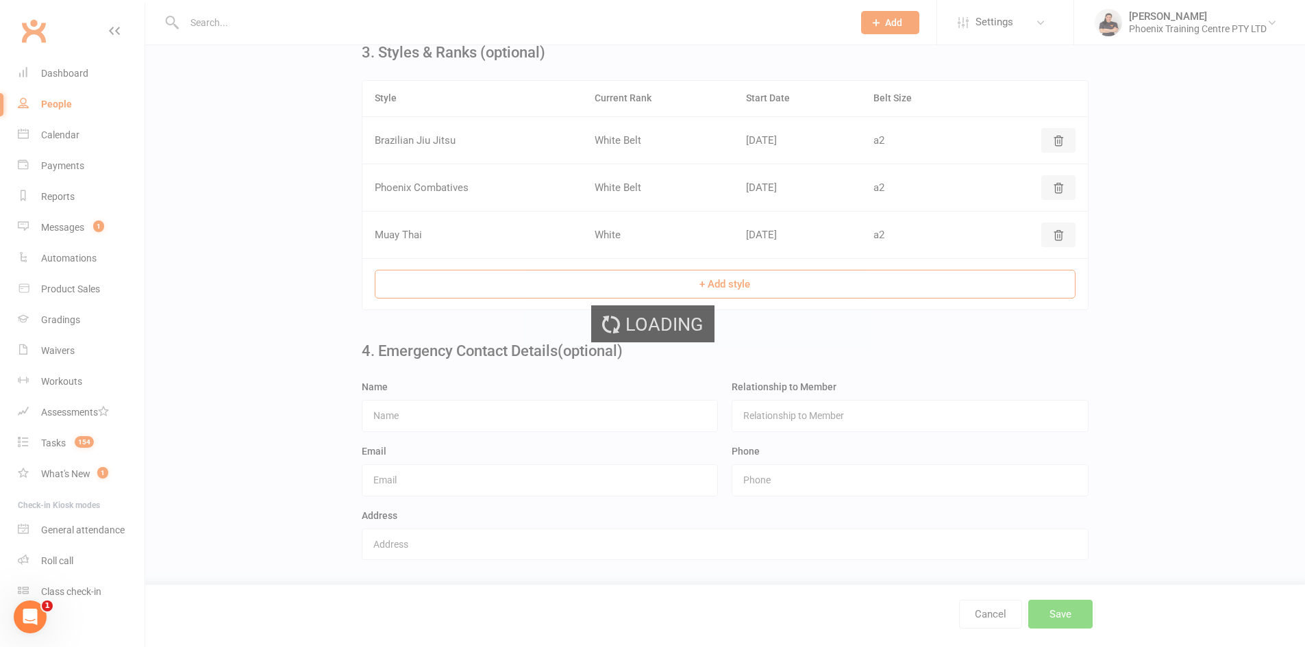
scroll to position [0, 0]
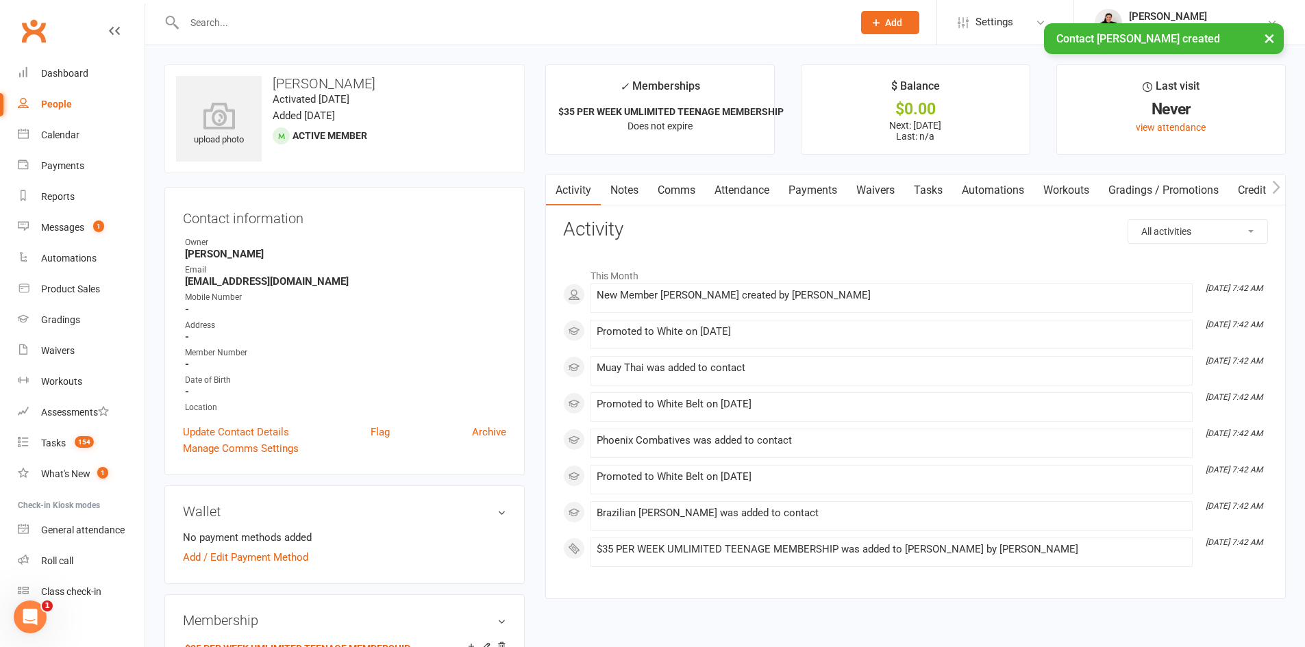
click at [678, 192] on link "Comms" at bounding box center [676, 191] width 57 height 32
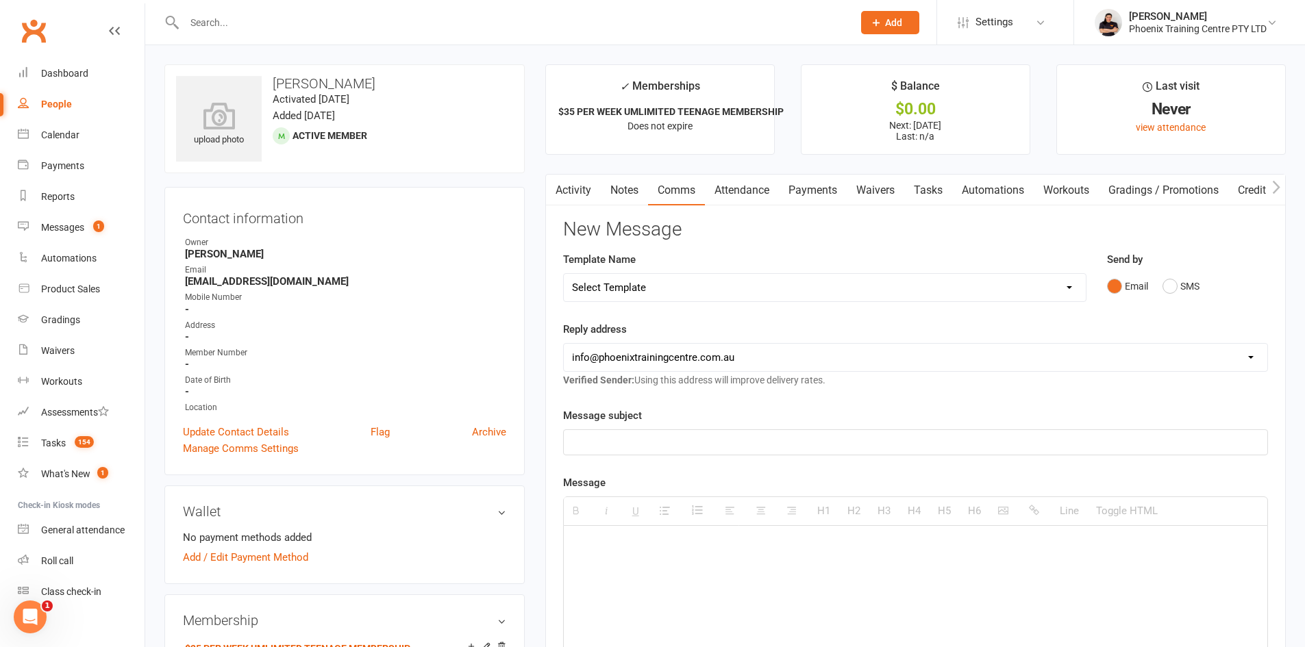
click at [862, 194] on link "Waivers" at bounding box center [875, 191] width 58 height 32
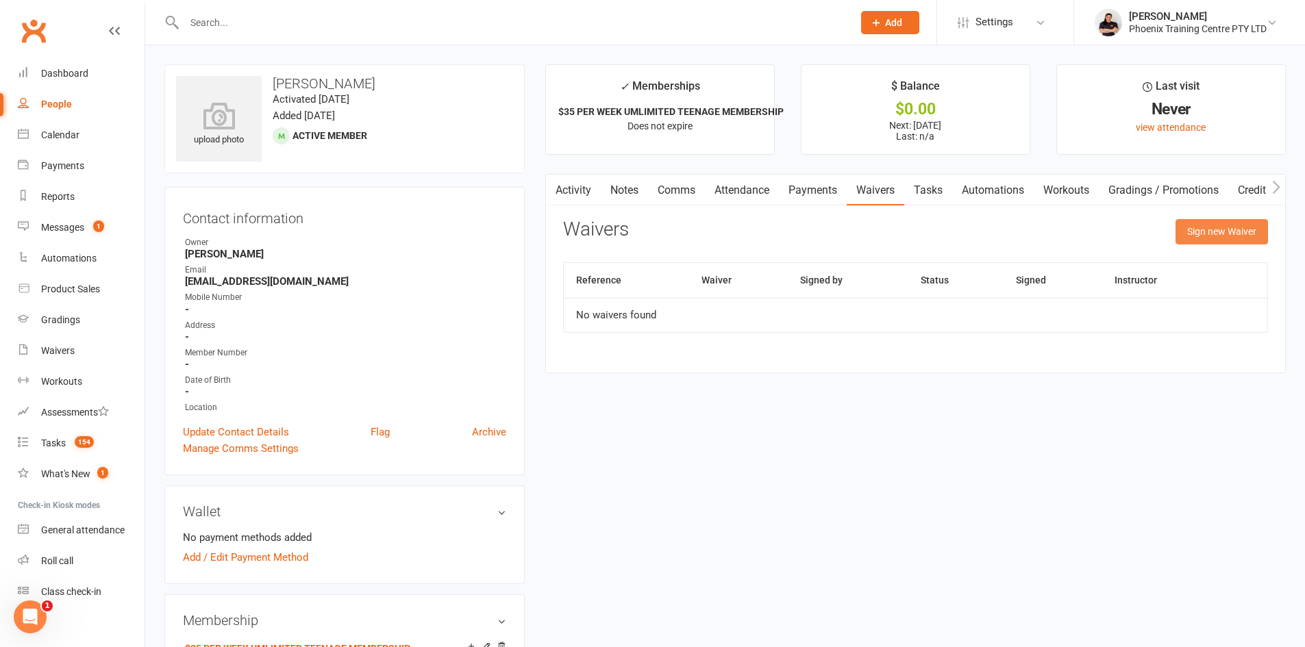
click at [1190, 242] on button "Sign new Waiver" at bounding box center [1221, 231] width 92 height 25
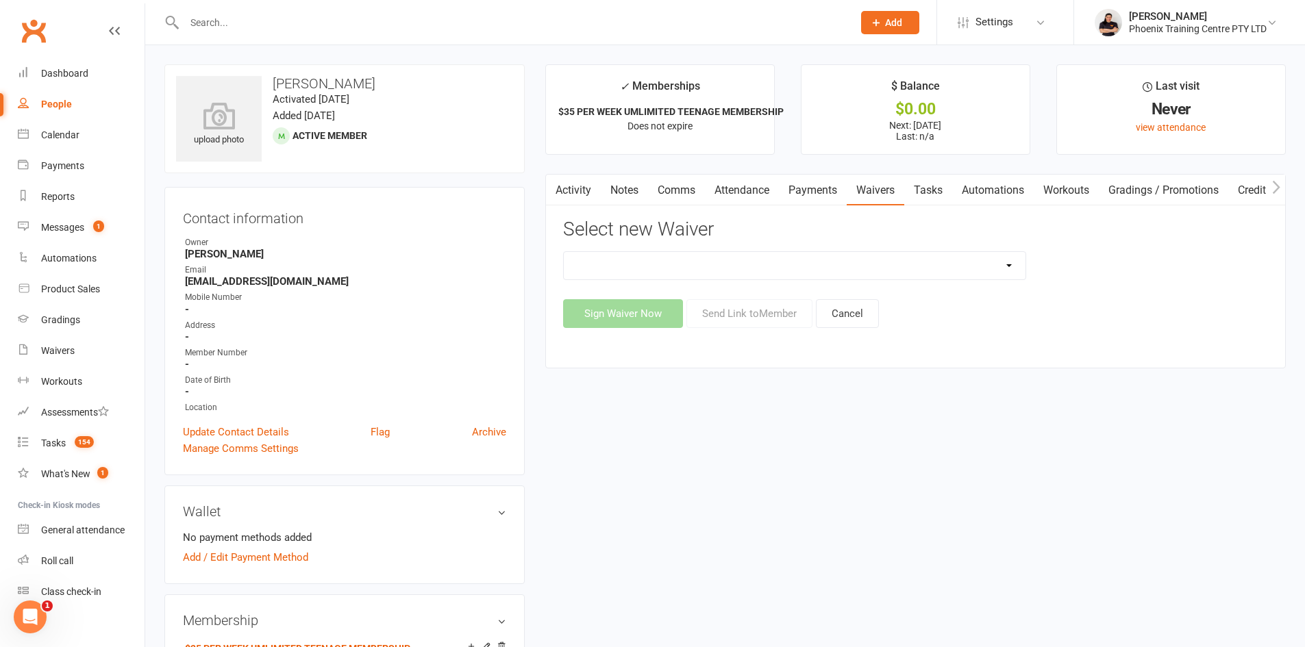
click at [803, 266] on select "General Waiver Paid Trial Payment Authority Waiver PERSONAL TRAINING PACKAGE pr…" at bounding box center [795, 265] width 462 height 27
select select "6596"
click at [564, 252] on select "General Waiver Paid Trial Payment Authority Waiver PERSONAL TRAINING PACKAGE pr…" at bounding box center [795, 265] width 462 height 27
click at [768, 320] on button "Send Link to Member" at bounding box center [749, 313] width 126 height 29
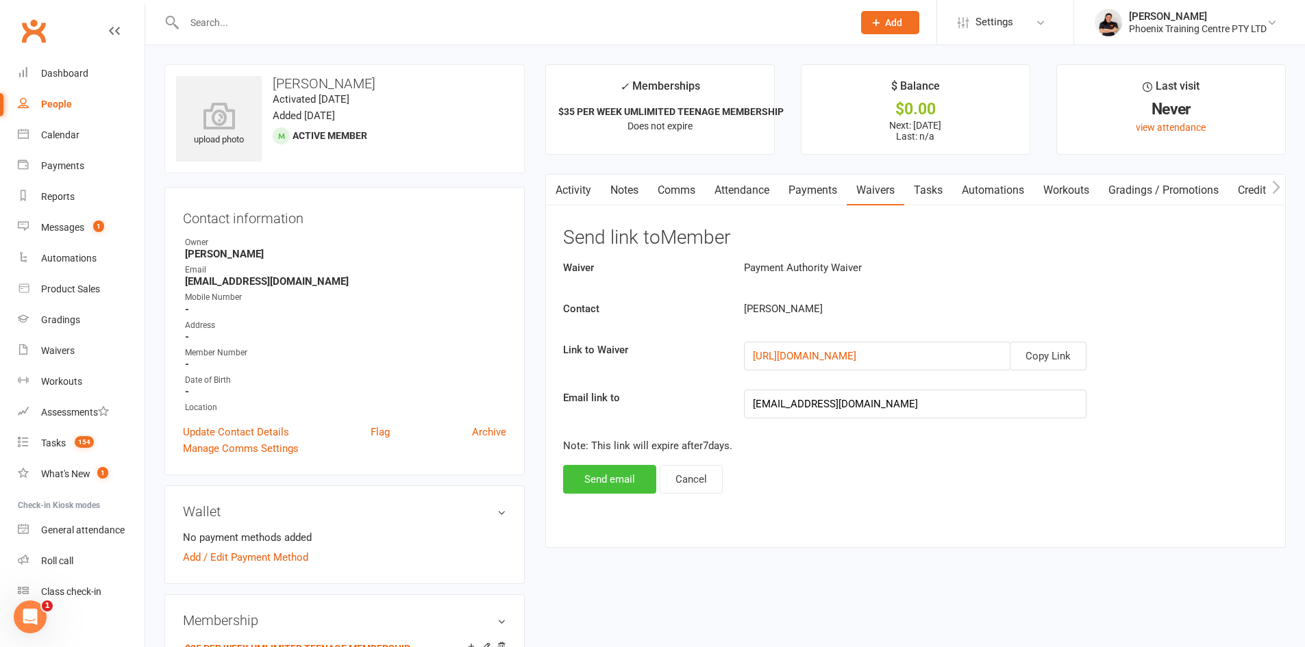
click at [620, 486] on button "Send email" at bounding box center [609, 479] width 93 height 29
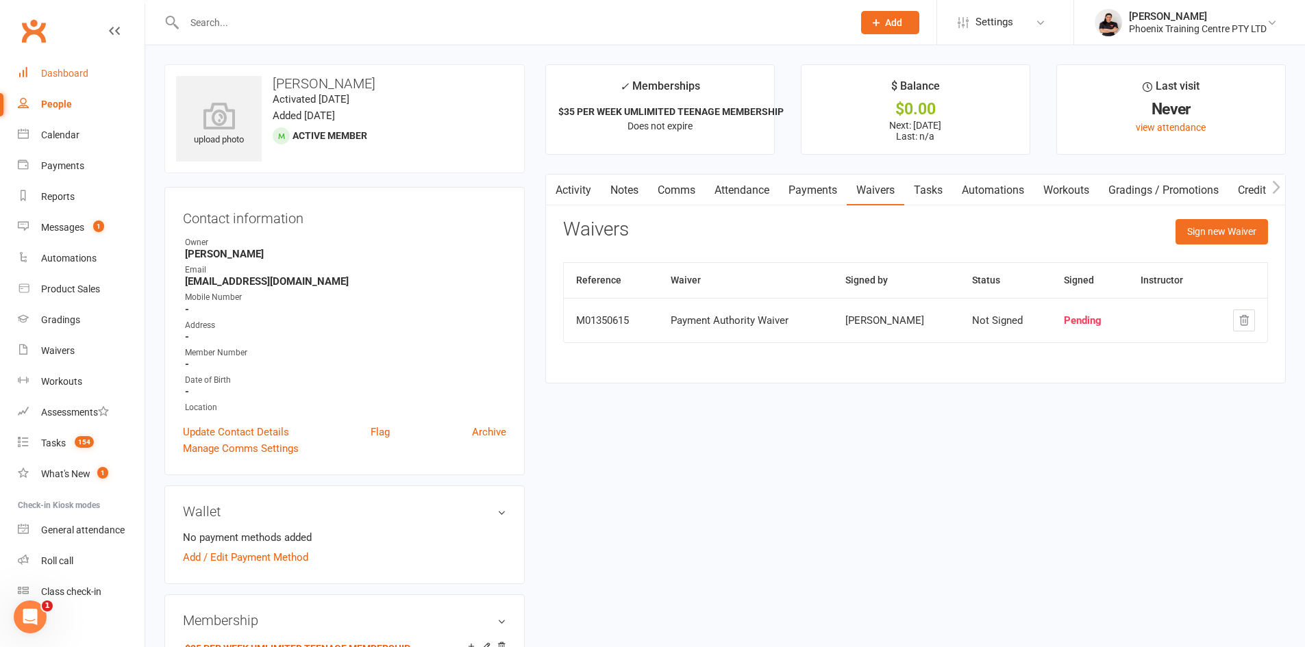
click at [66, 68] on div "Dashboard" at bounding box center [64, 73] width 47 height 11
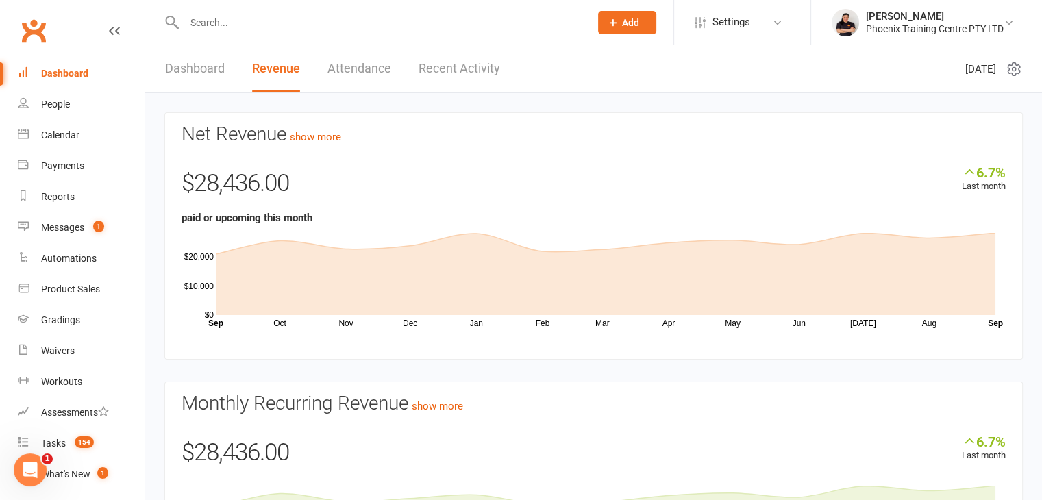
click at [260, 25] on input "text" at bounding box center [380, 22] width 400 height 19
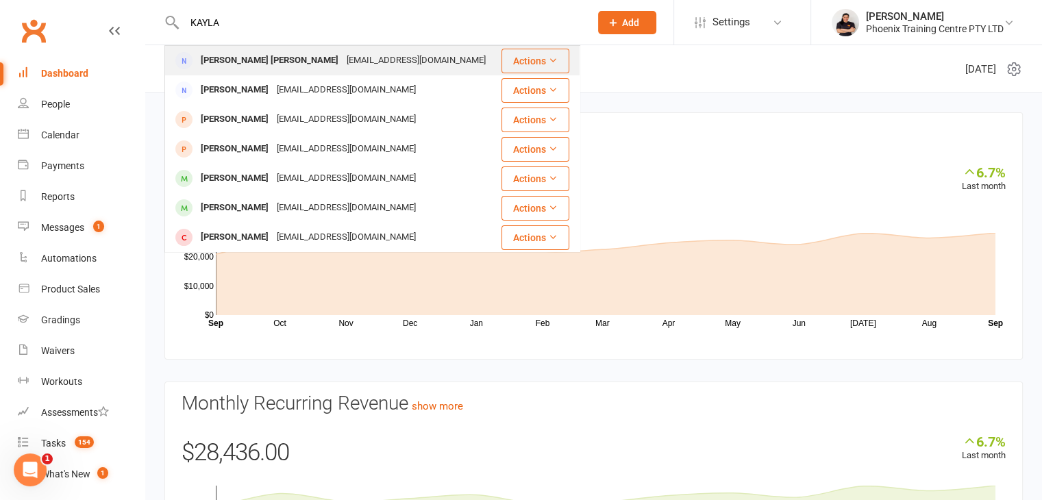
type input "KAYLA"
click at [253, 73] on div "Kayla Dixon Kayla Dixon kaylacdixon4@gmail.com" at bounding box center [333, 61] width 334 height 28
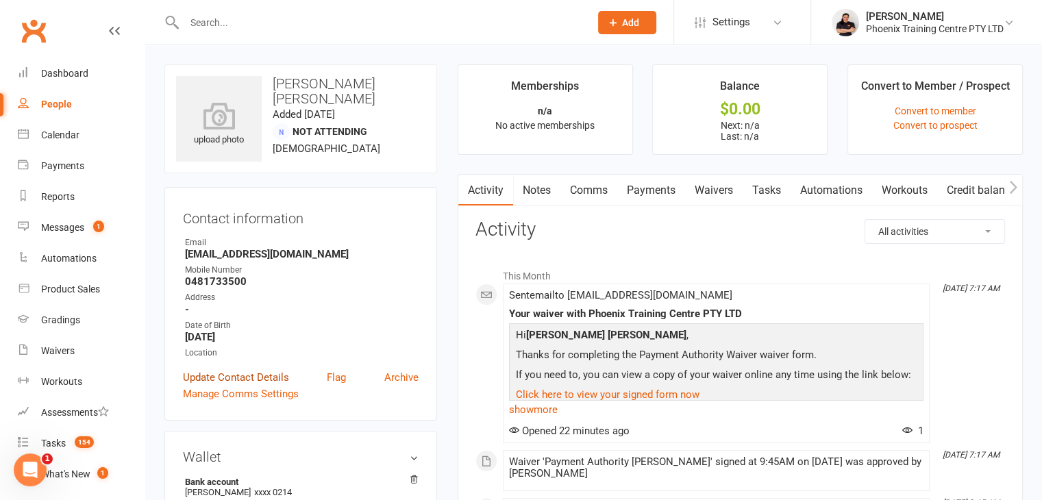
click at [223, 381] on link "Update Contact Details" at bounding box center [236, 377] width 106 height 16
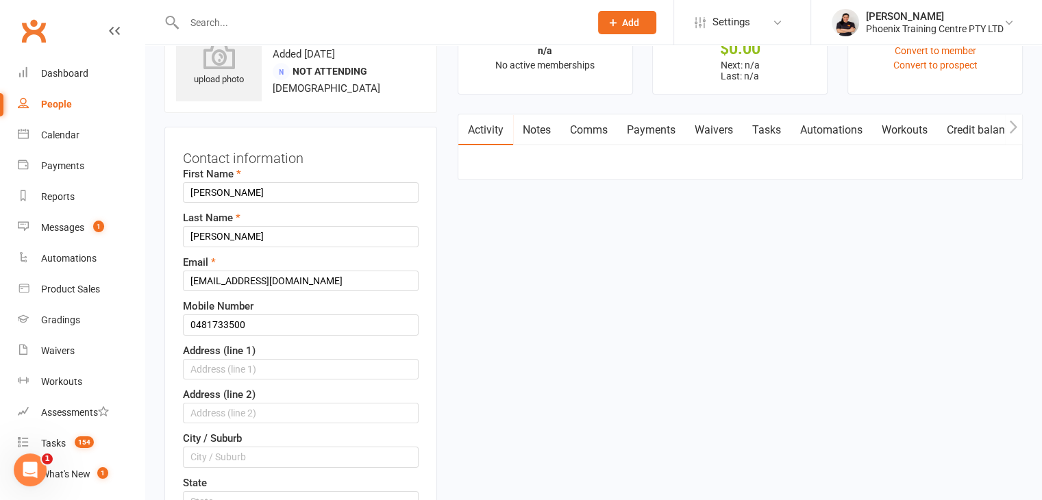
scroll to position [64, 0]
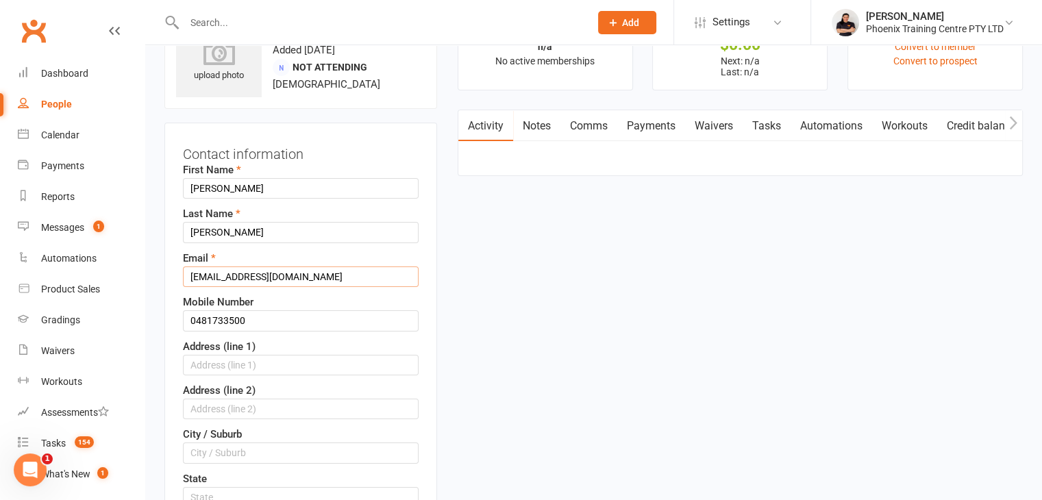
drag, startPoint x: 315, startPoint y: 277, endPoint x: 160, endPoint y: 276, distance: 154.8
